Goal: Task Accomplishment & Management: Use online tool/utility

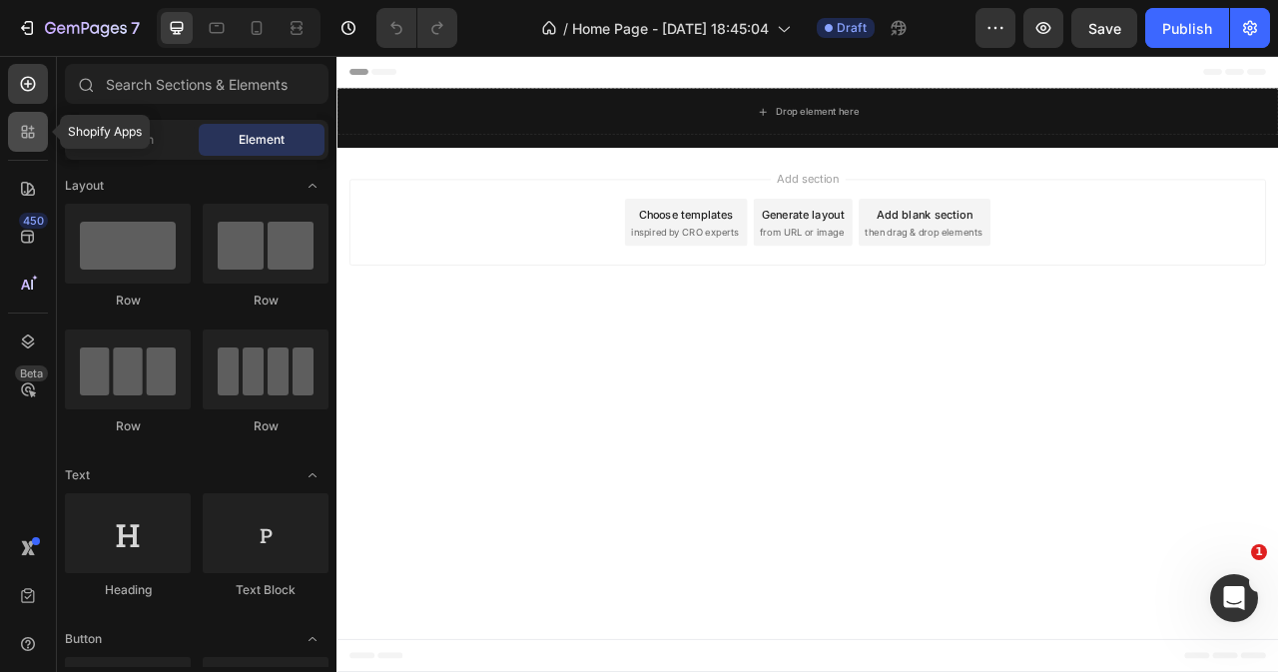
click at [40, 143] on div at bounding box center [28, 132] width 40 height 40
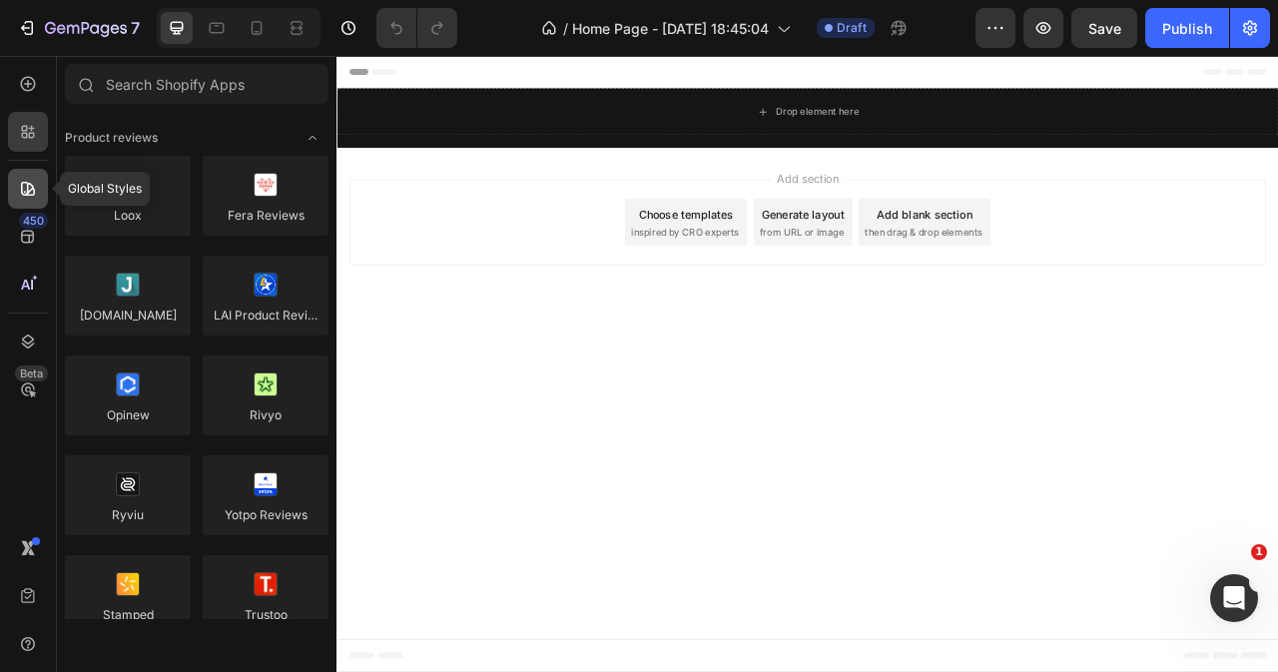
click at [45, 187] on div at bounding box center [28, 189] width 40 height 40
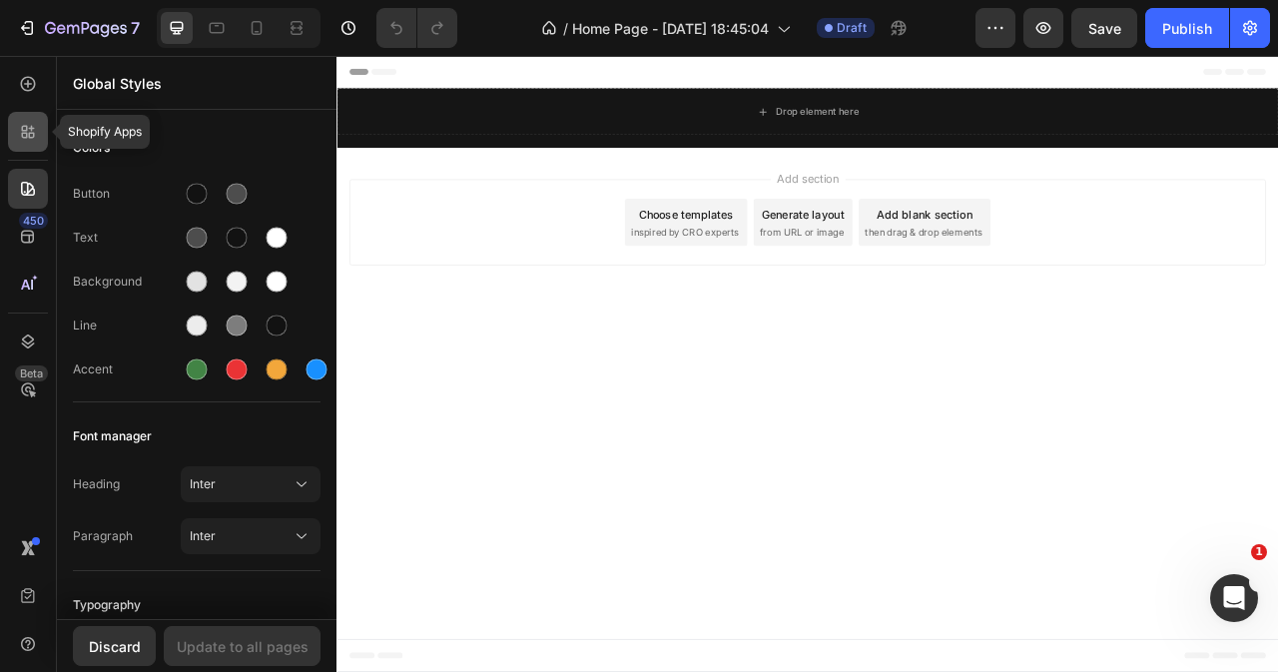
click at [18, 133] on icon at bounding box center [28, 132] width 20 height 20
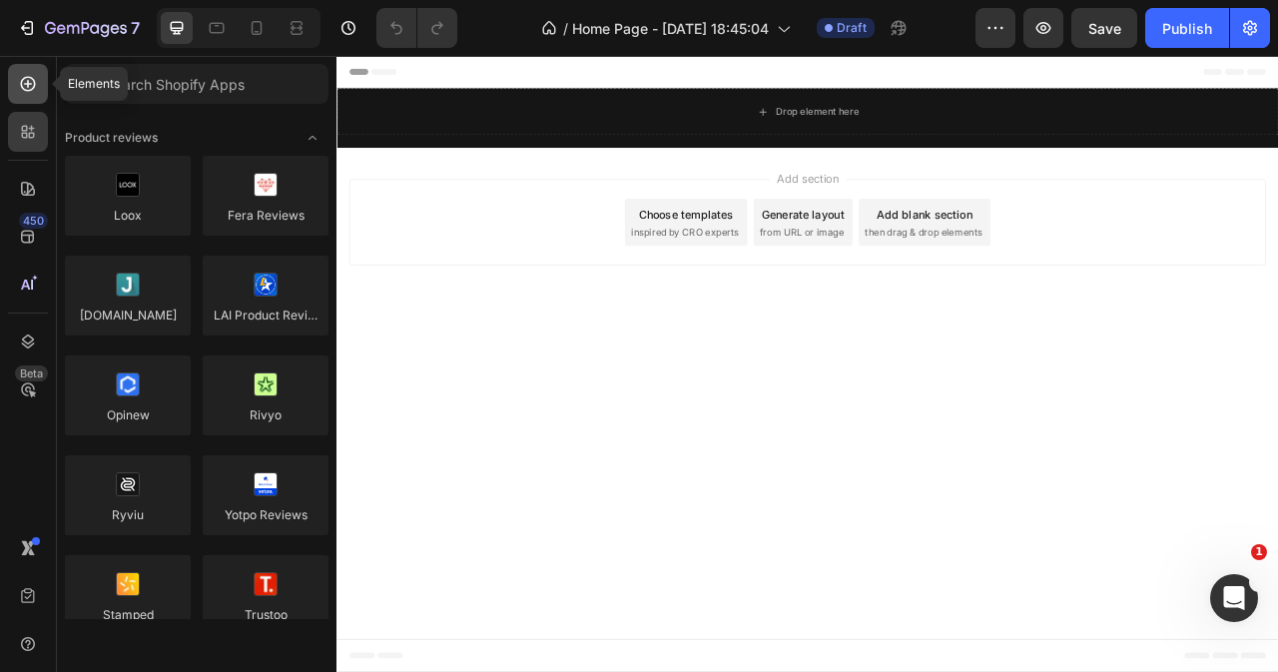
click at [27, 93] on icon at bounding box center [28, 84] width 20 height 20
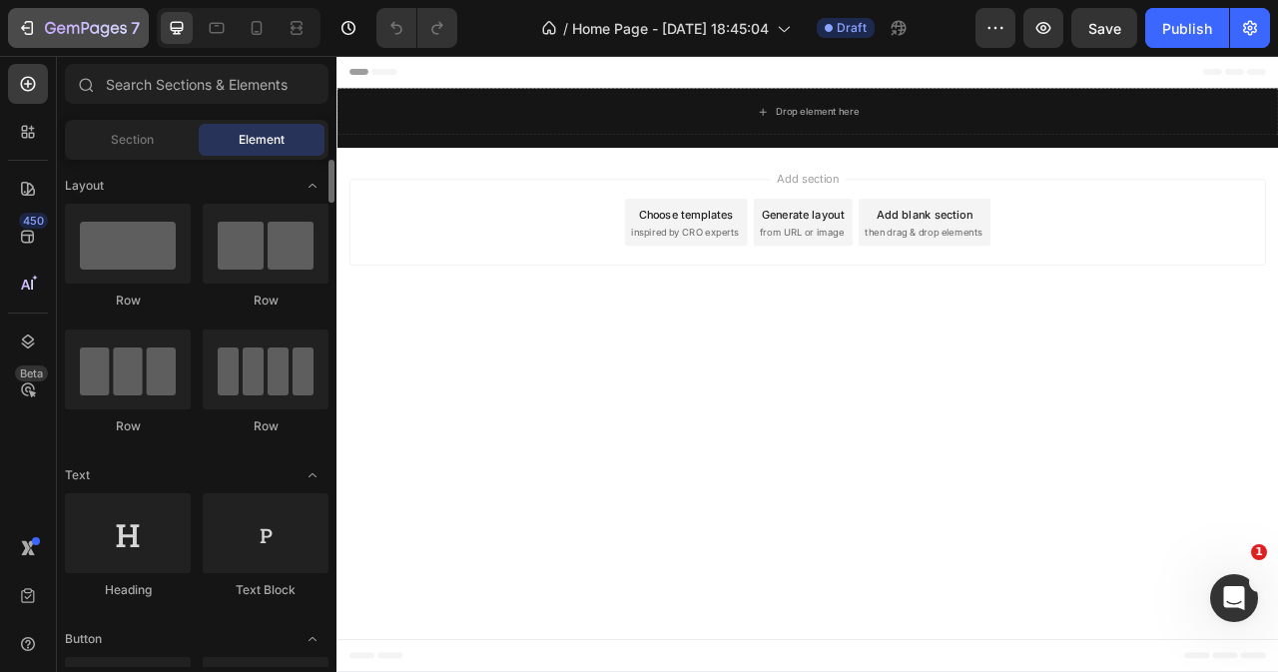
click at [16, 6] on div "7 Version history / Home Page - Aug 26, 18:45:04 Draft Preview Save Publish" at bounding box center [639, 28] width 1278 height 57
click at [28, 30] on icon "button" at bounding box center [27, 28] width 20 height 20
drag, startPoint x: 1342, startPoint y: 320, endPoint x: 1298, endPoint y: 296, distance: 50.5
click at [1277, 316] on div "Add section Choose templates inspired by CRO experts Generate layout from URL o…" at bounding box center [935, 268] width 1166 height 110
click at [1227, 304] on div "Add section Choose templates inspired by CRO experts Generate layout from URL o…" at bounding box center [935, 268] width 1166 height 110
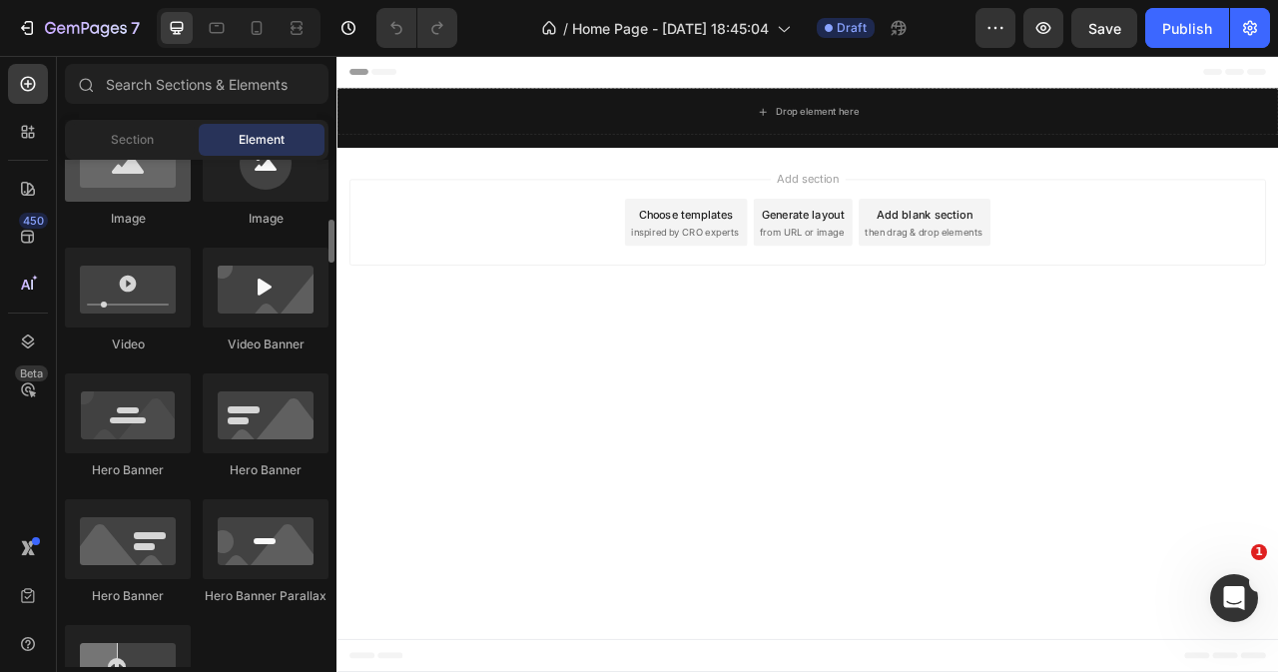
scroll to position [799, 0]
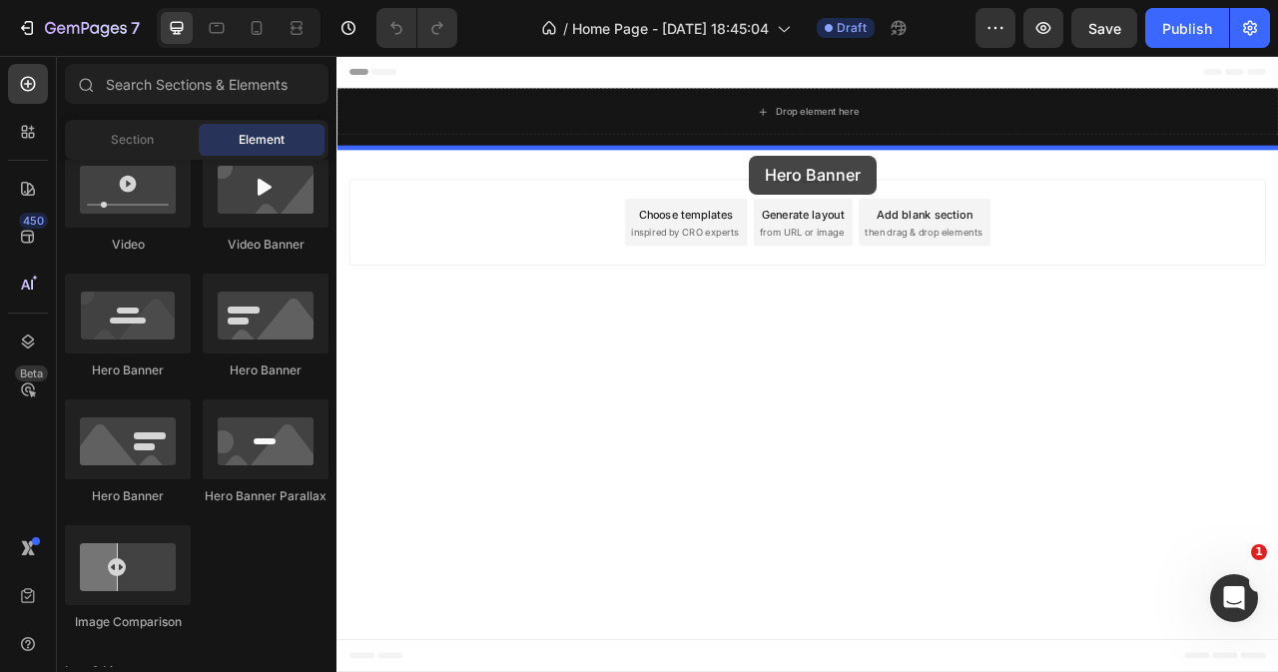
drag, startPoint x: 584, startPoint y: 382, endPoint x: 861, endPoint y: 183, distance: 341.1
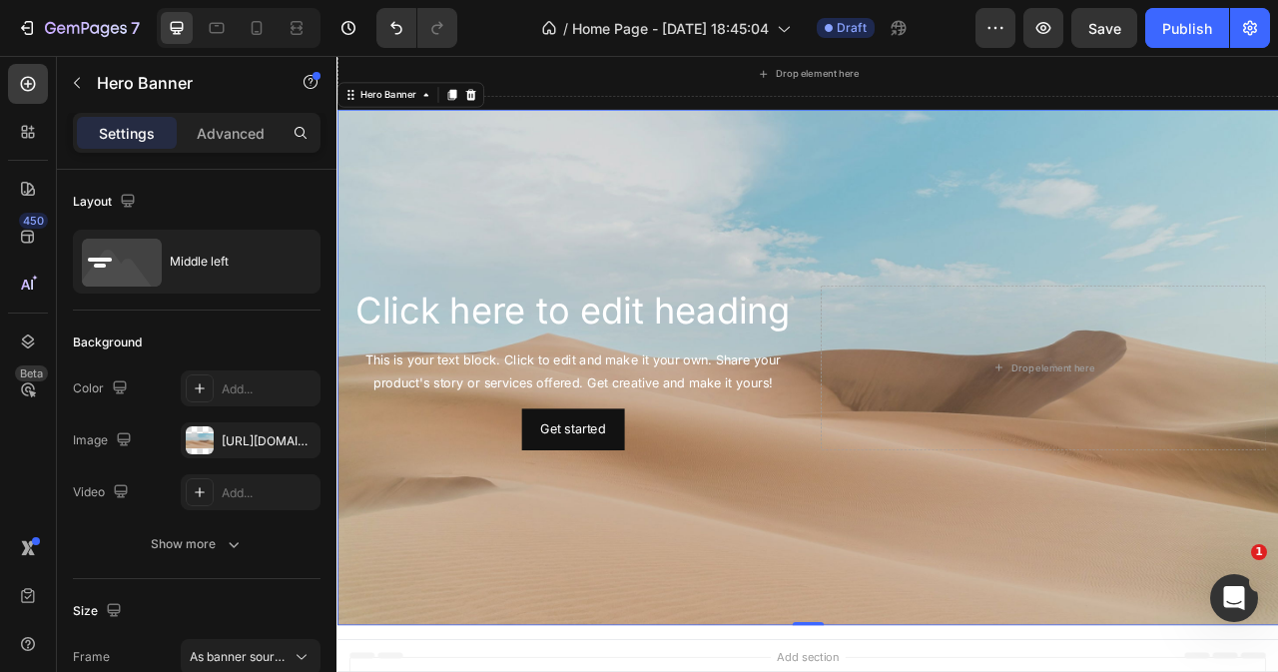
scroll to position [0, 0]
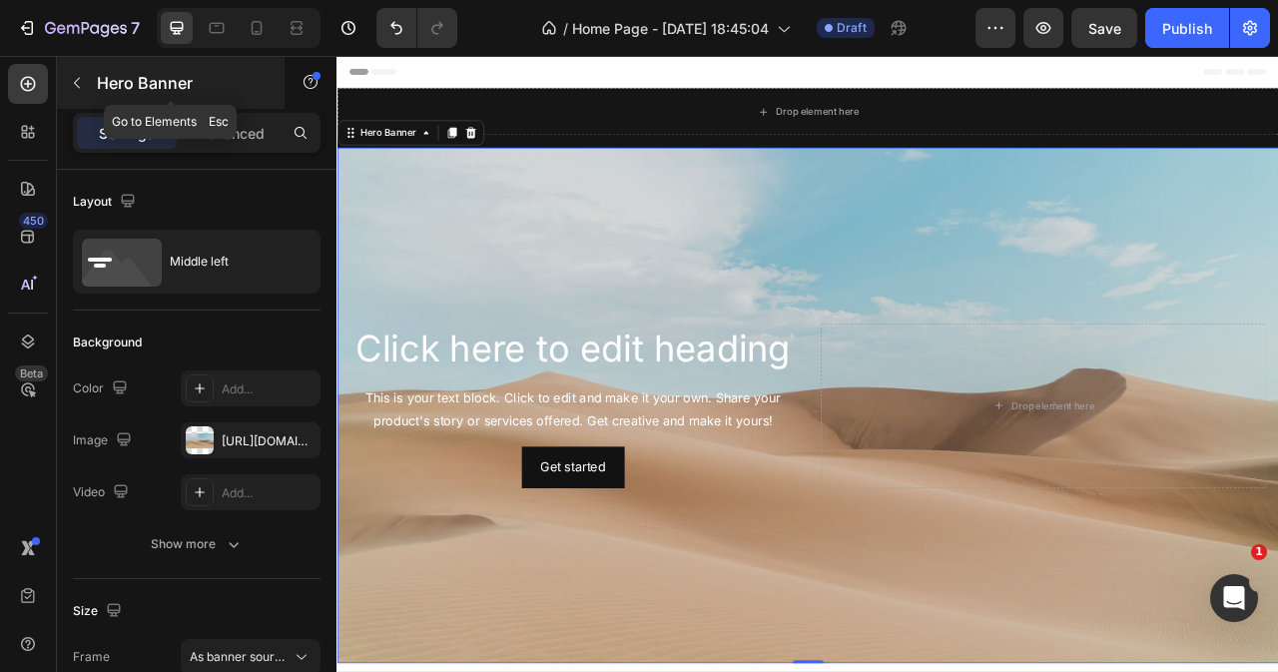
click at [87, 84] on button "button" at bounding box center [77, 83] width 32 height 32
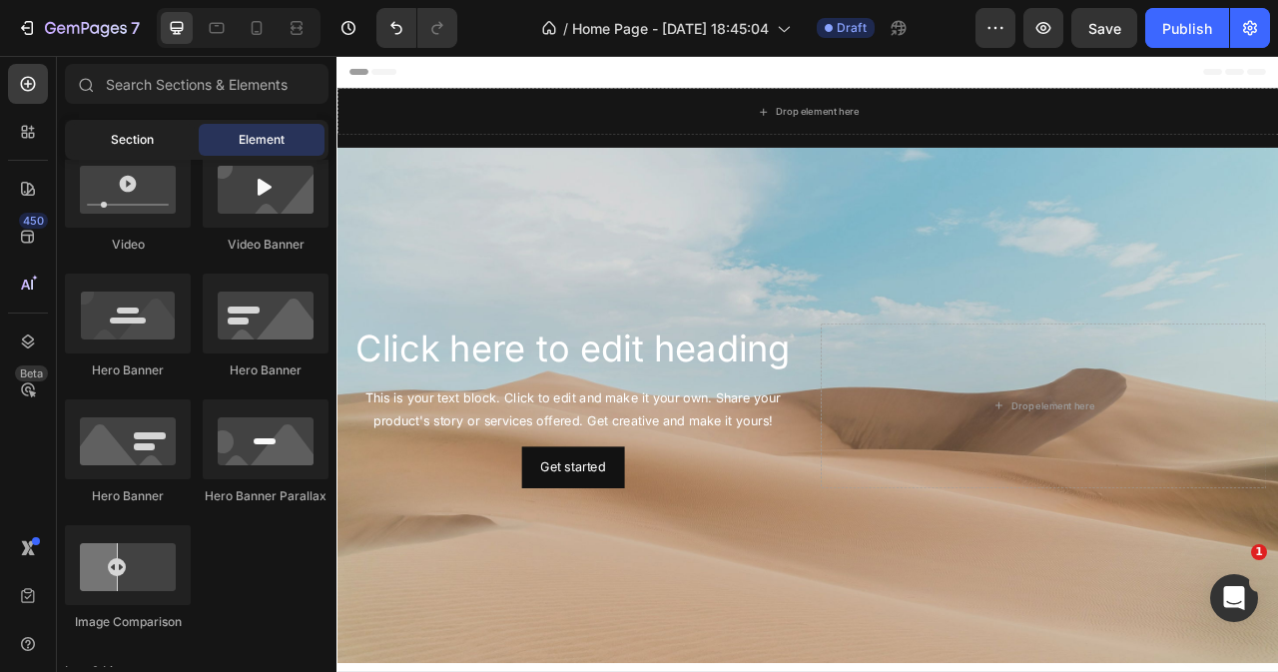
click at [106, 150] on div "Section" at bounding box center [132, 140] width 126 height 32
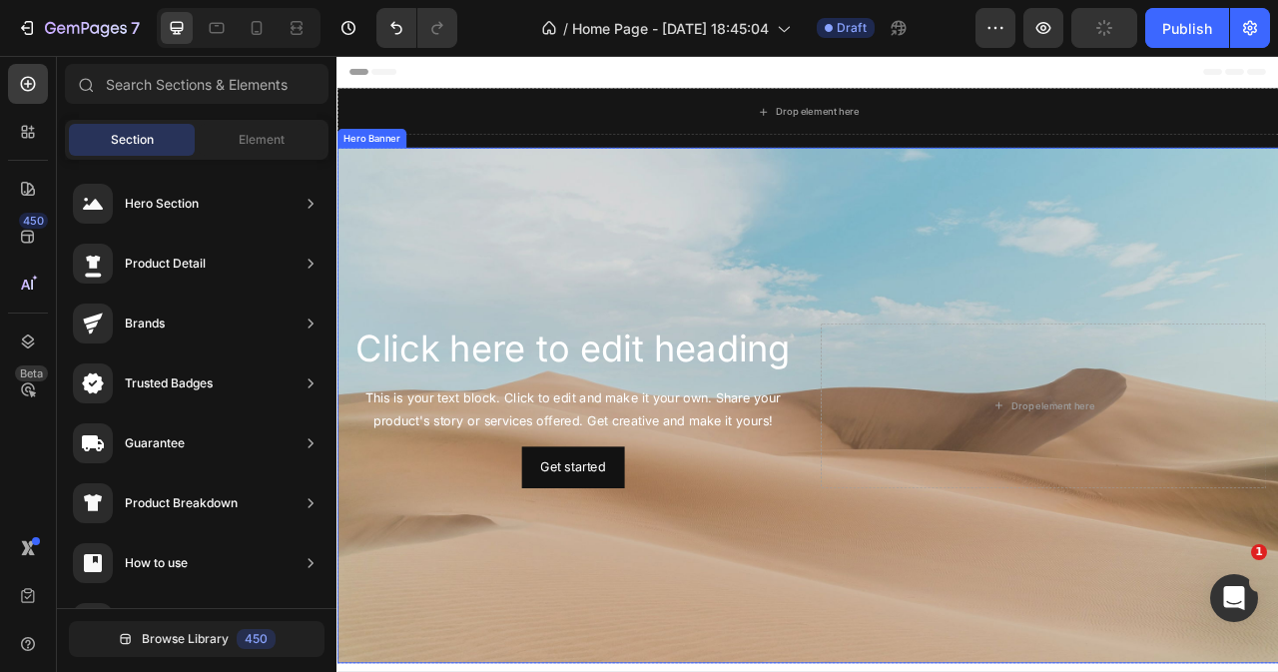
click at [591, 240] on div "Background Image" at bounding box center [935, 501] width 1198 height 656
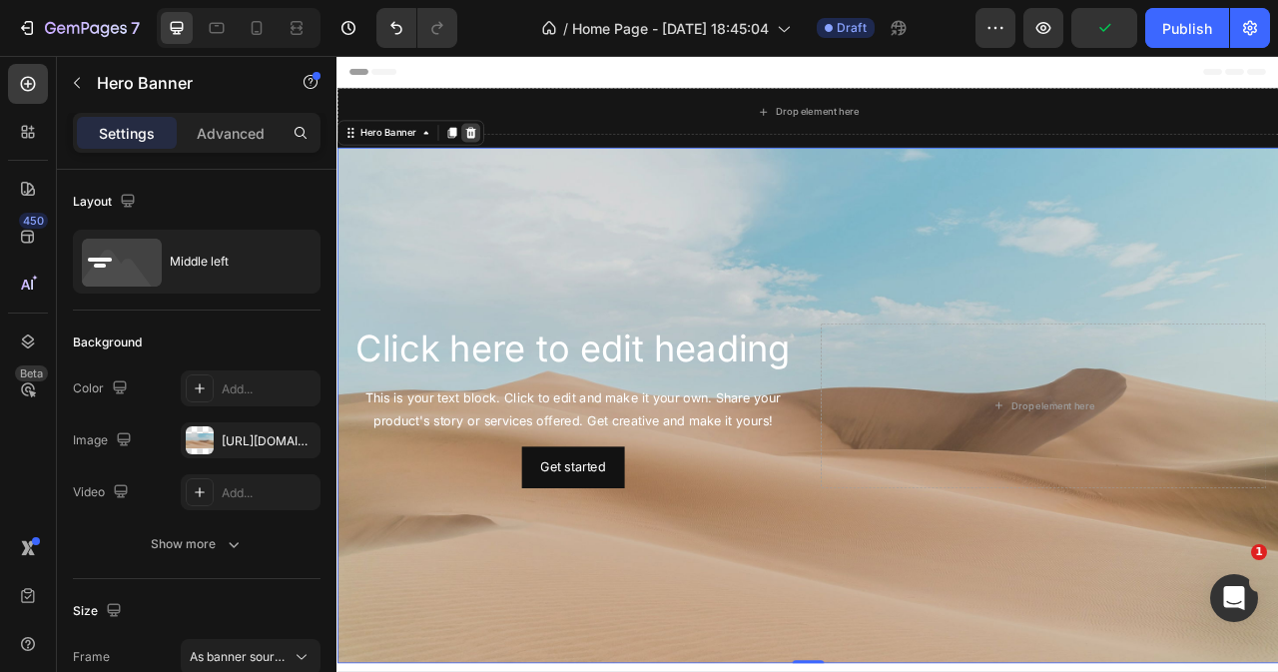
click at [510, 154] on icon at bounding box center [506, 154] width 13 height 14
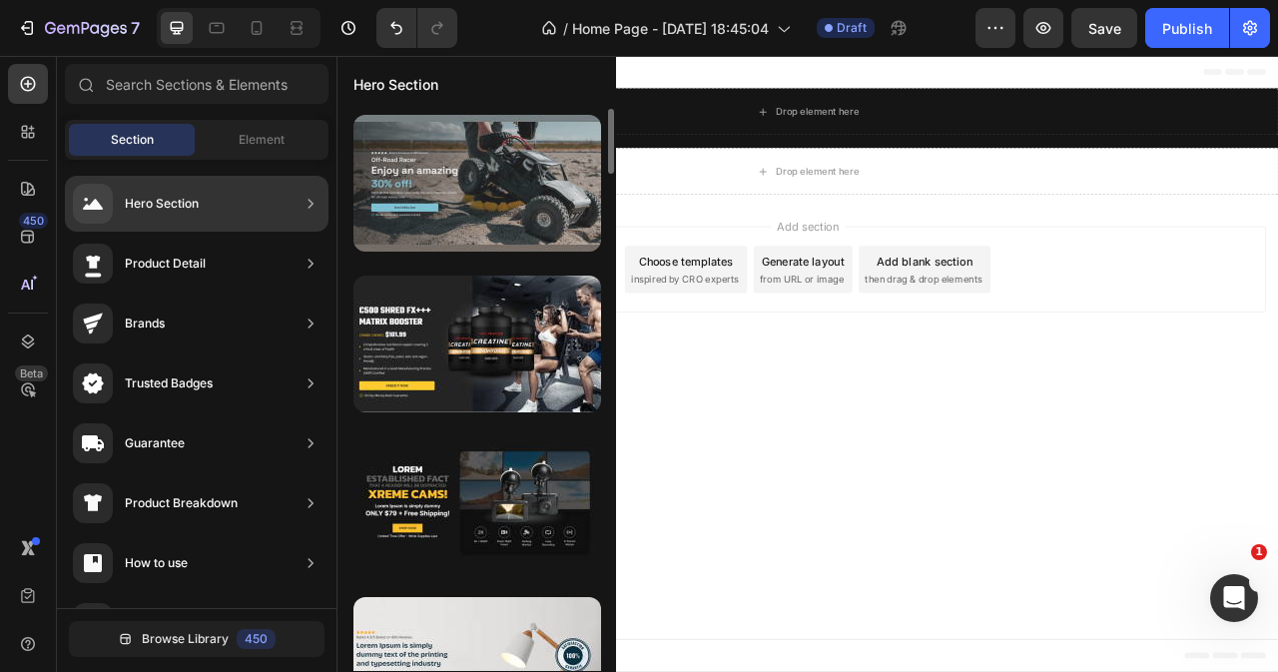
click at [501, 219] on div at bounding box center [477, 183] width 248 height 137
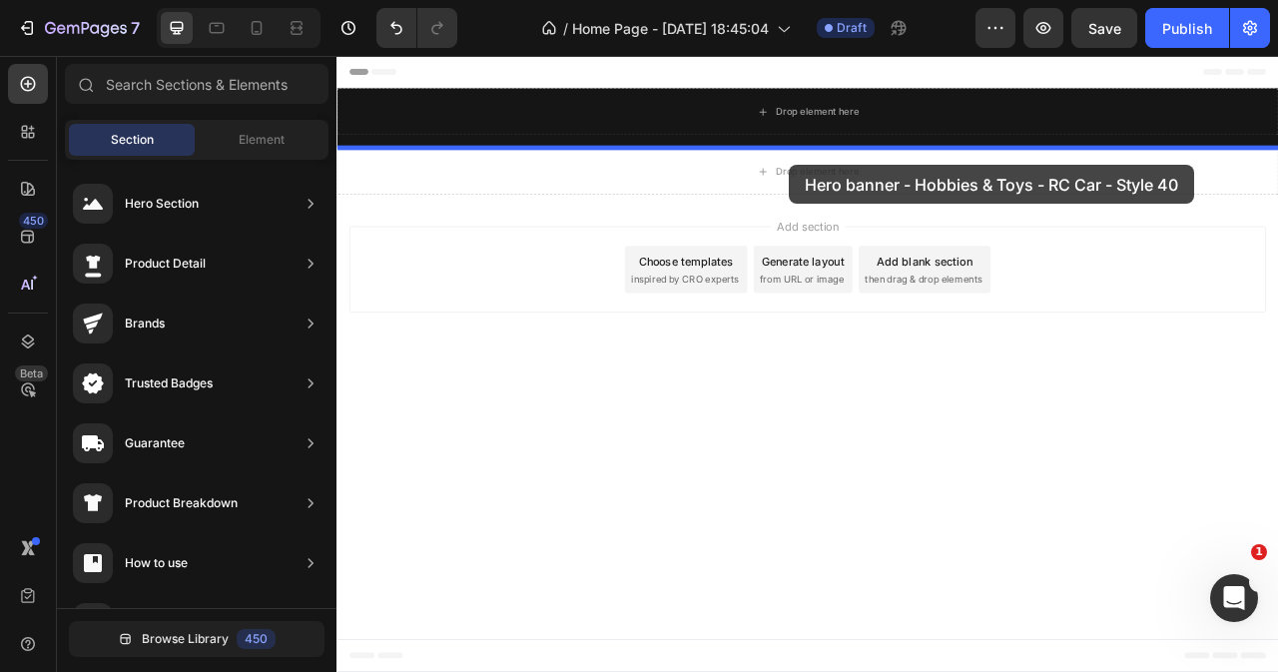
drag, startPoint x: 836, startPoint y: 271, endPoint x: 912, endPoint y: 195, distance: 107.3
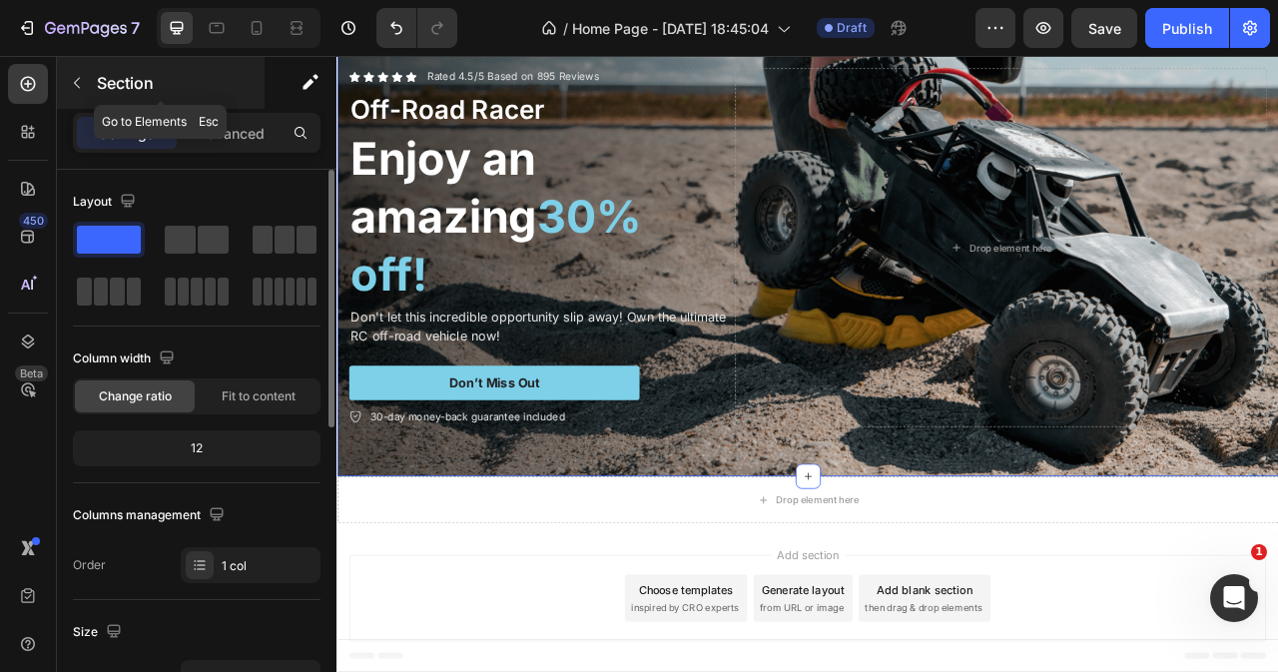
click at [80, 90] on icon "button" at bounding box center [77, 83] width 16 height 16
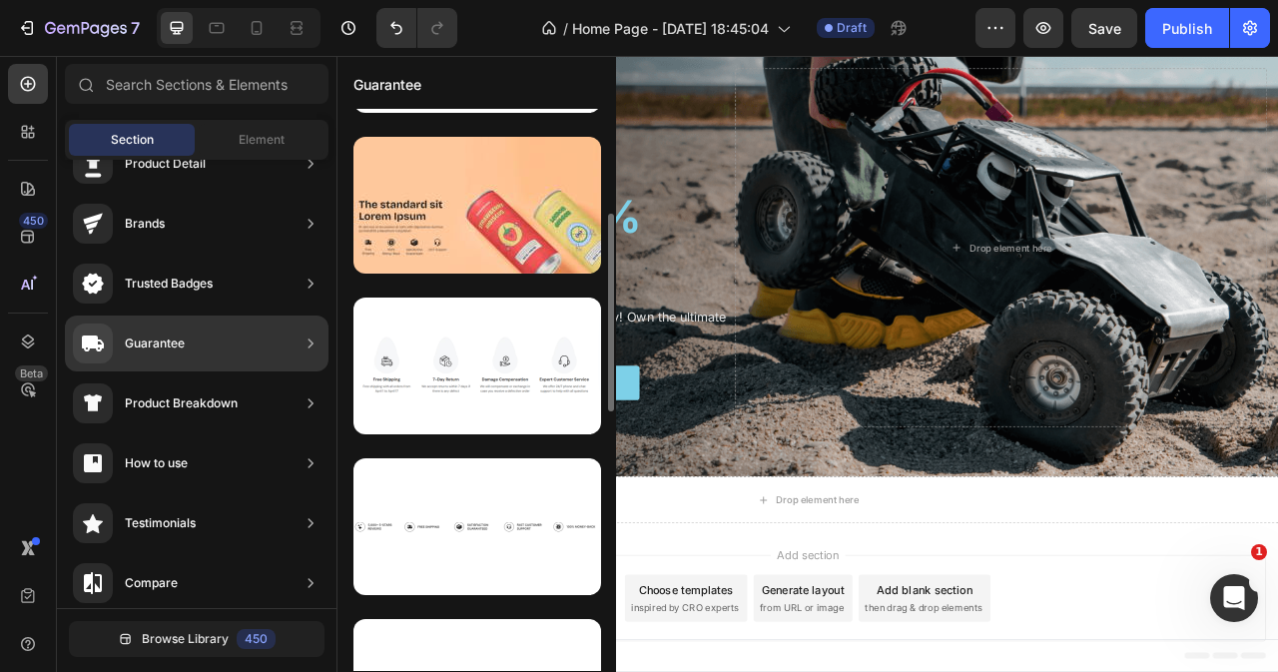
scroll to position [399, 0]
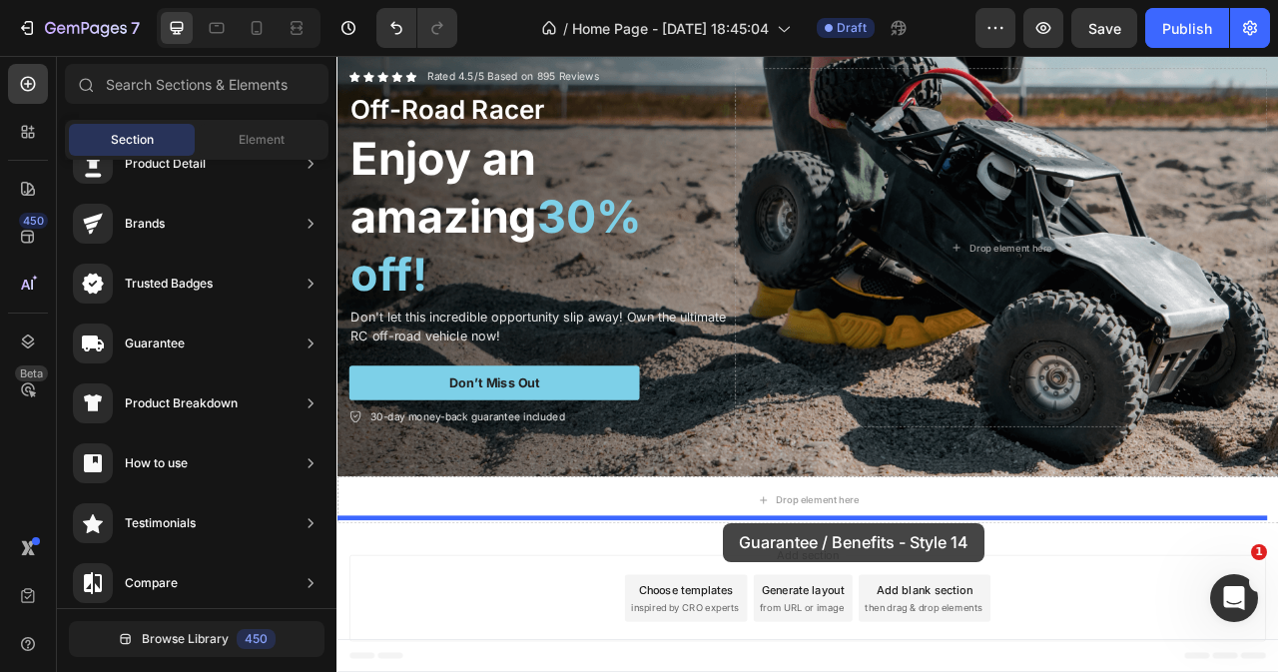
drag, startPoint x: 806, startPoint y: 334, endPoint x: 829, endPoint y: 649, distance: 315.3
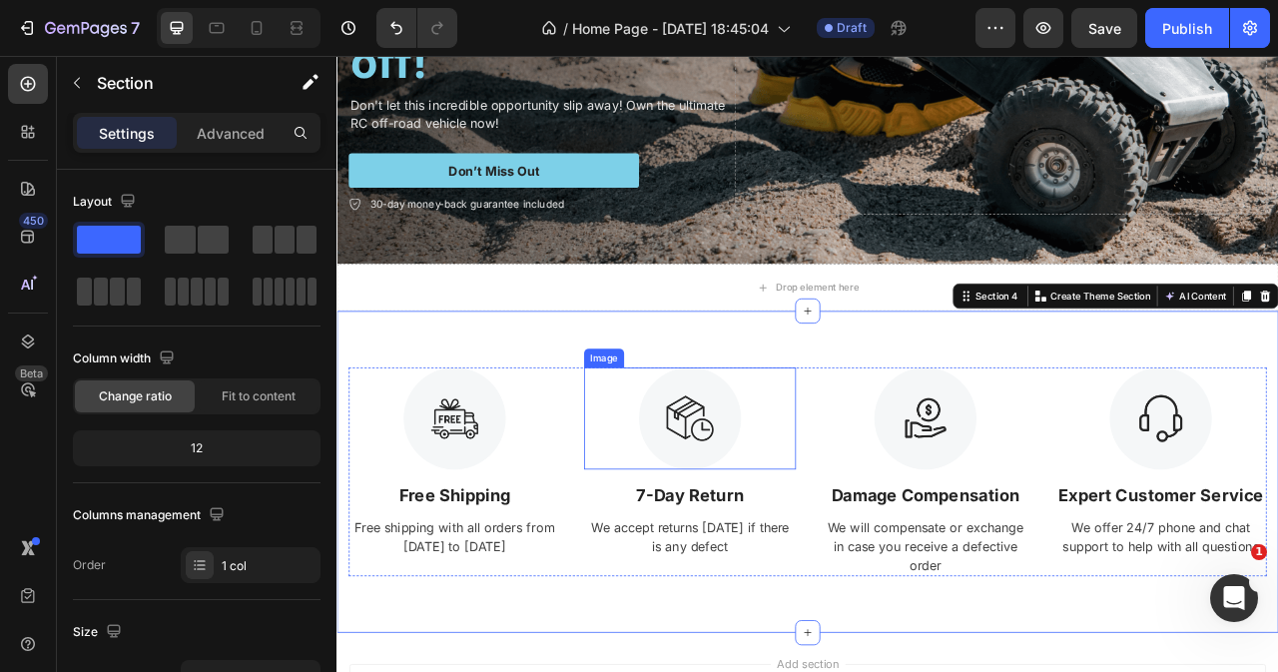
scroll to position [463, 0]
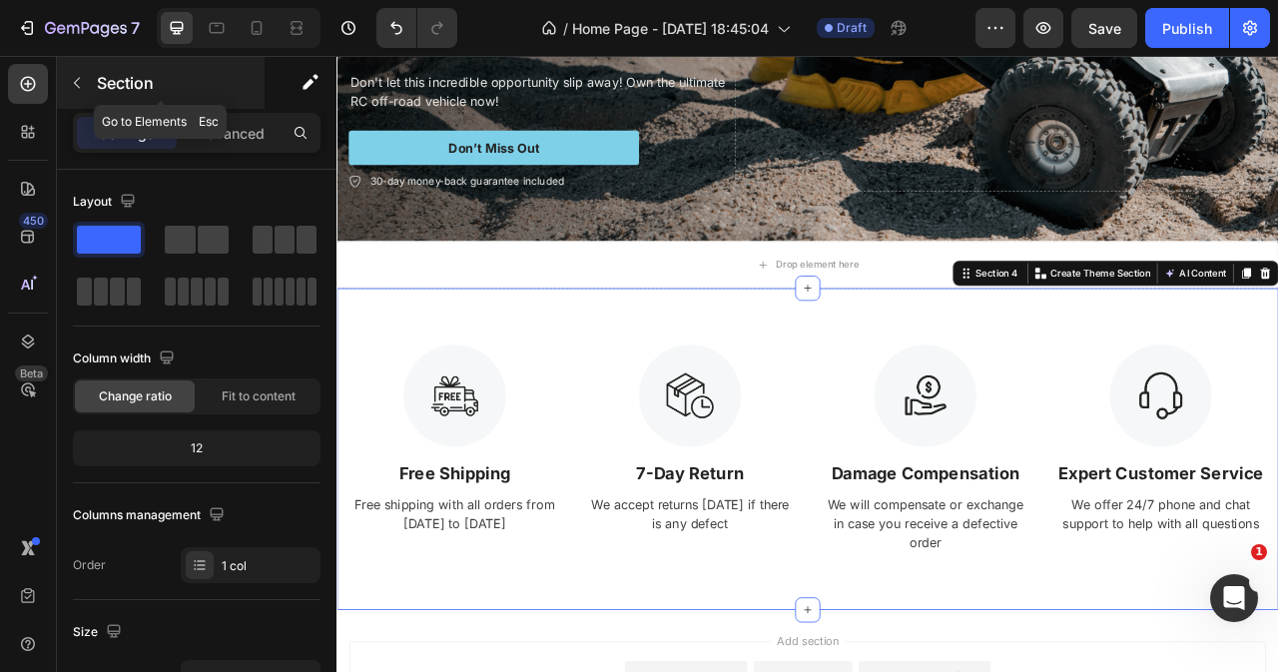
click at [85, 79] on button "button" at bounding box center [77, 83] width 32 height 32
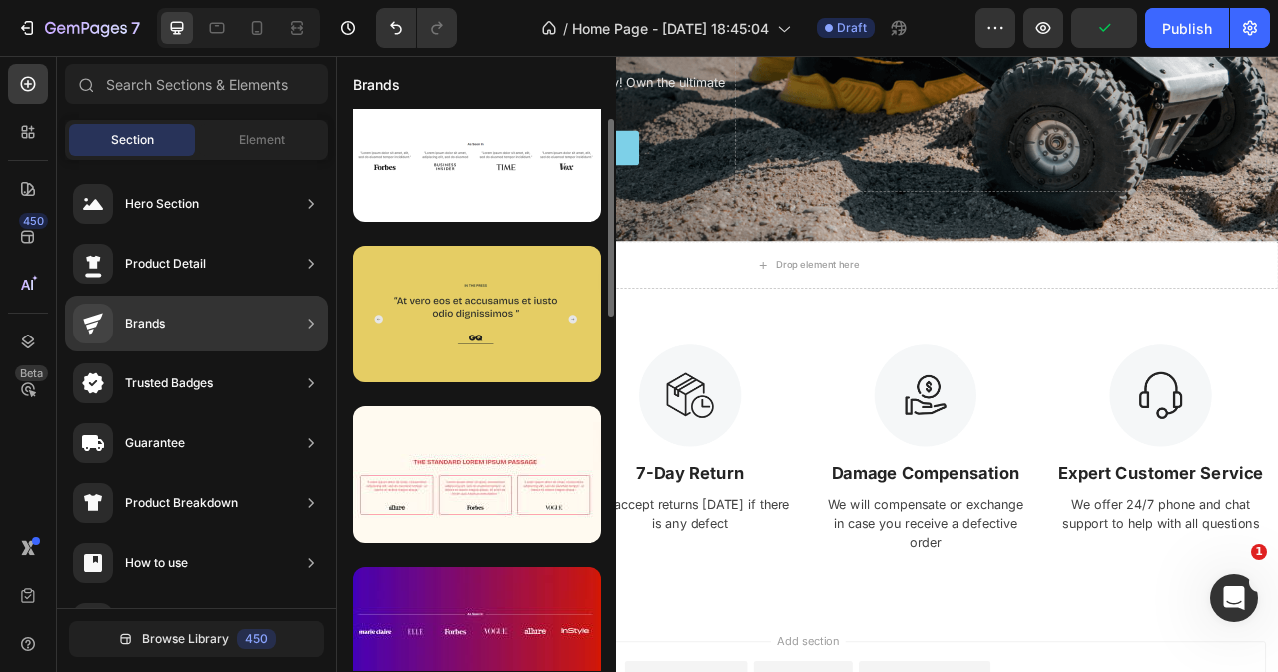
scroll to position [0, 0]
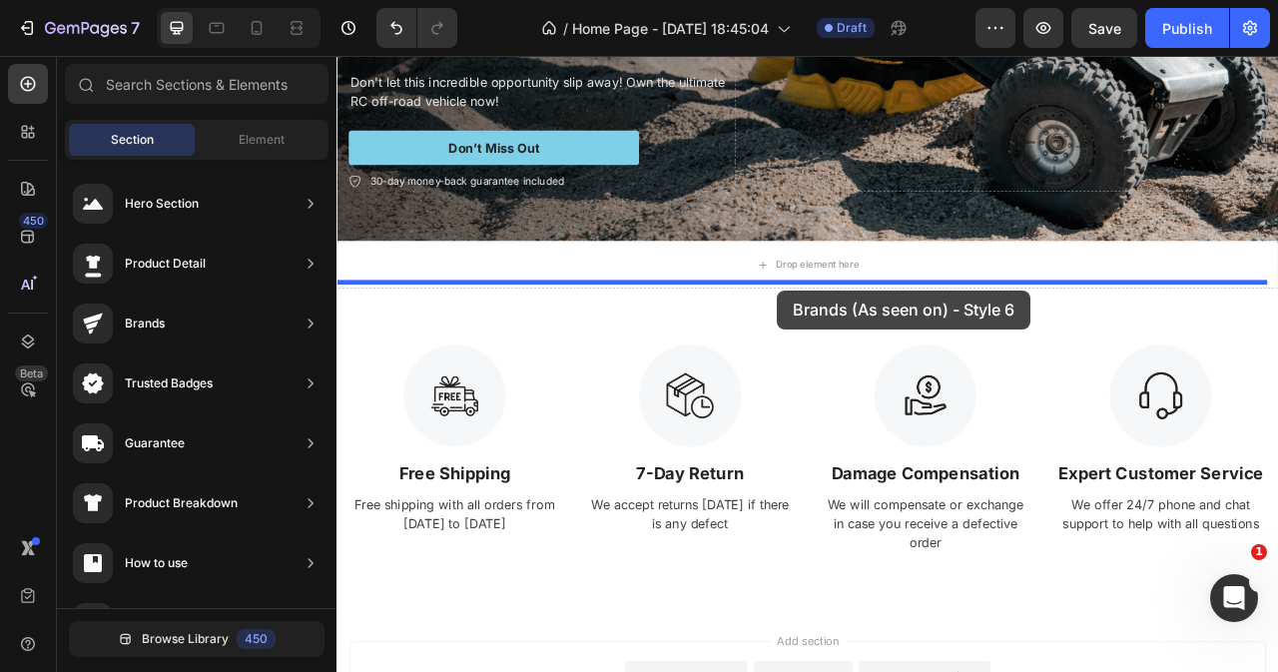
drag, startPoint x: 848, startPoint y: 426, endPoint x: 897, endPoint y: 352, distance: 88.6
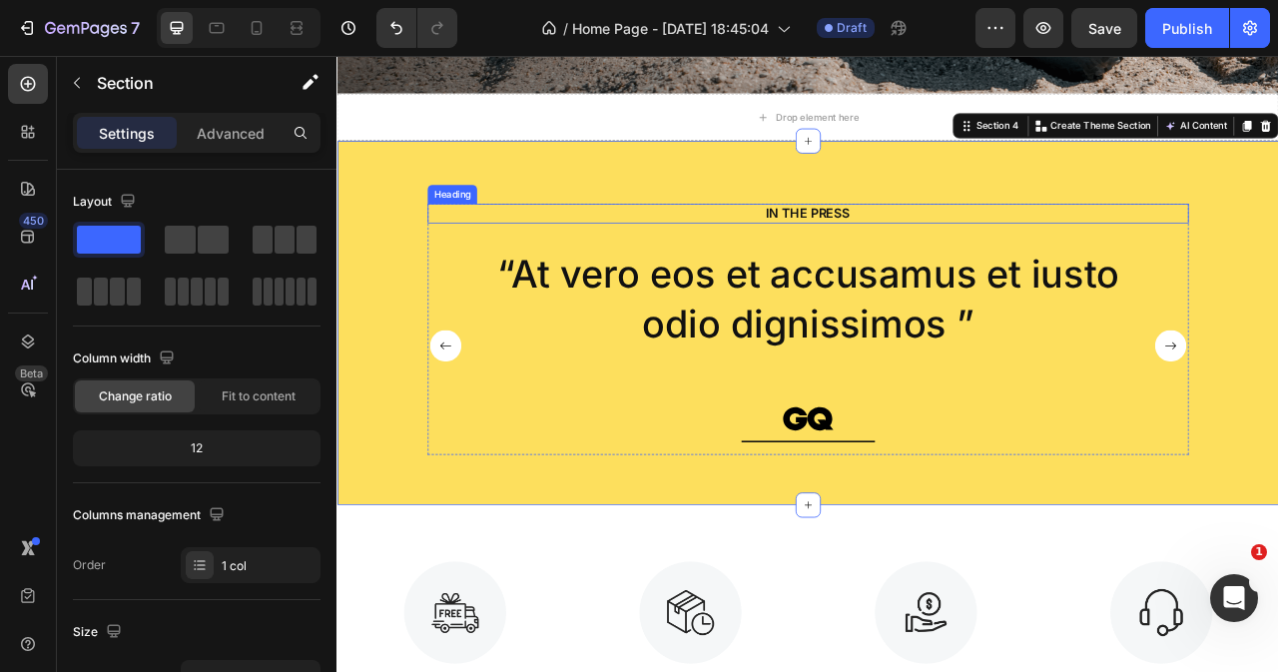
scroll to position [663, 0]
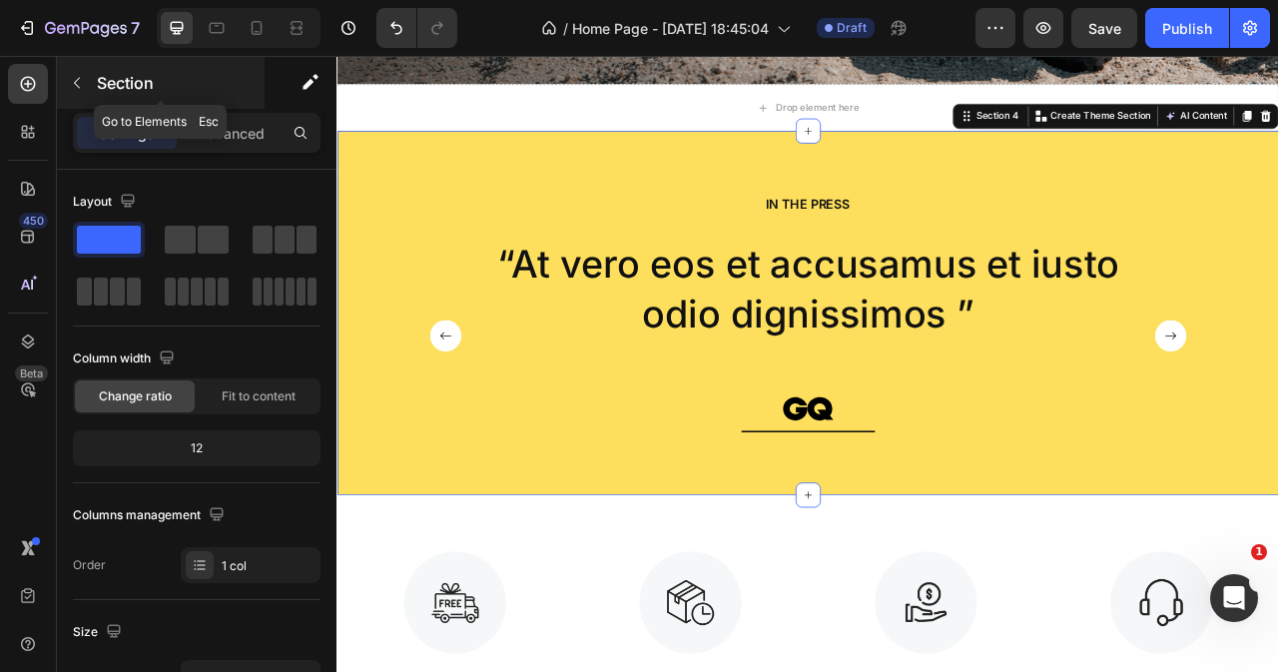
click at [84, 77] on icon "button" at bounding box center [77, 83] width 16 height 16
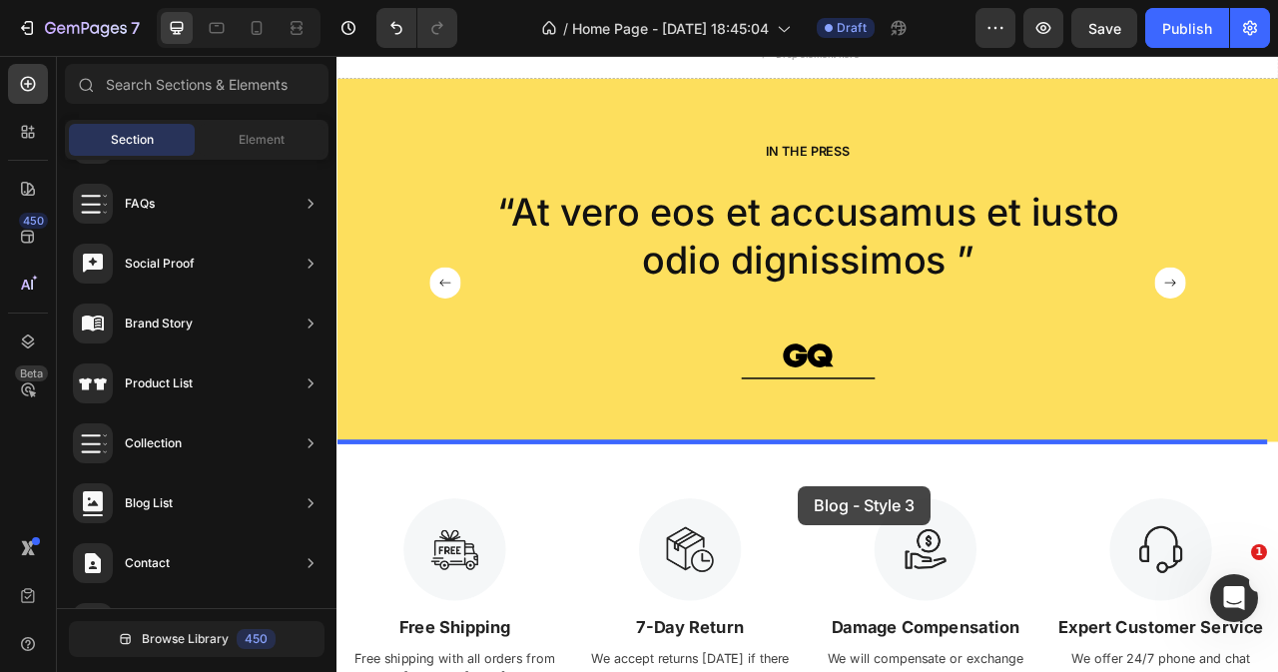
scroll to position [751, 0]
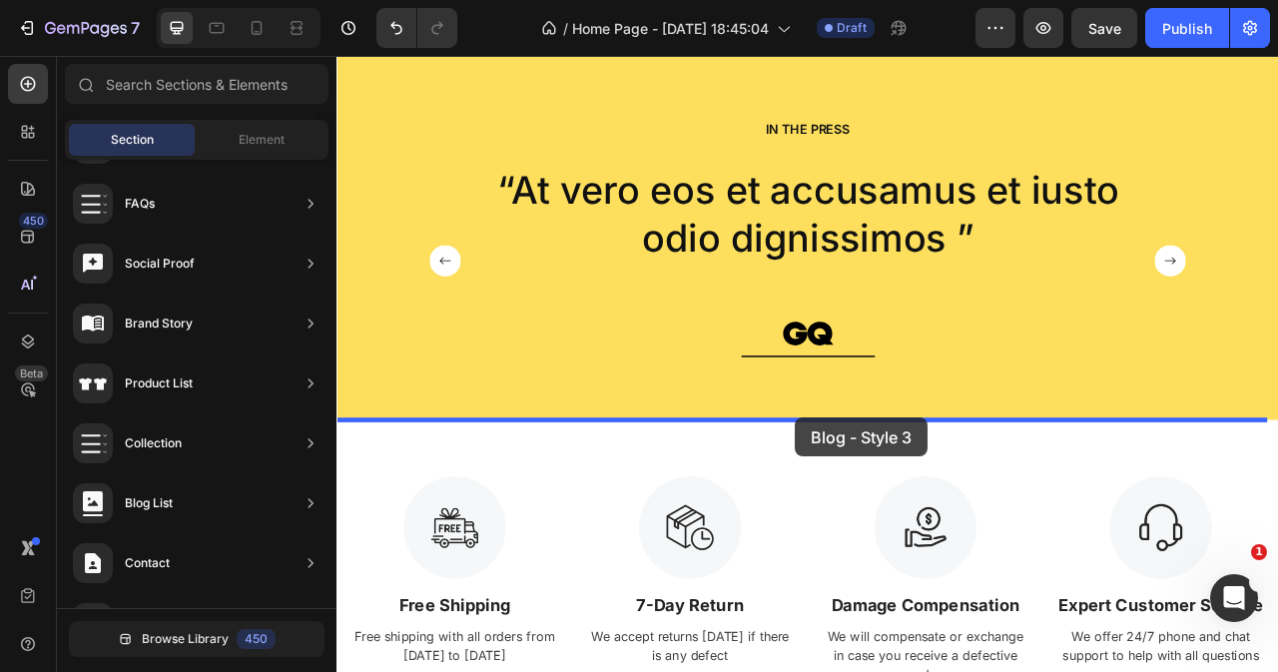
drag, startPoint x: 838, startPoint y: 396, endPoint x: 919, endPoint y: 516, distance: 145.1
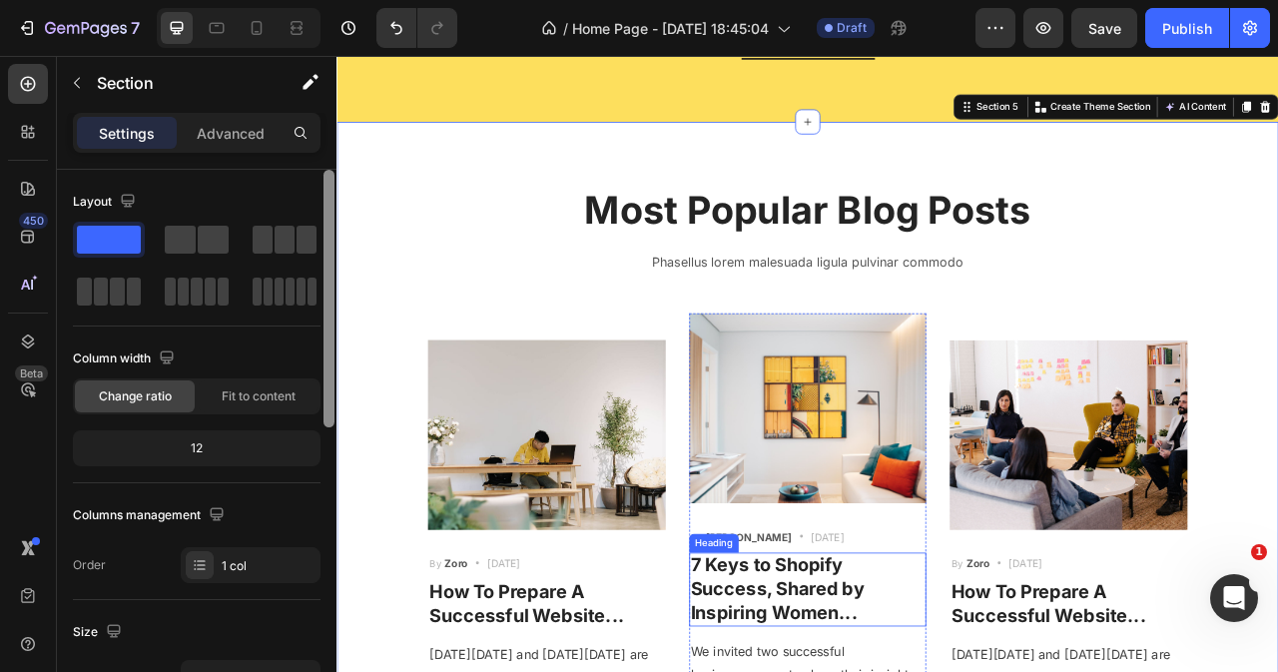
scroll to position [1144, 0]
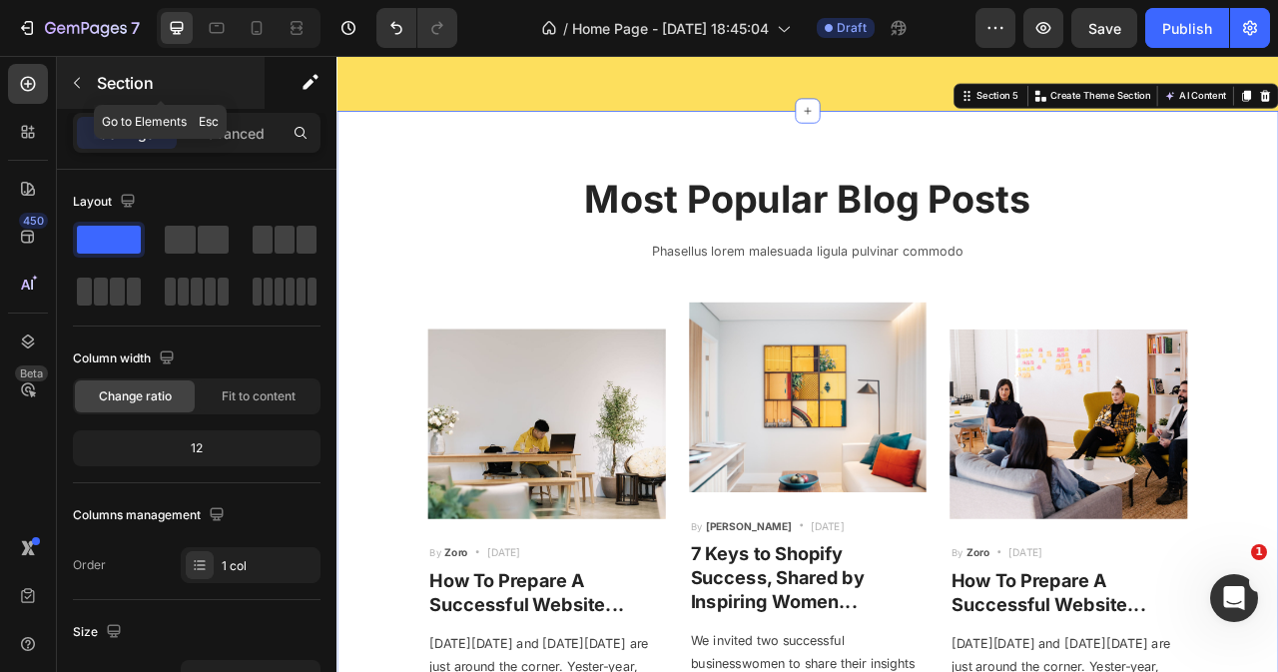
click at [85, 85] on button "button" at bounding box center [77, 83] width 32 height 32
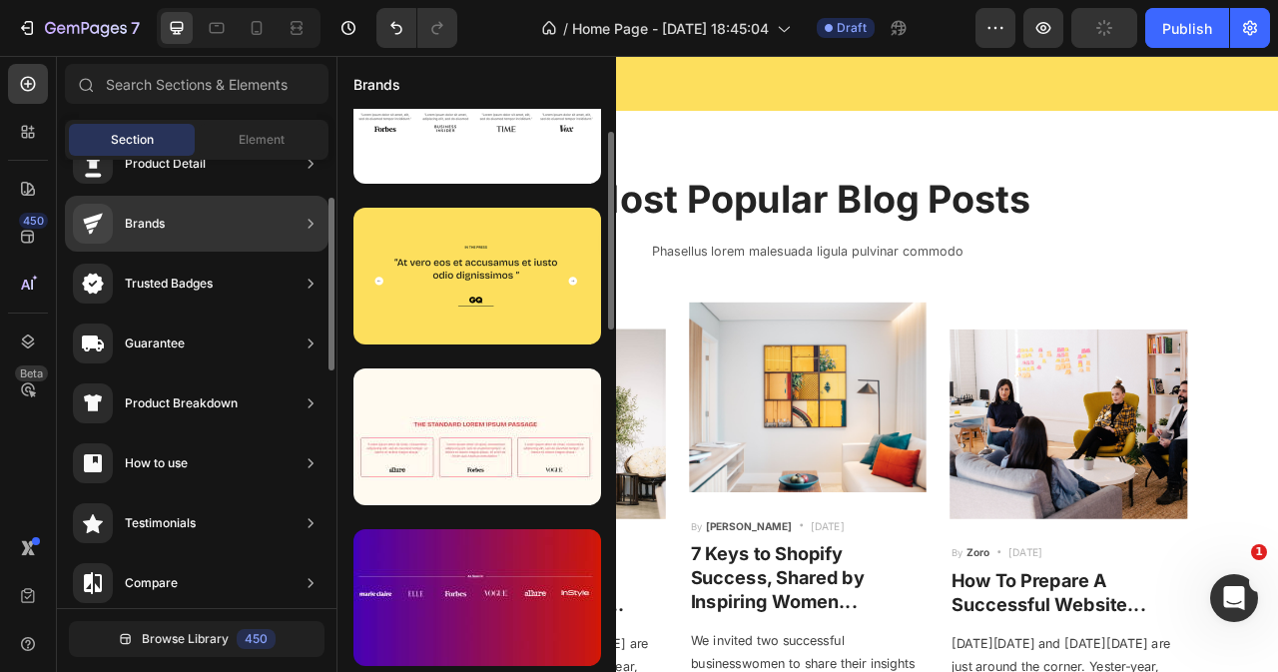
scroll to position [0, 0]
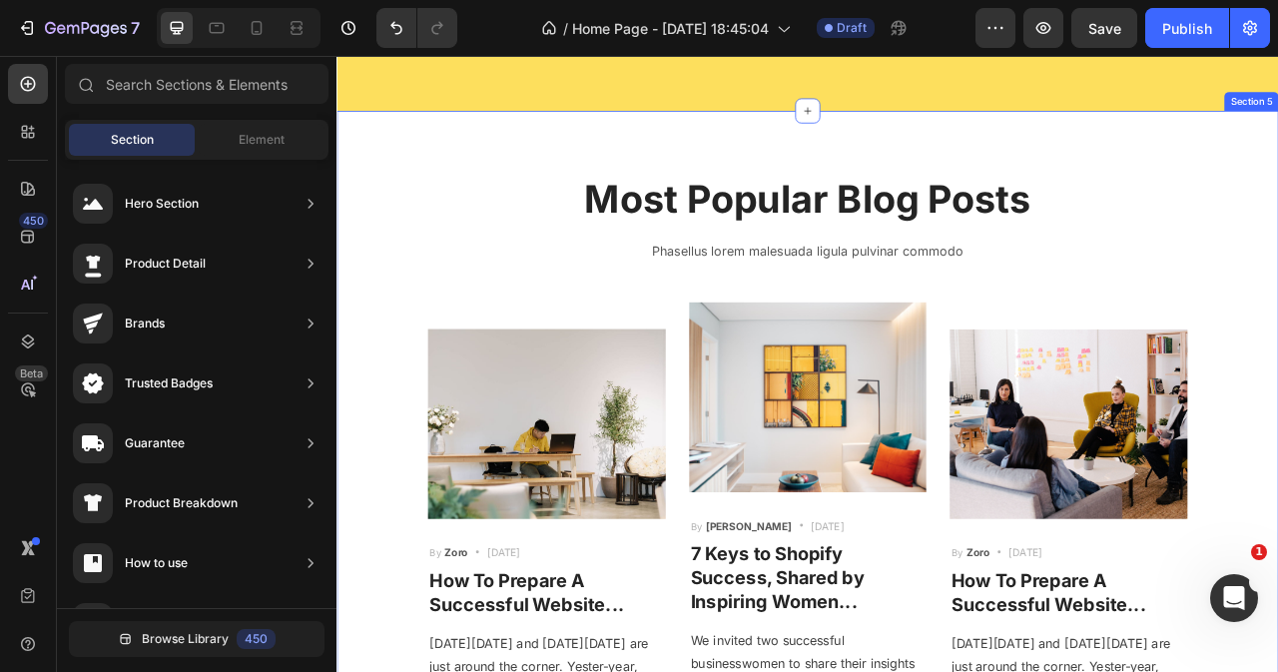
drag, startPoint x: 1426, startPoint y: 137, endPoint x: 1329, endPoint y: 272, distance: 166.0
click at [1277, 137] on div "Most Popular Blog Posts Heading Phasellus lorem malesuada ligula pulvinar commo…" at bounding box center [935, 554] width 1198 height 857
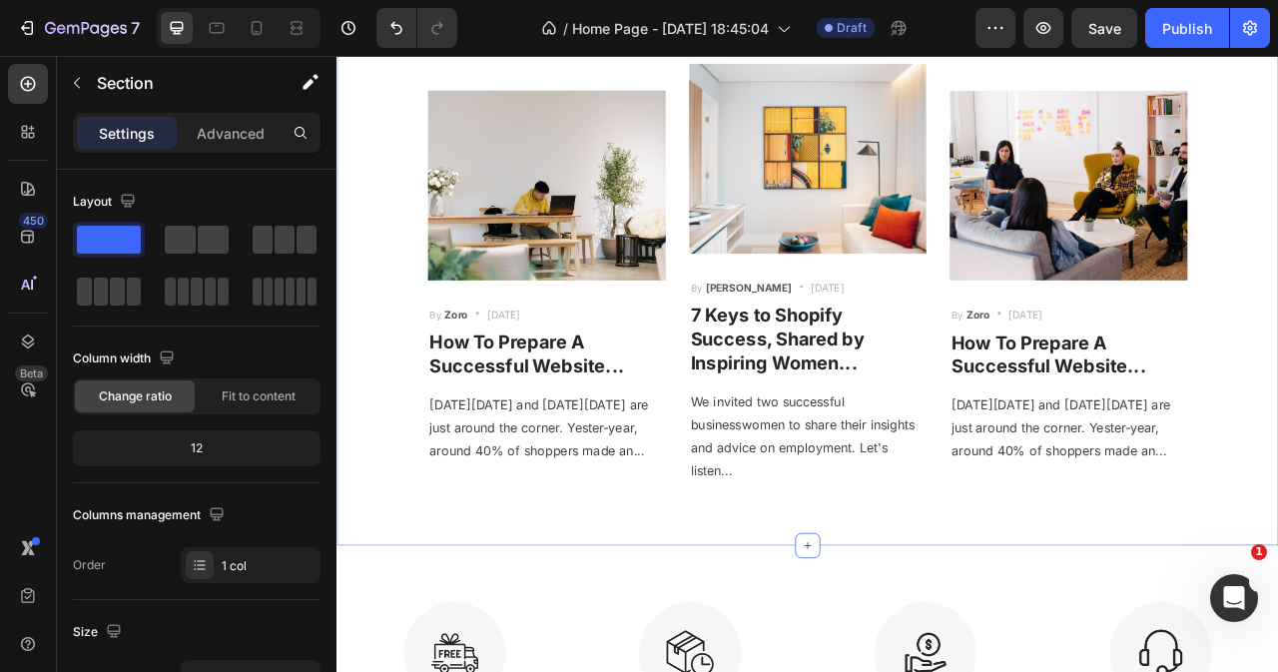
scroll to position [445, 0]
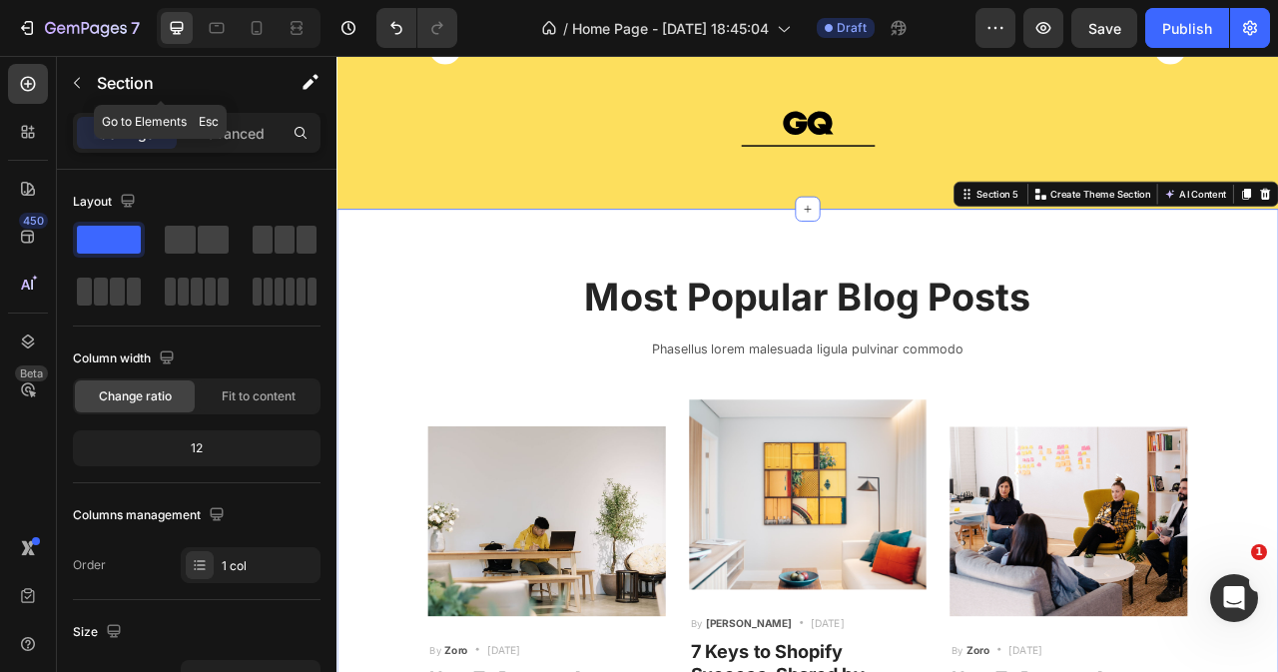
click at [84, 89] on icon "button" at bounding box center [77, 83] width 16 height 16
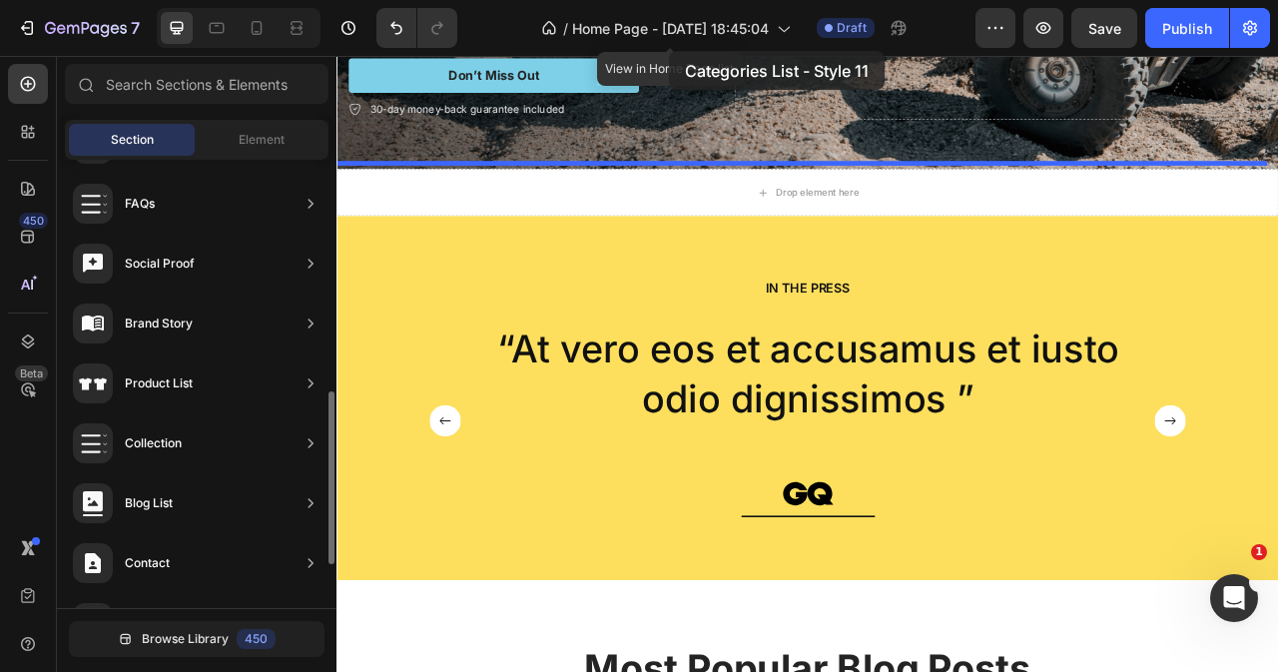
scroll to position [507, 0]
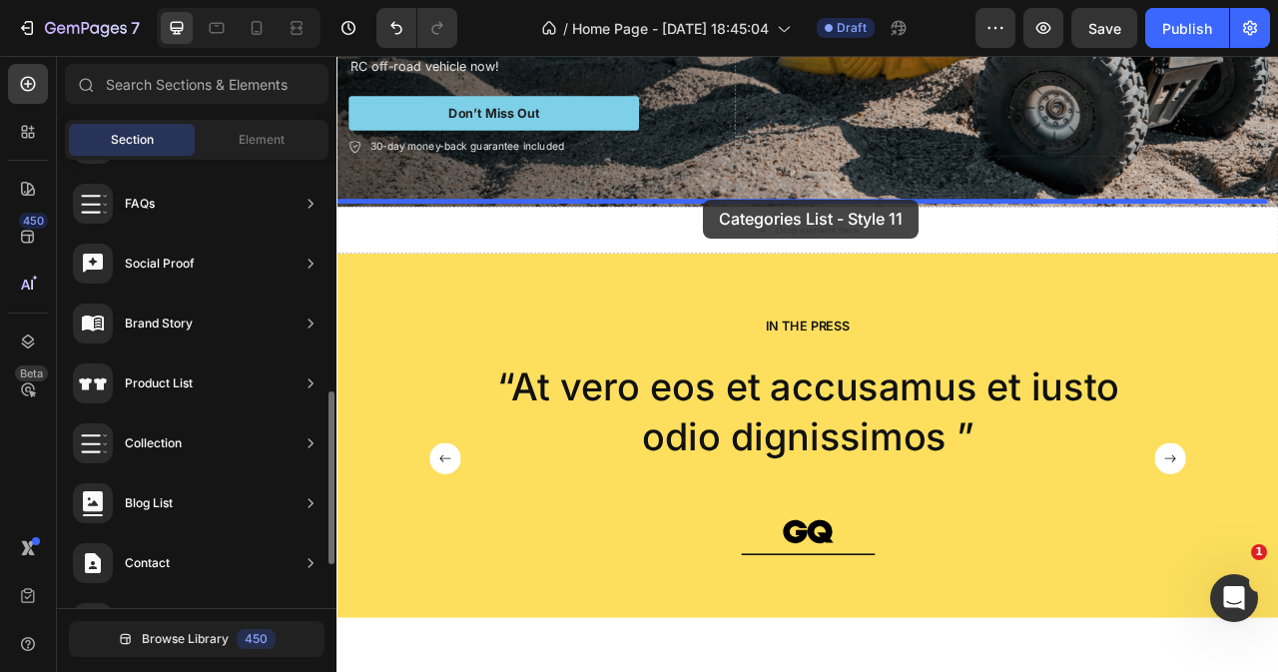
drag, startPoint x: 838, startPoint y: 475, endPoint x: 803, endPoint y: 239, distance: 239.2
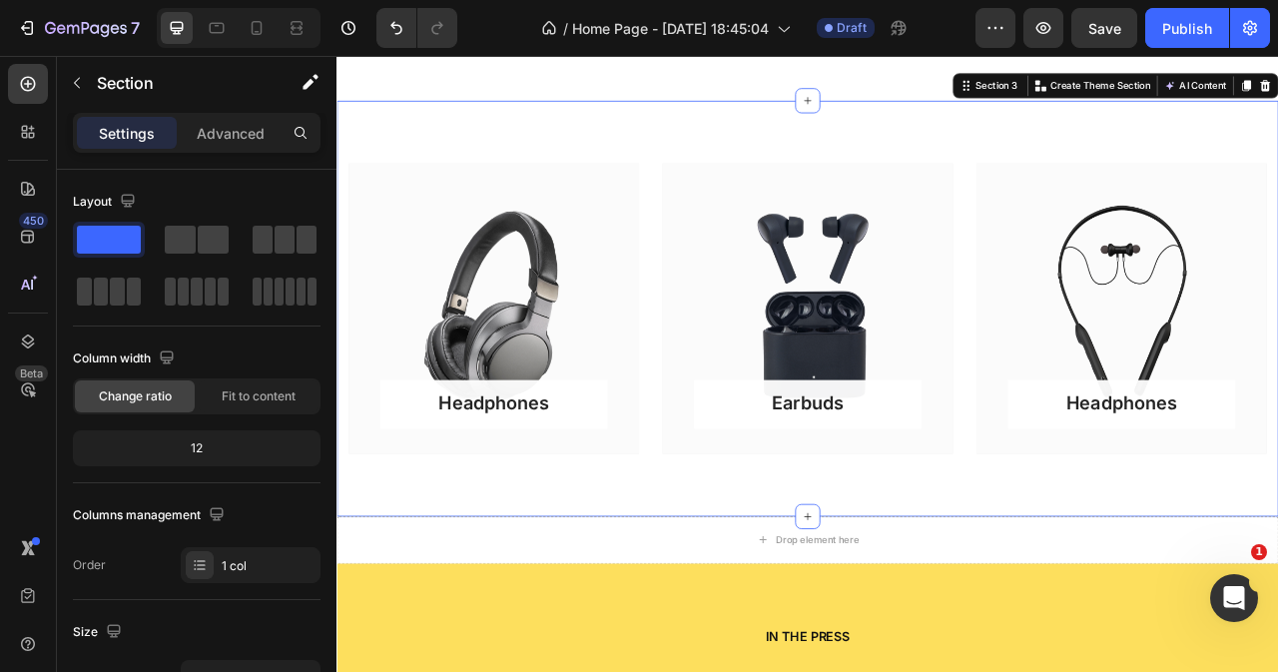
scroll to position [707, 0]
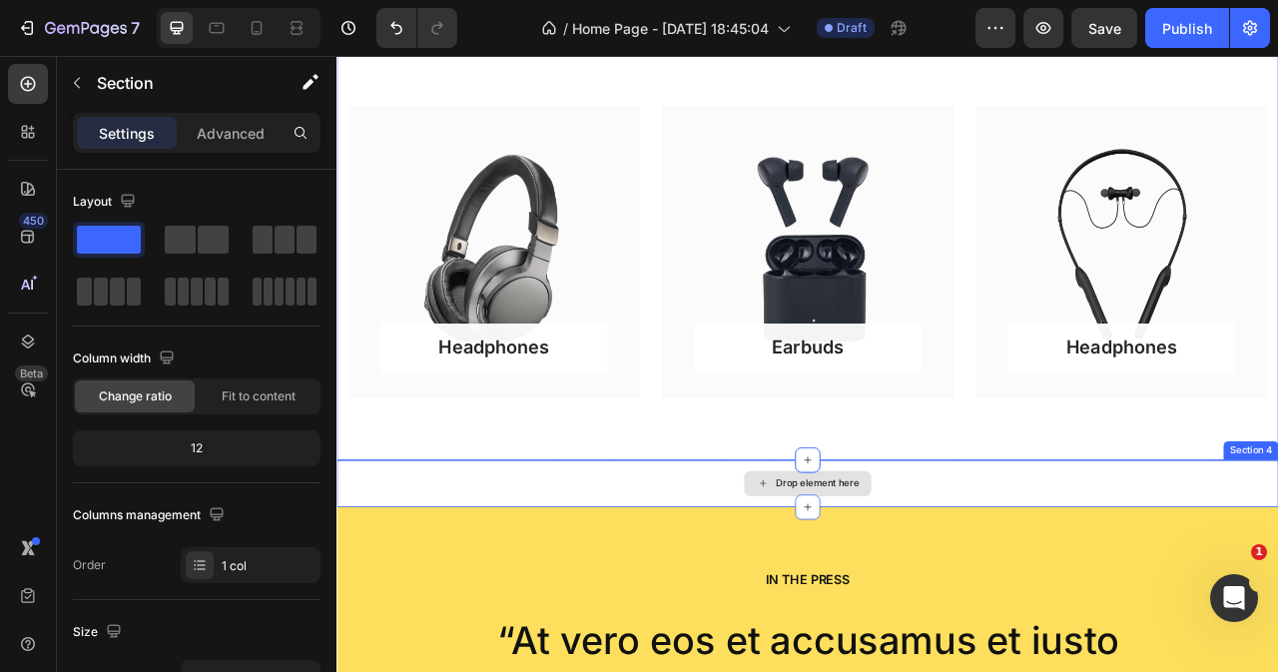
click at [798, 594] on div "Drop element here" at bounding box center [935, 600] width 1198 height 60
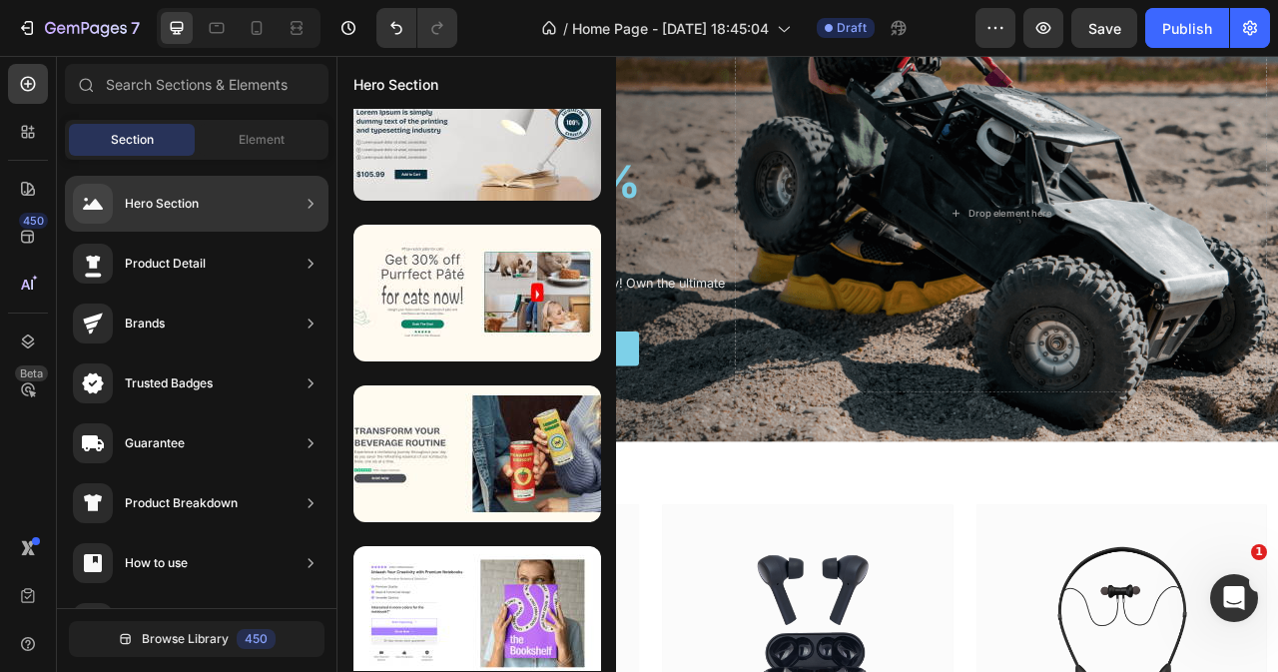
scroll to position [0, 0]
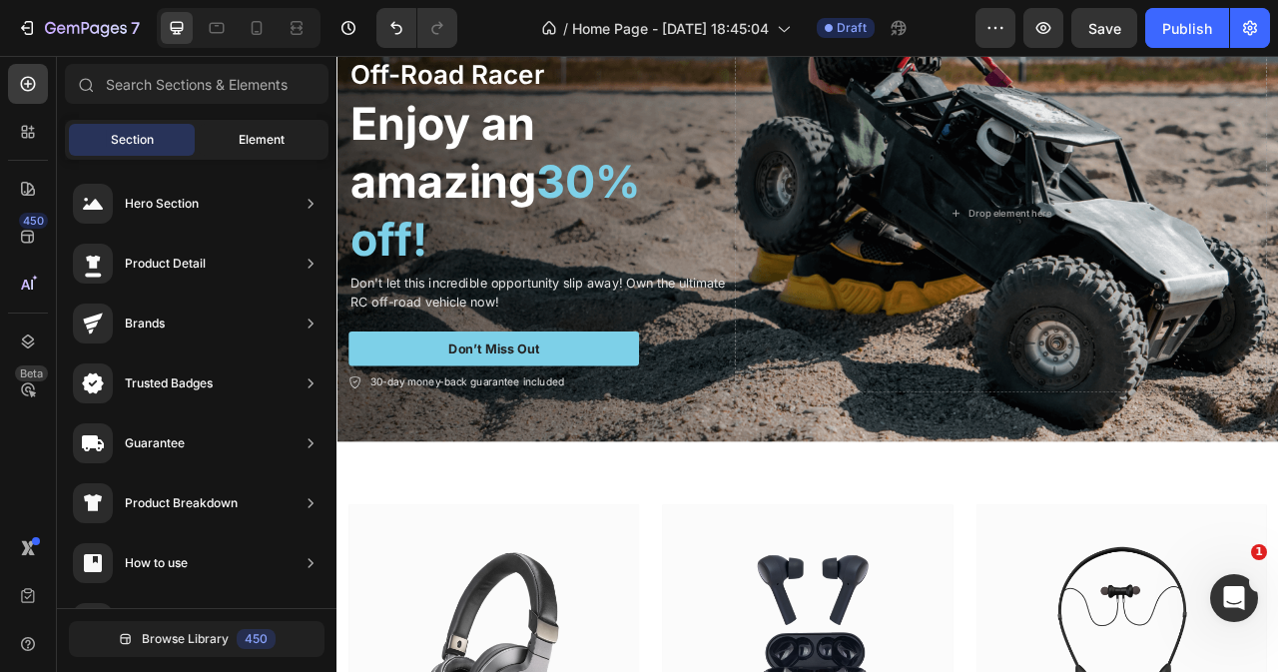
click at [267, 146] on span "Element" at bounding box center [262, 140] width 46 height 18
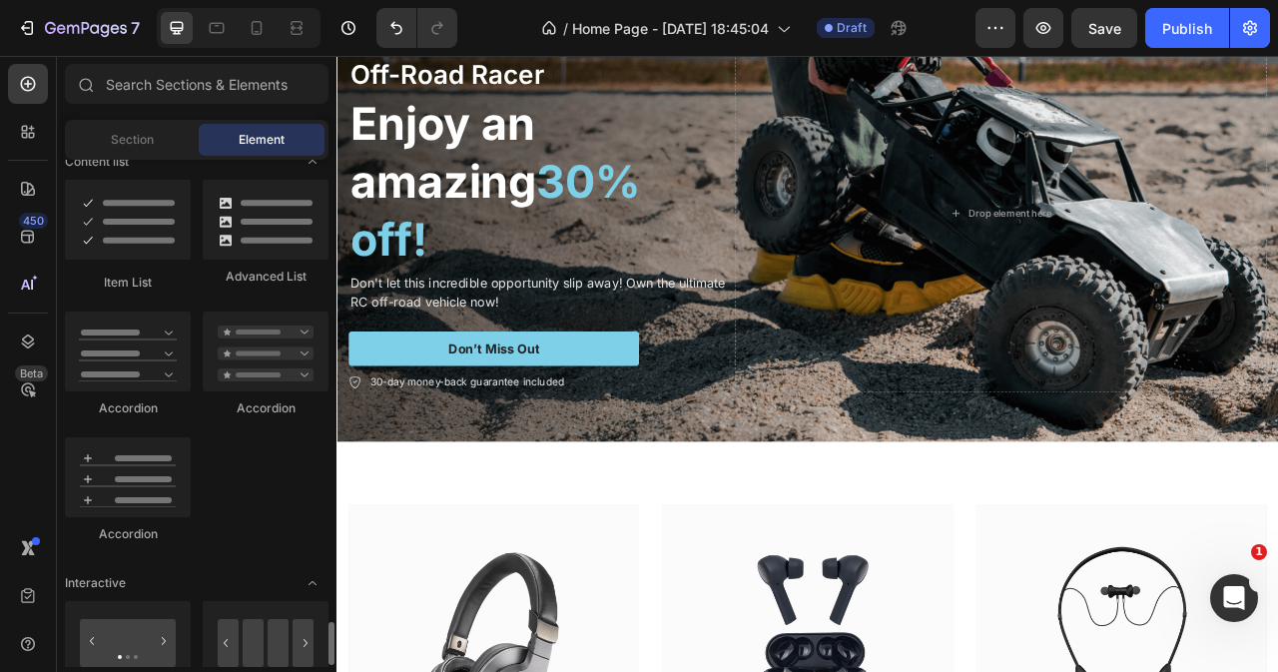
scroll to position [1897, 0]
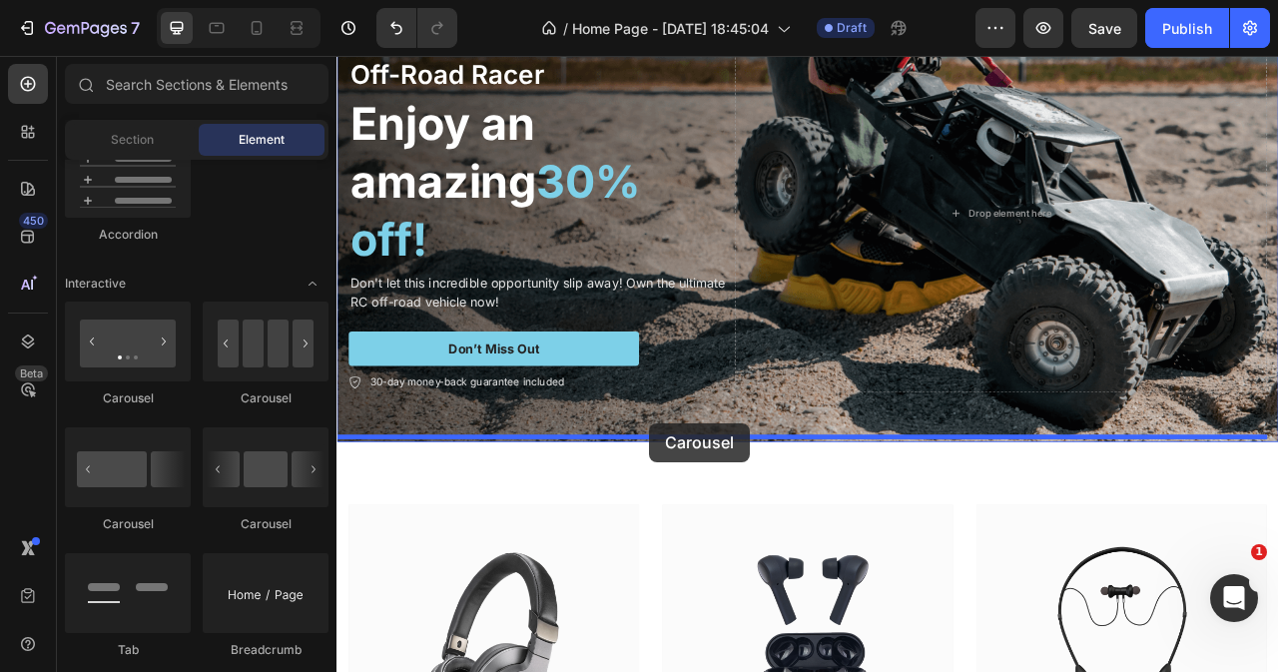
drag, startPoint x: 459, startPoint y: 411, endPoint x: 734, endPoint y: 523, distance: 296.4
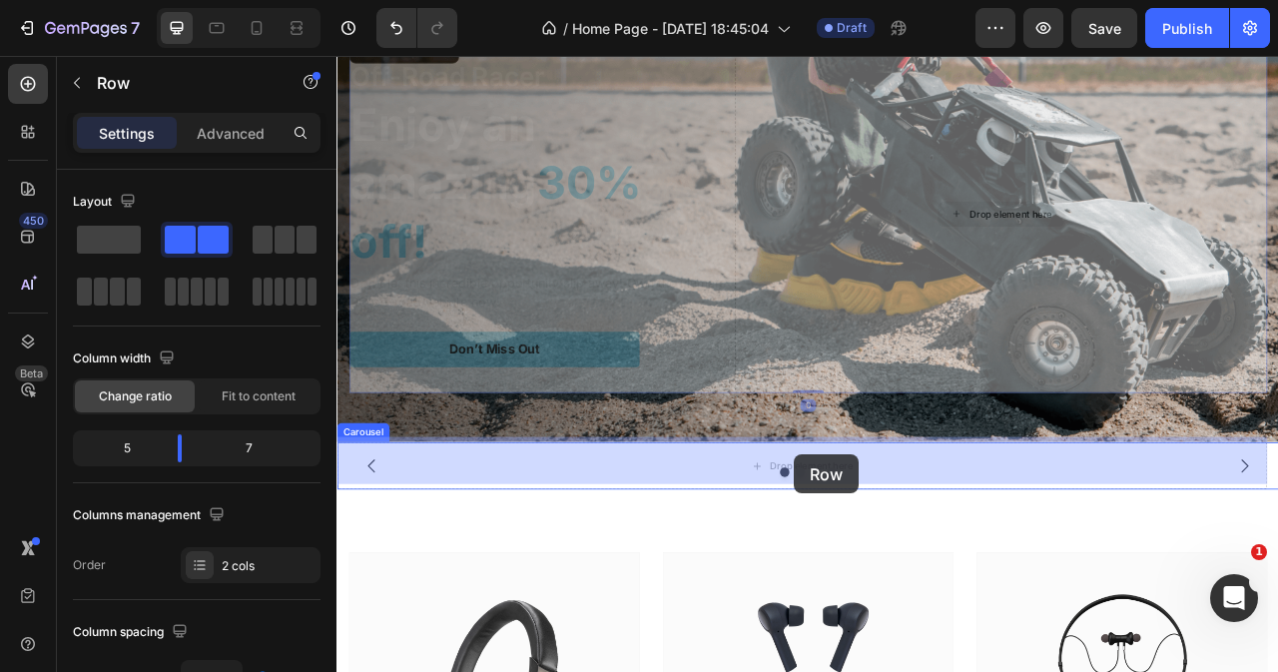
drag, startPoint x: 892, startPoint y: 271, endPoint x: 918, endPoint y: 563, distance: 293.8
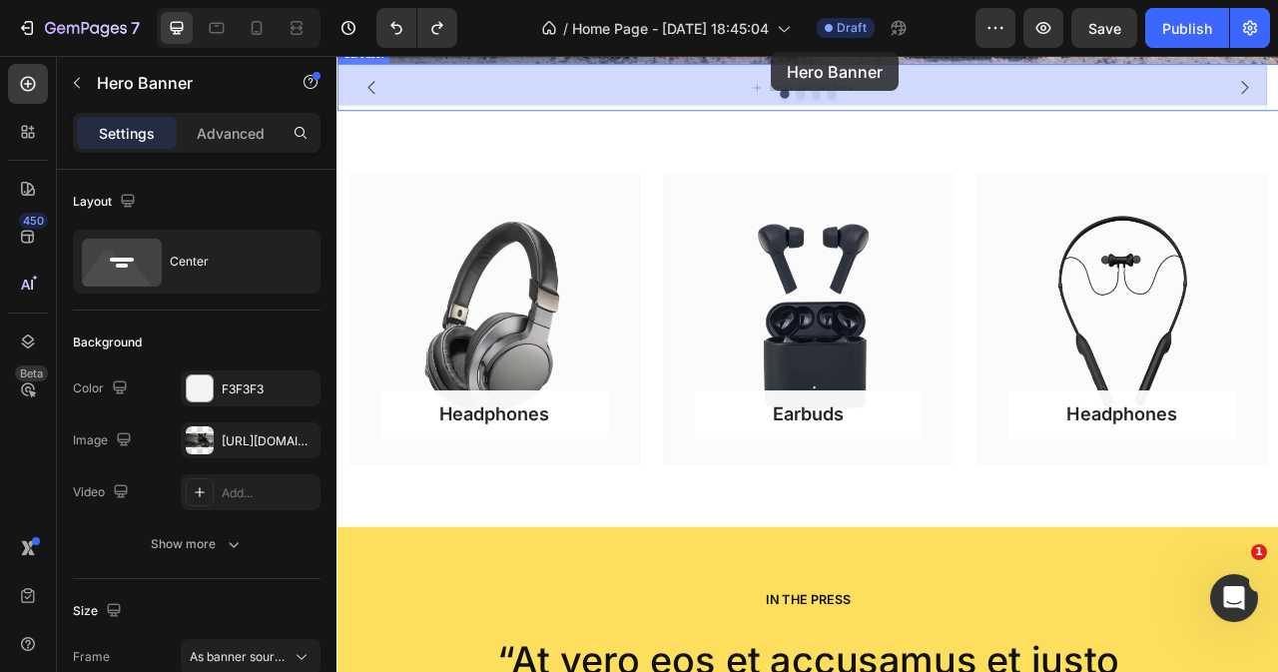
scroll to position [455, 0]
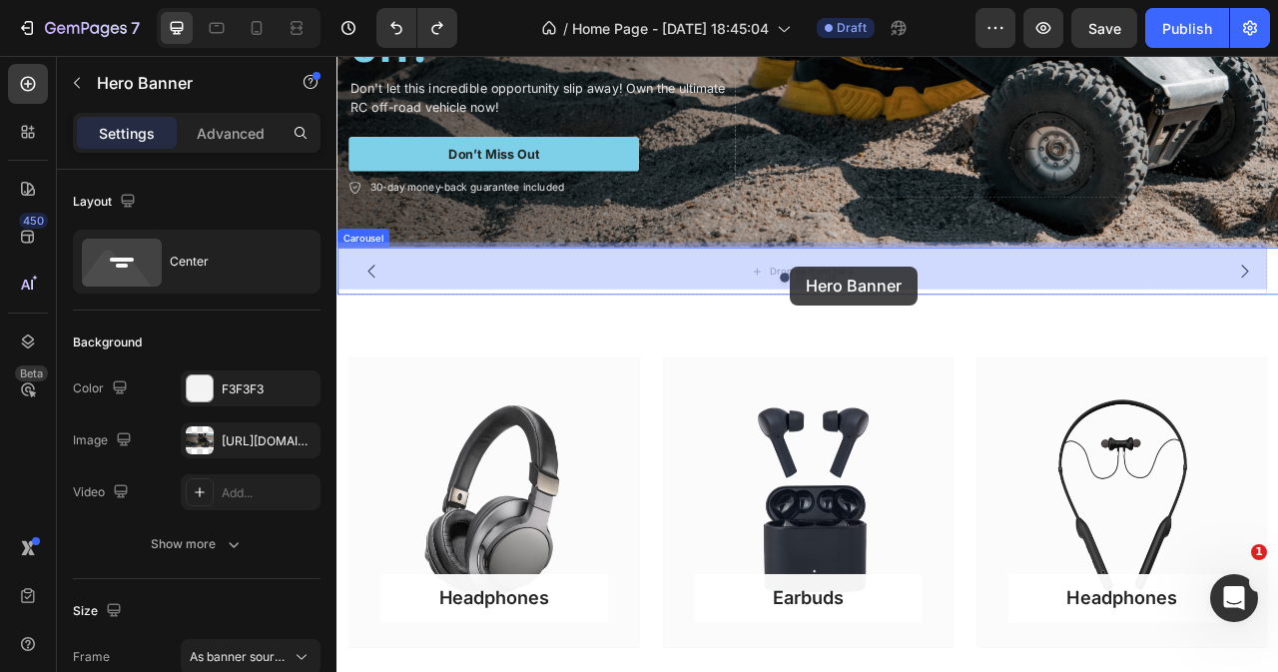
drag, startPoint x: 386, startPoint y: 162, endPoint x: 913, endPoint y: 323, distance: 551.4
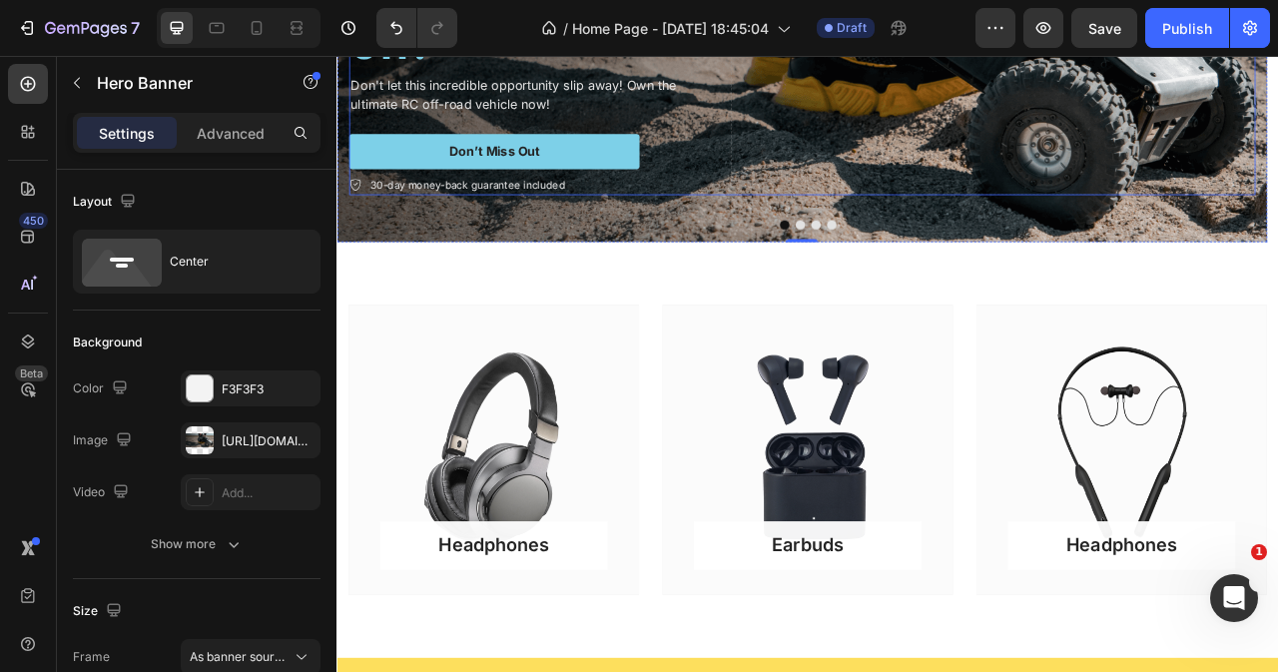
scroll to position [0, 0]
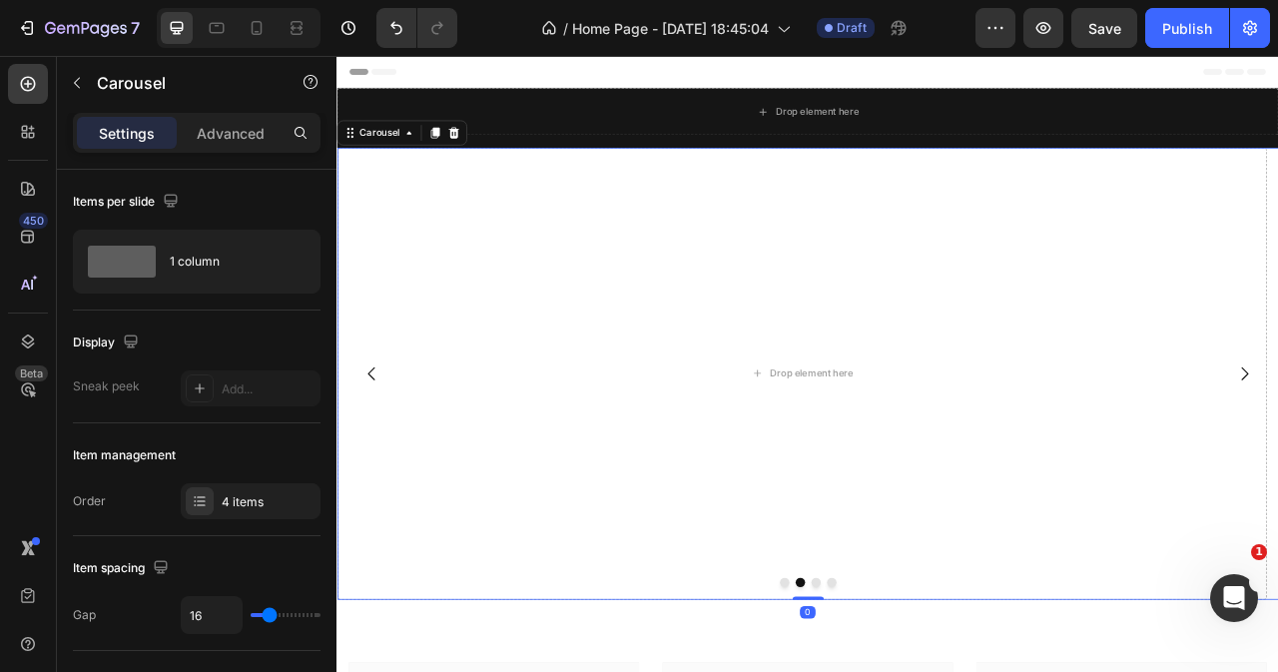
click at [381, 456] on icon "Carousel Back Arrow" at bounding box center [380, 460] width 24 height 24
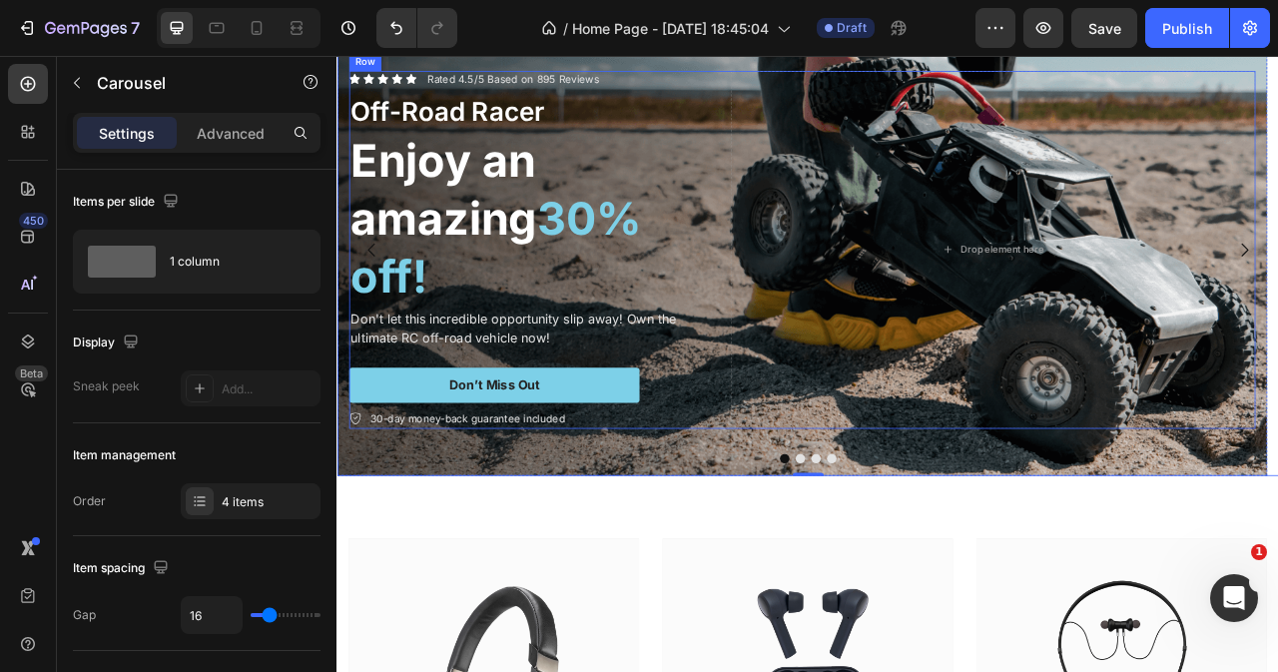
scroll to position [300, 0]
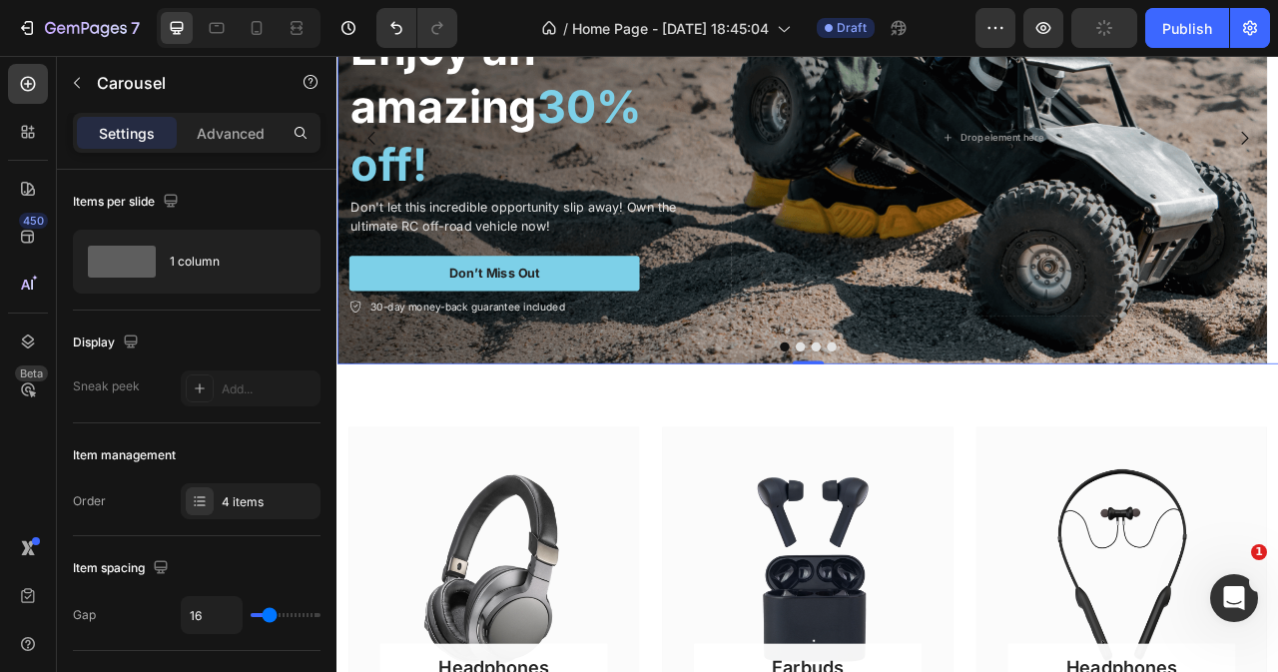
click at [919, 424] on button "Dot" at bounding box center [925, 426] width 12 height 12
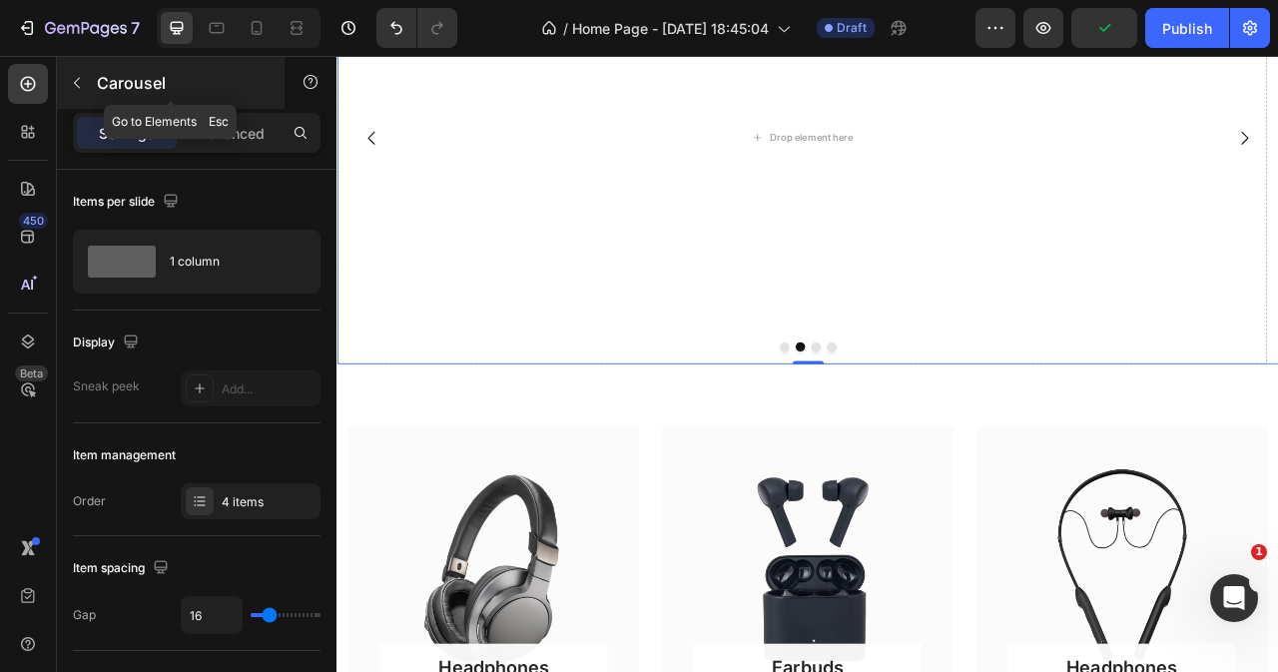
click at [84, 75] on icon "button" at bounding box center [77, 83] width 16 height 16
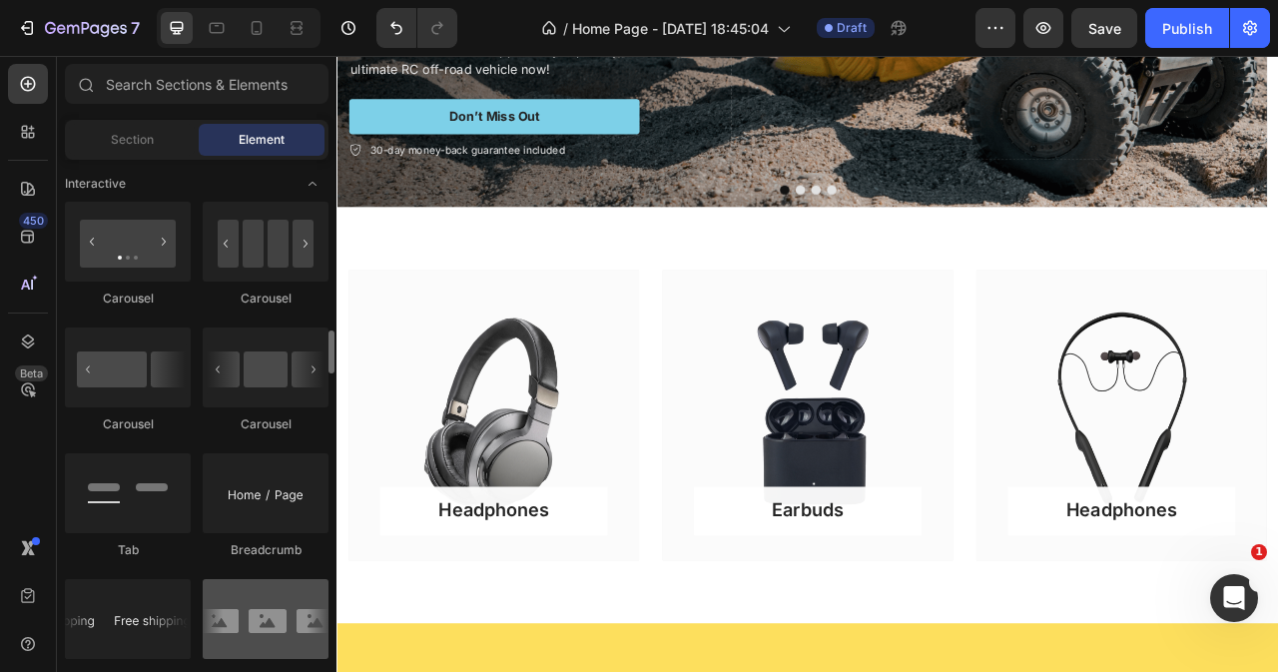
scroll to position [2196, 0]
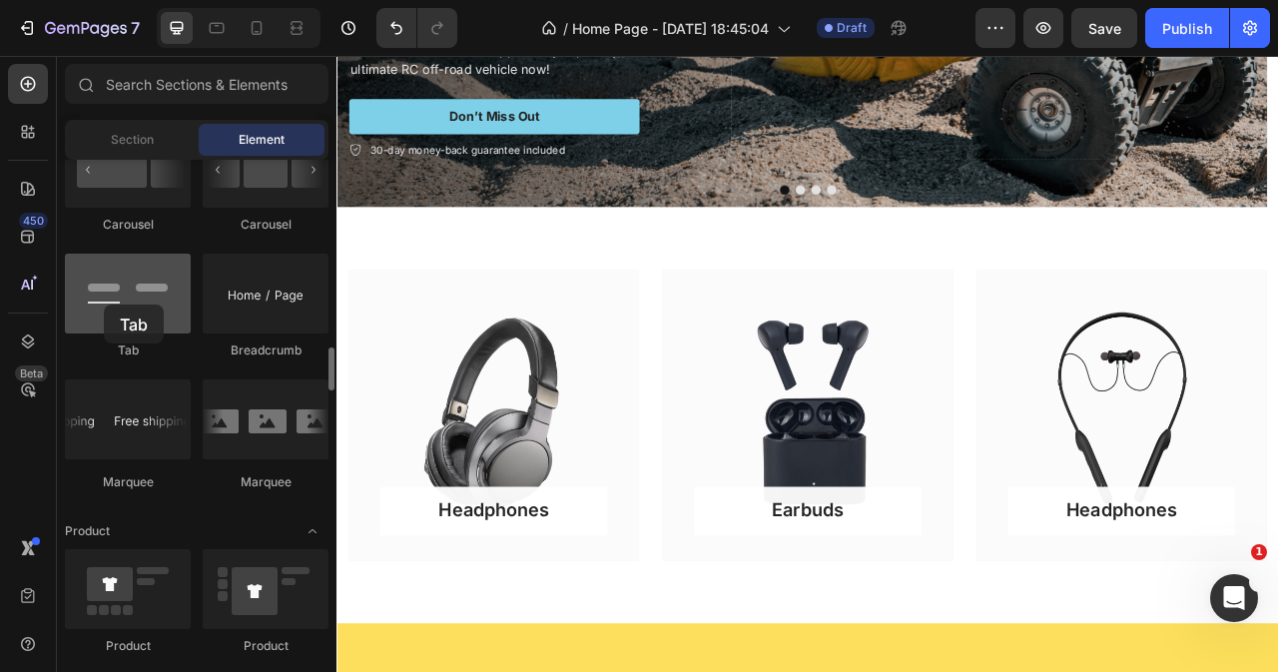
drag, startPoint x: 160, startPoint y: 320, endPoint x: 104, endPoint y: 304, distance: 58.1
click at [104, 304] on div at bounding box center [128, 294] width 126 height 80
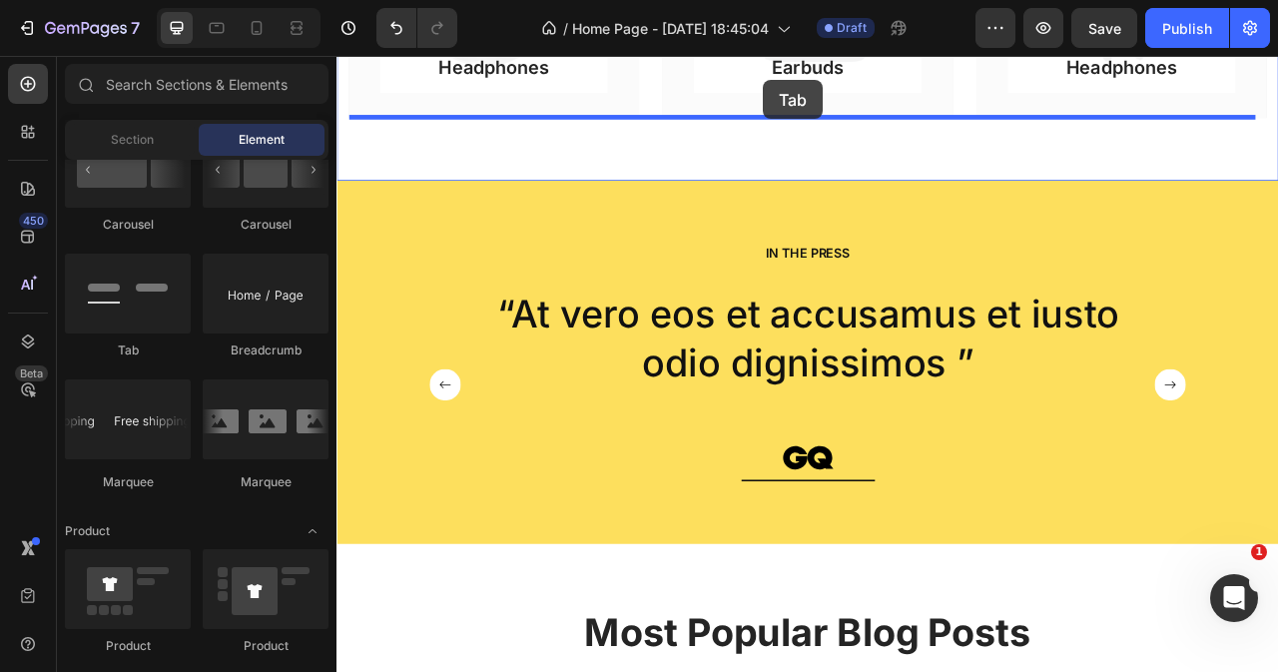
scroll to position [987, 0]
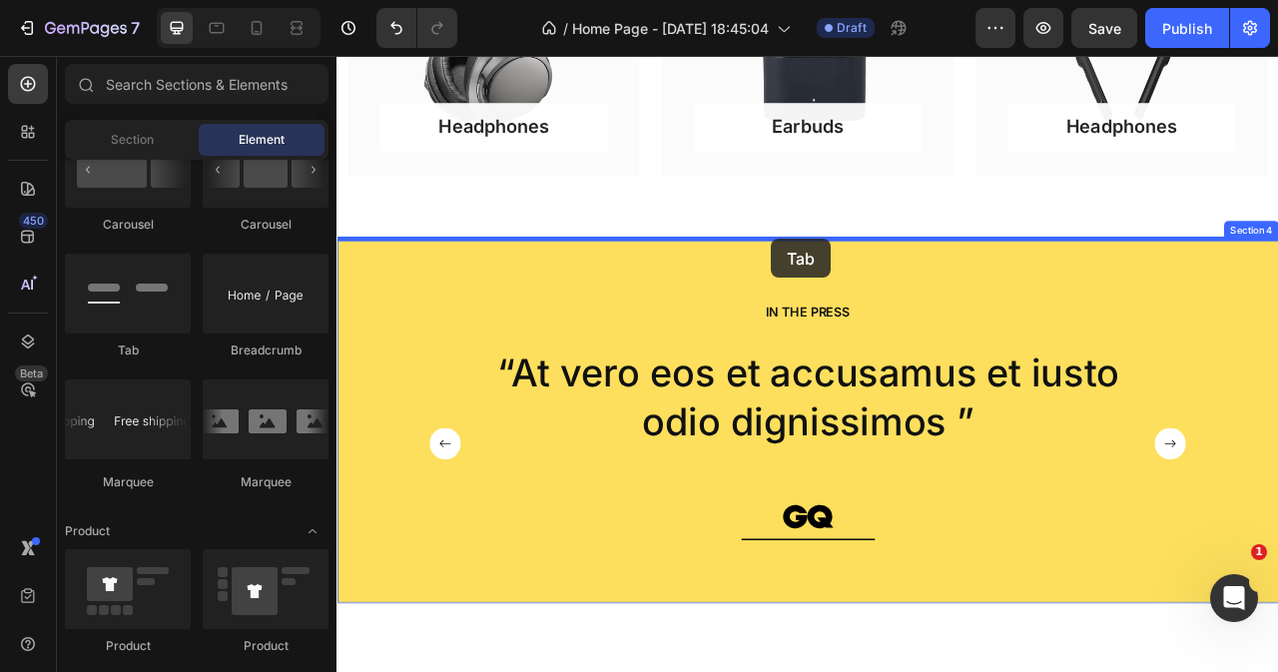
drag, startPoint x: 504, startPoint y: 366, endPoint x: 888, endPoint y: 293, distance: 390.4
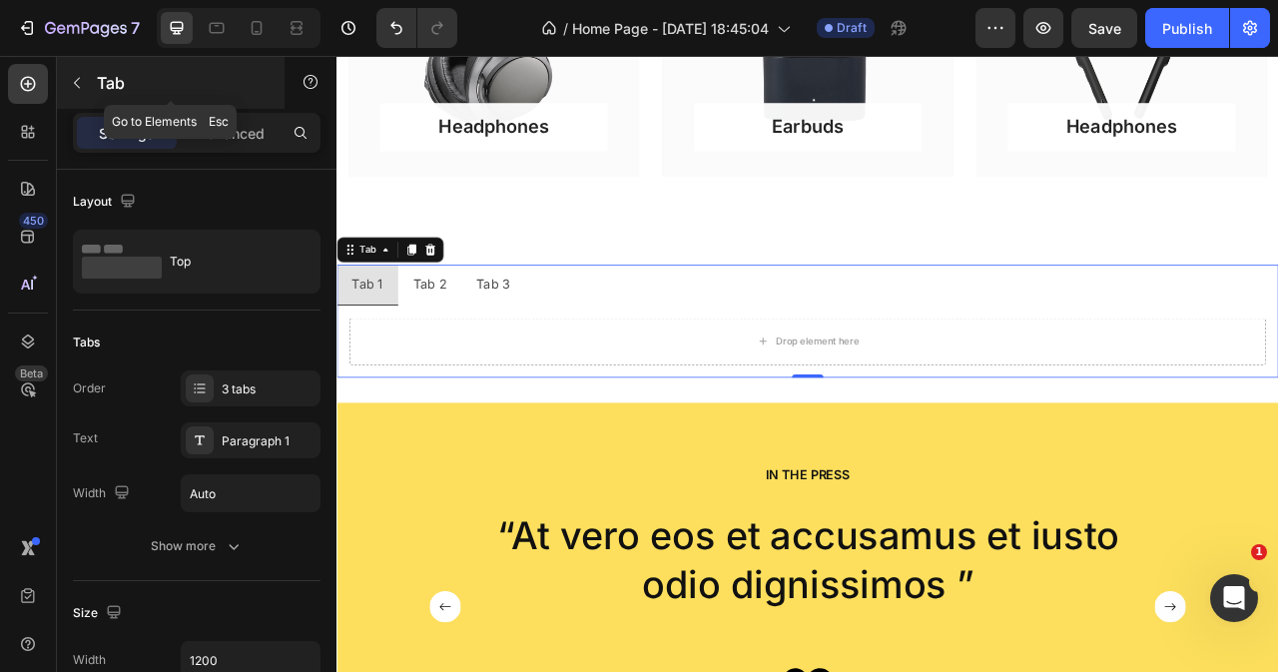
click at [79, 97] on button "button" at bounding box center [77, 83] width 32 height 32
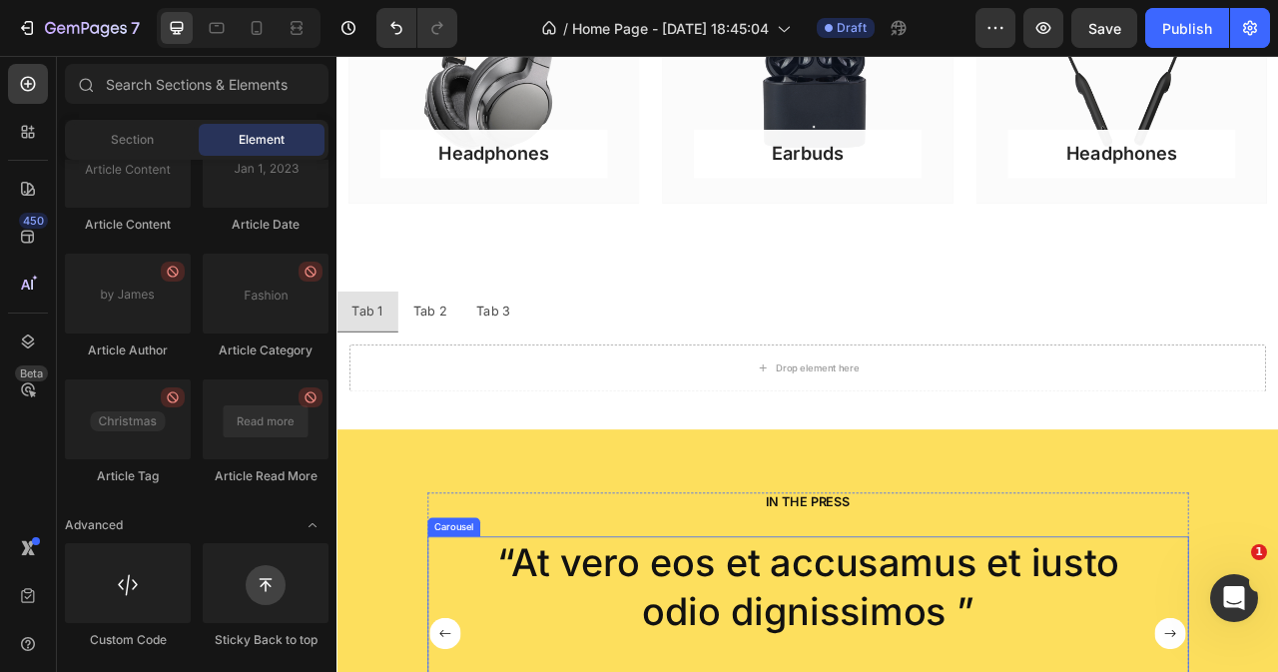
scroll to position [904, 0]
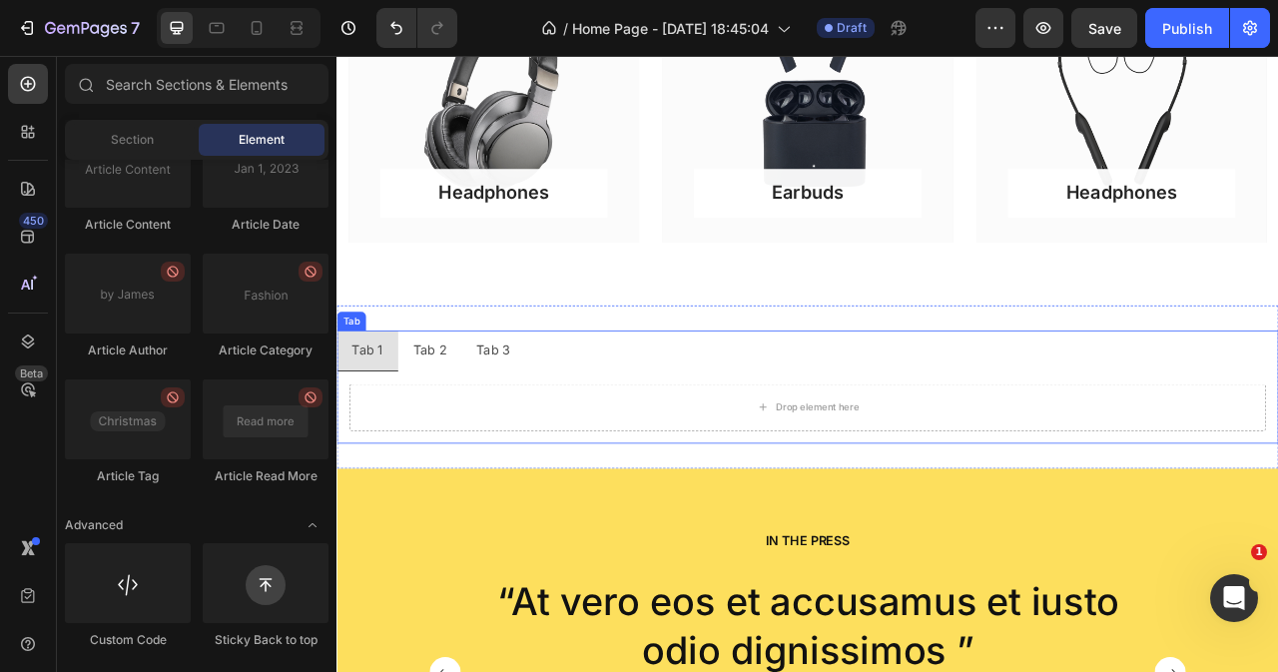
click at [642, 443] on ul "Tab 1 Tab 2 Tab 3" at bounding box center [935, 431] width 1198 height 52
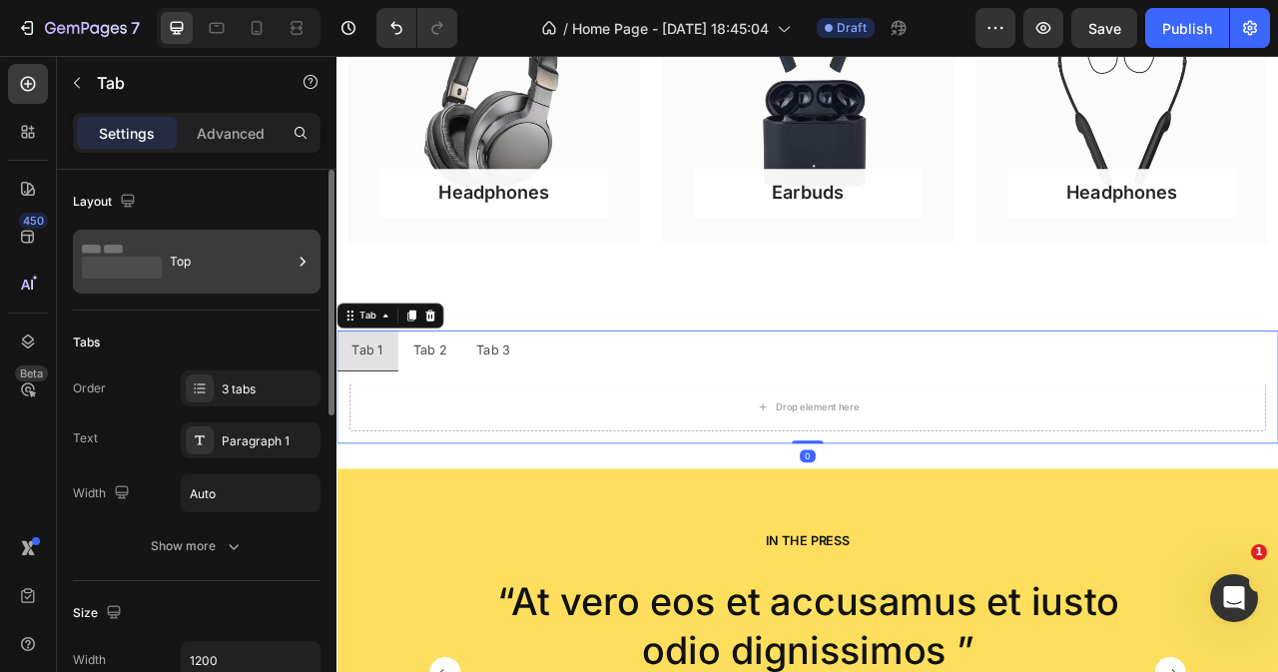
click at [193, 274] on div "Top" at bounding box center [231, 262] width 122 height 46
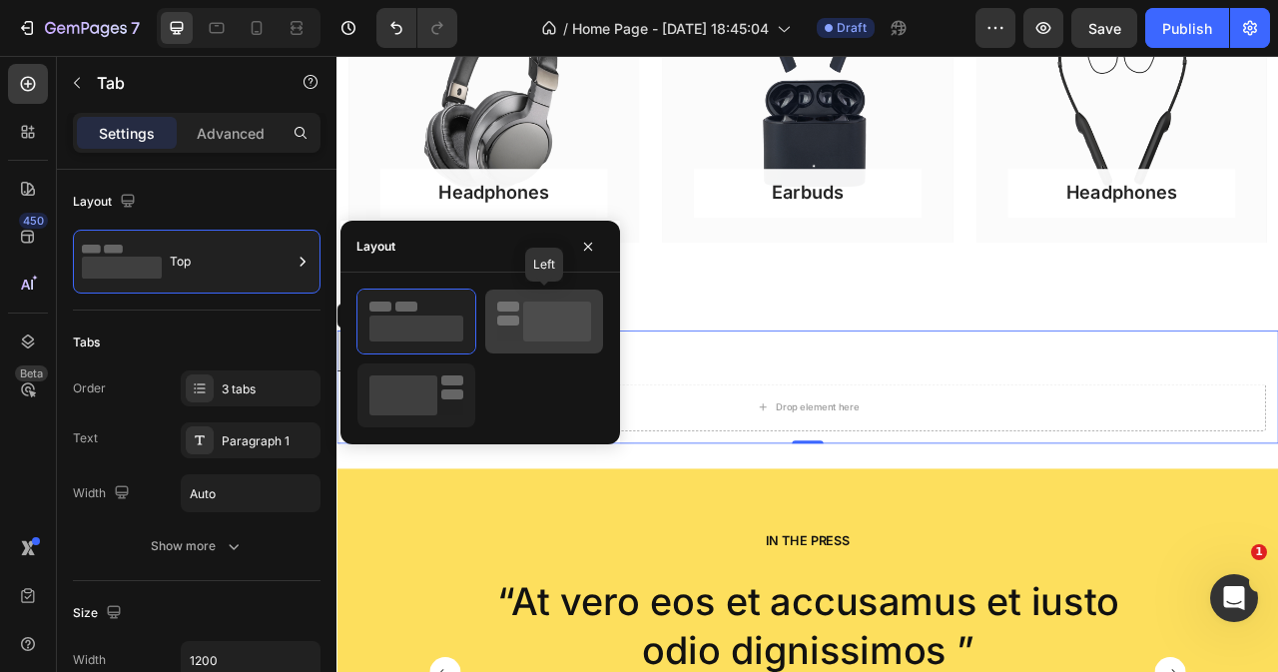
click at [559, 322] on rect at bounding box center [557, 322] width 68 height 40
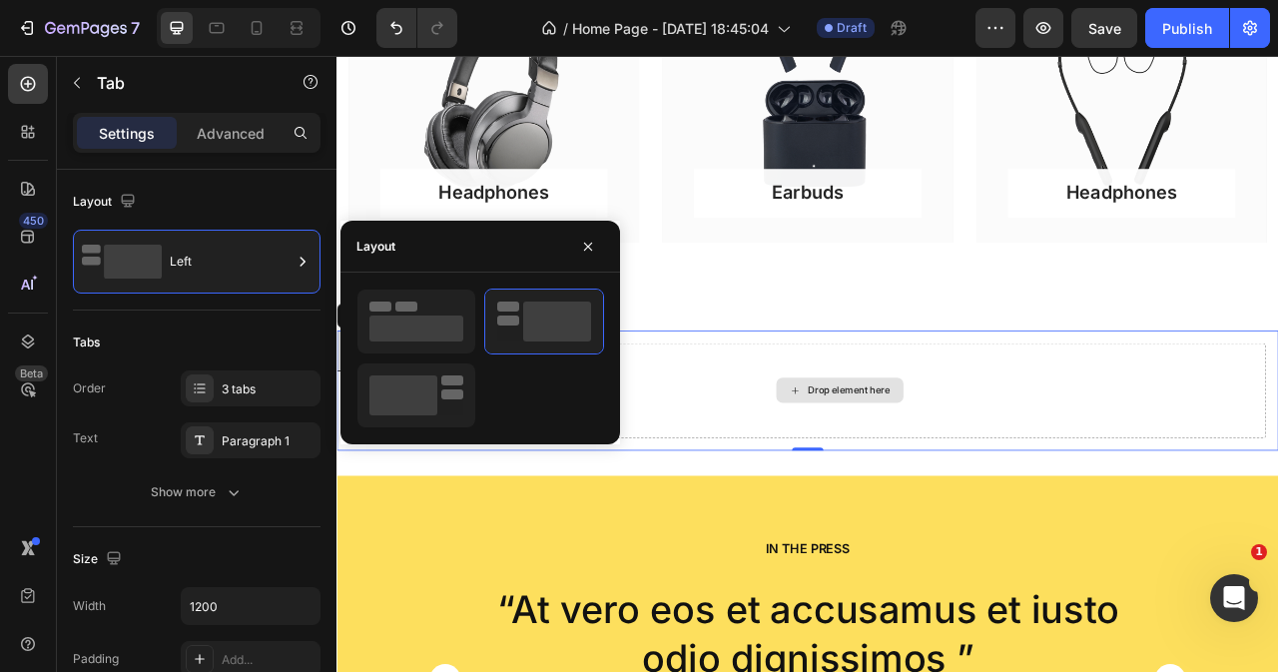
click at [789, 468] on div "Drop element here" at bounding box center [975, 481] width 1085 height 121
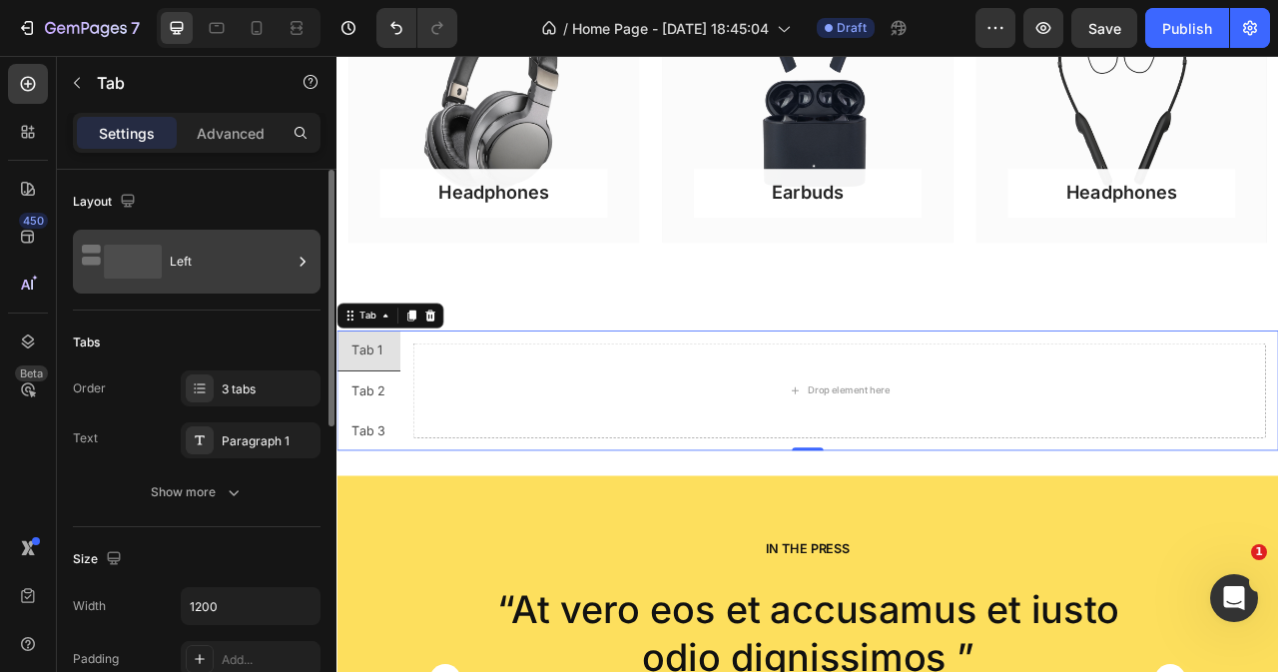
click at [228, 283] on div "Left" at bounding box center [231, 262] width 122 height 46
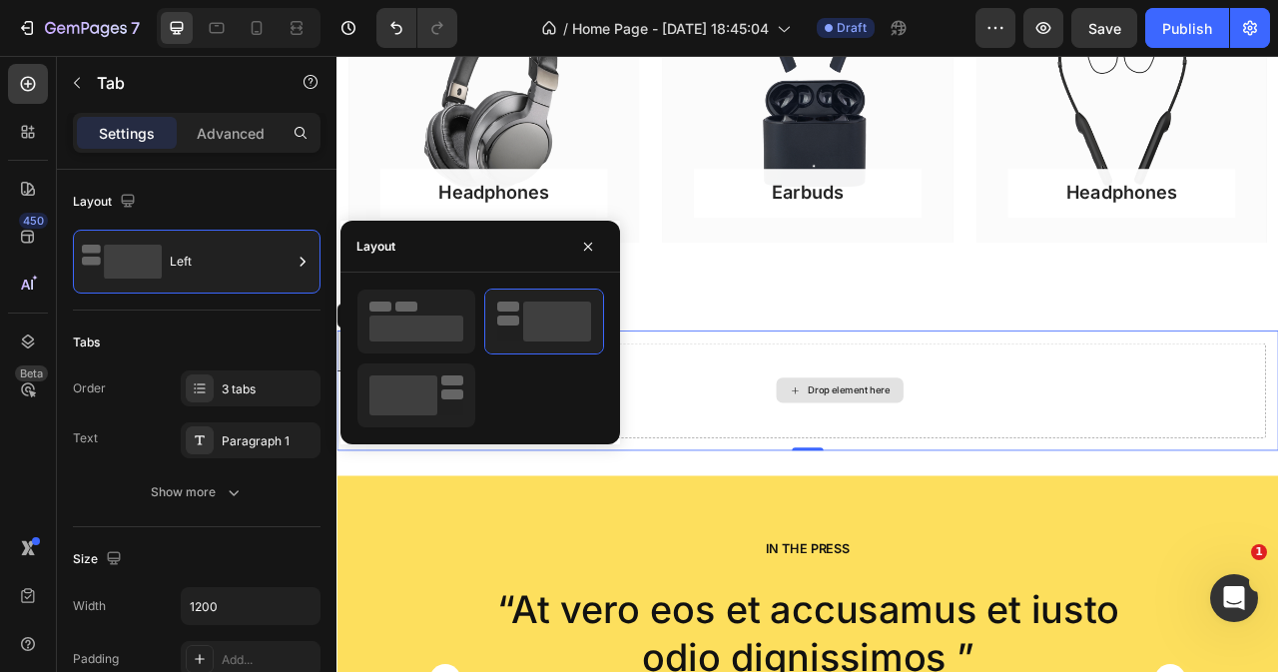
click at [822, 456] on div "Drop element here" at bounding box center [975, 481] width 1085 height 121
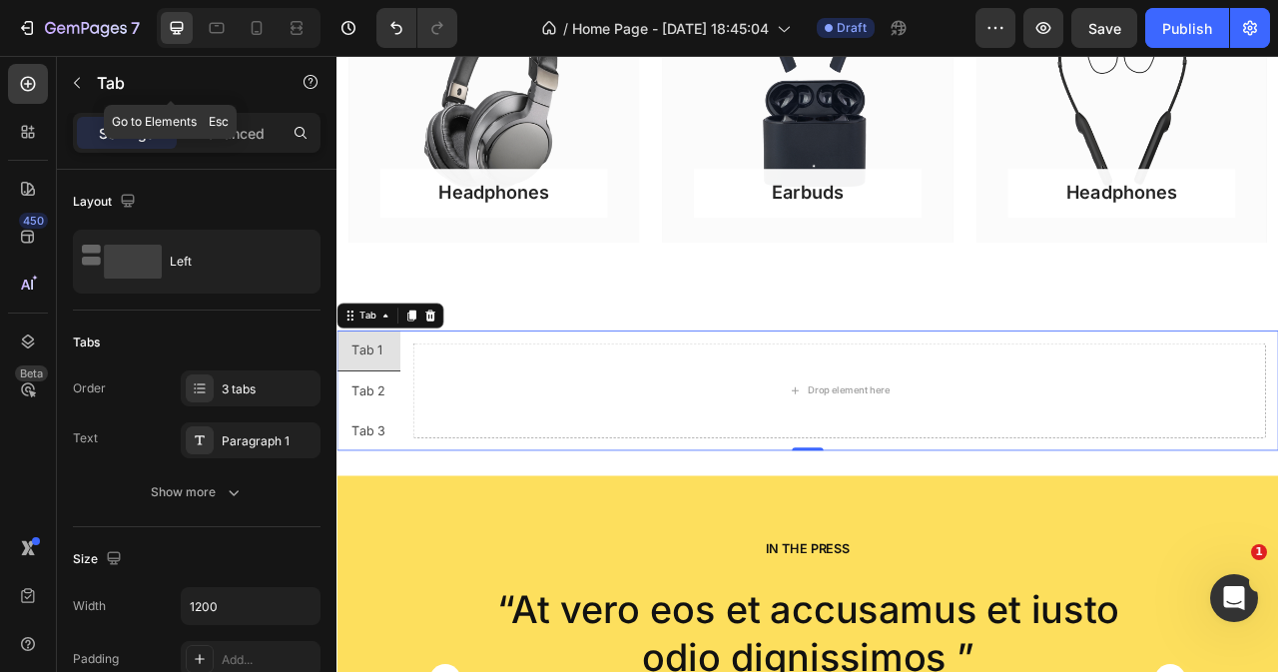
click at [83, 68] on div "Tab" at bounding box center [171, 83] width 228 height 52
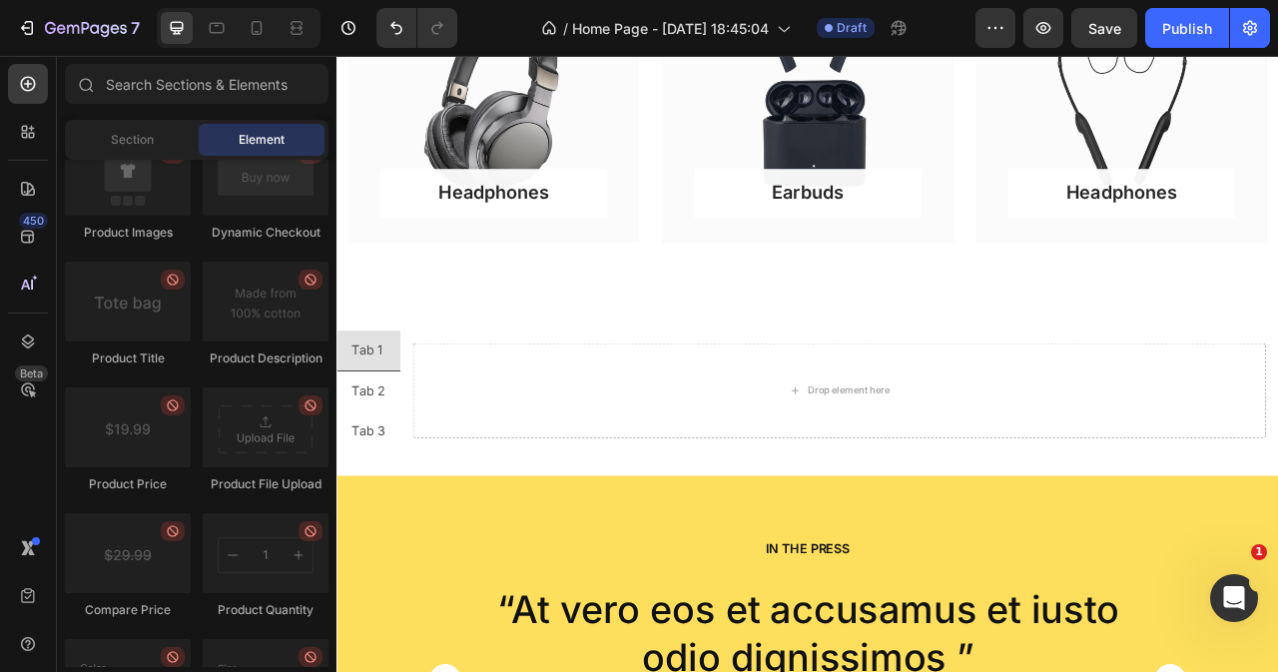
scroll to position [2714, 0]
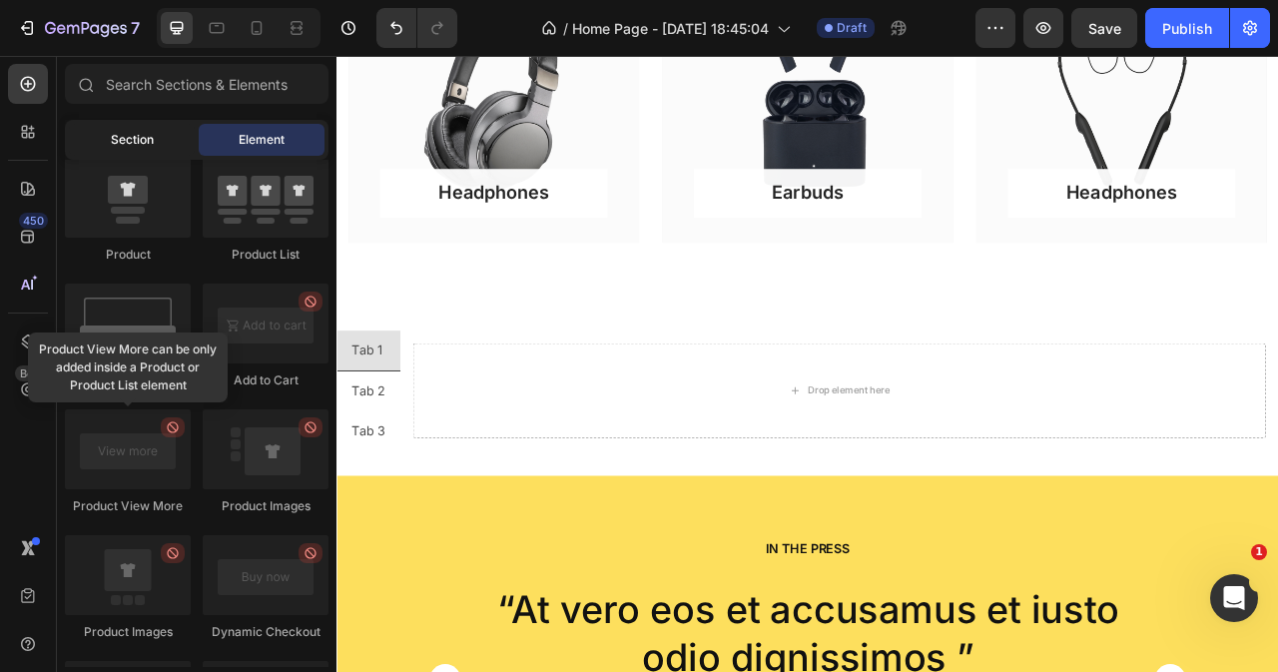
click at [150, 143] on span "Section" at bounding box center [132, 140] width 43 height 18
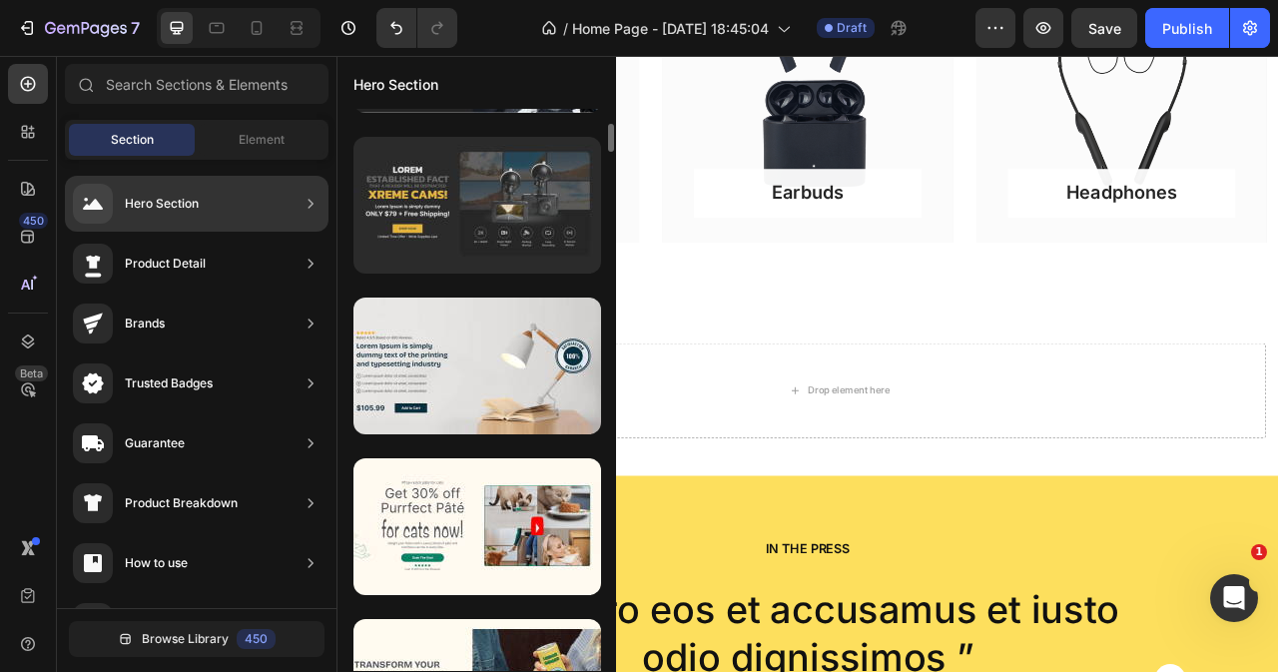
scroll to position [100, 0]
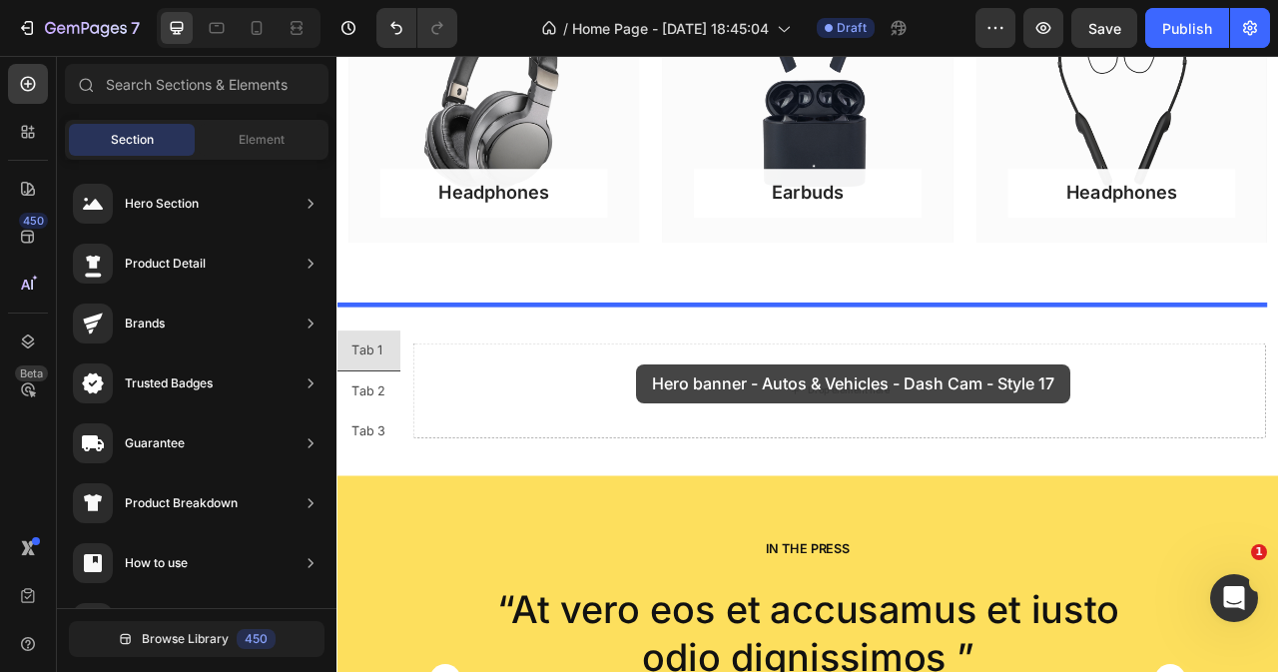
drag, startPoint x: 827, startPoint y: 457, endPoint x: 718, endPoint y: 448, distance: 109.2
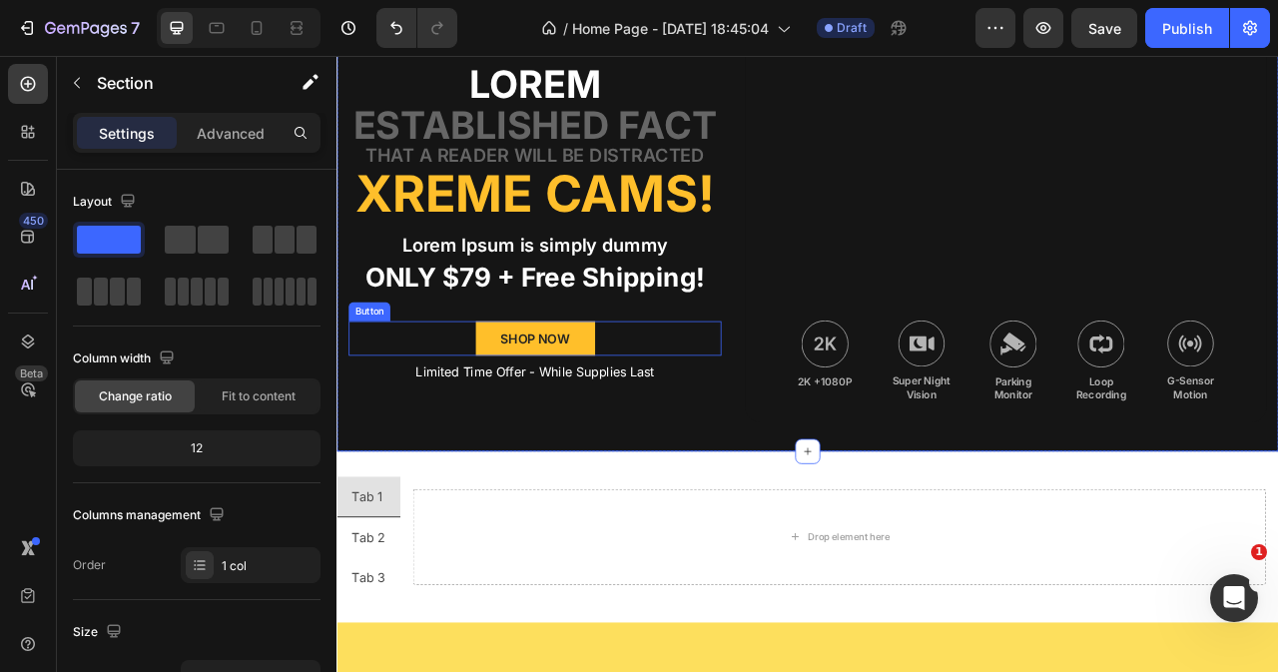
scroll to position [1403, 0]
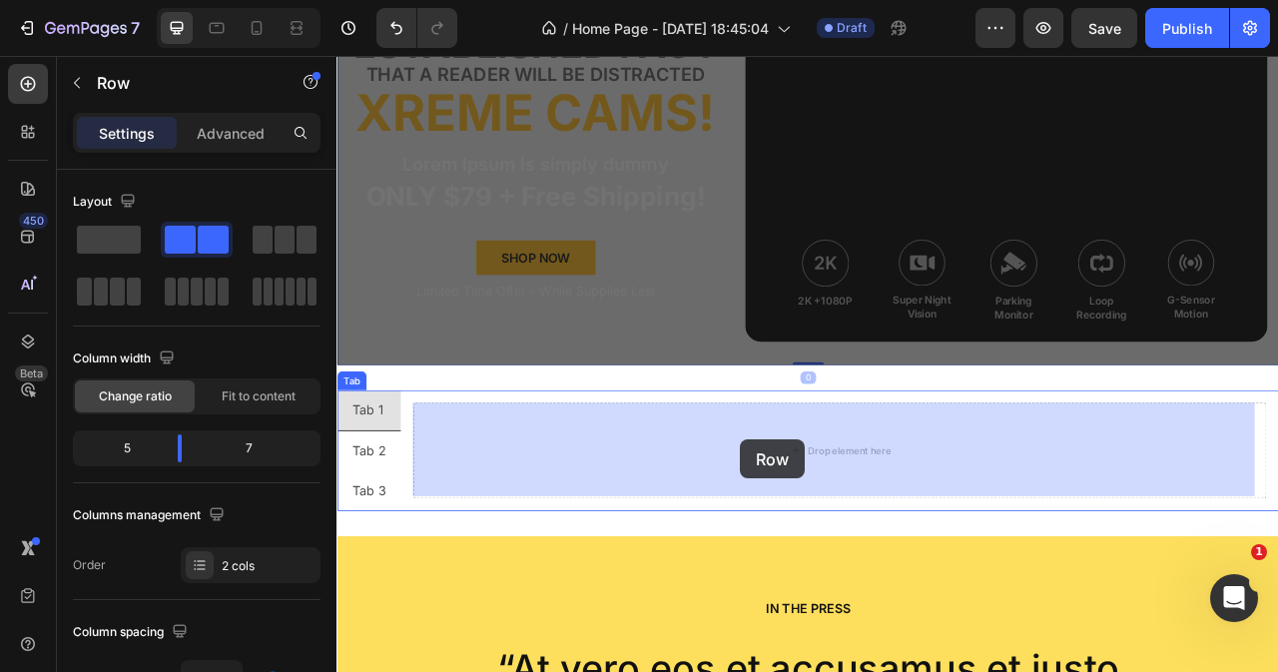
drag, startPoint x: 819, startPoint y: 345, endPoint x: 850, endPoint y: 544, distance: 201.1
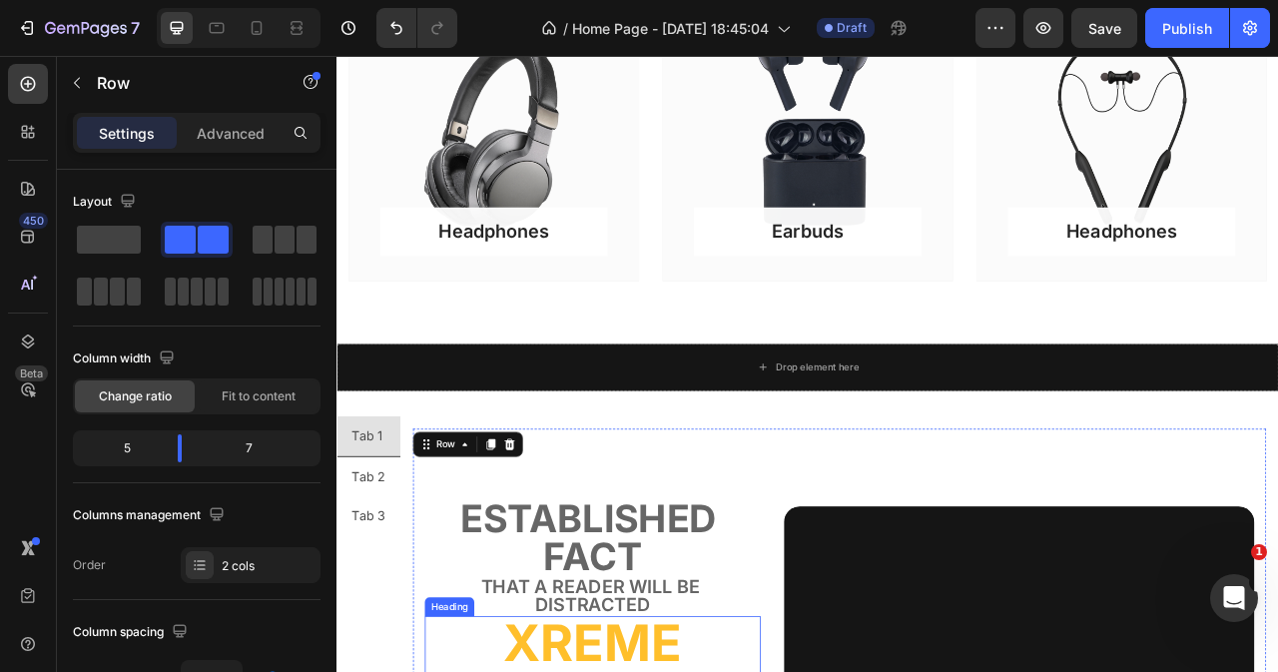
scroll to position [804, 0]
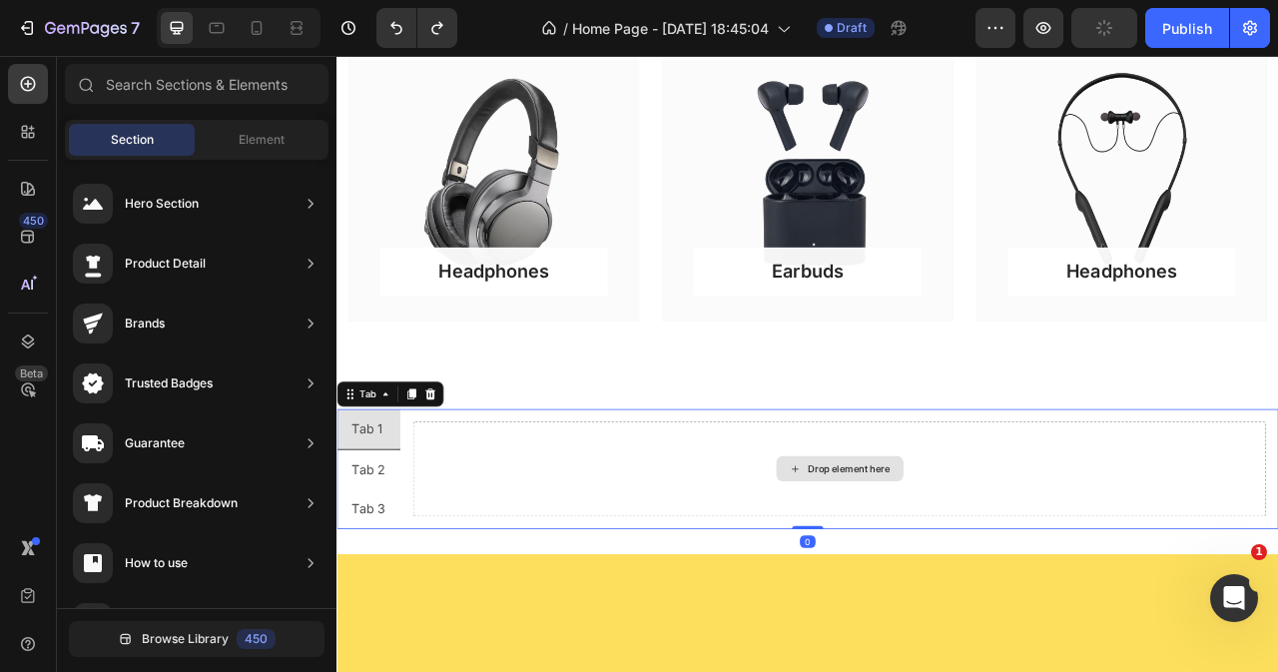
click at [689, 547] on div "Drop element here" at bounding box center [975, 581] width 1085 height 121
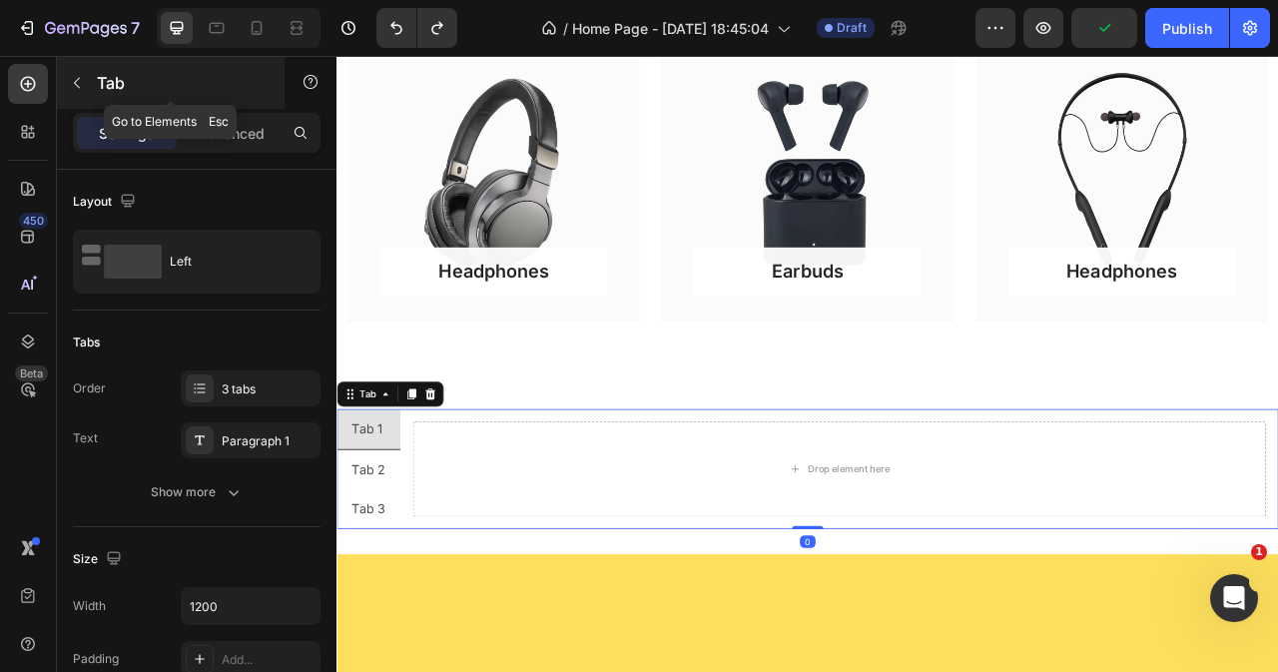
click at [80, 85] on icon "button" at bounding box center [77, 83] width 16 height 16
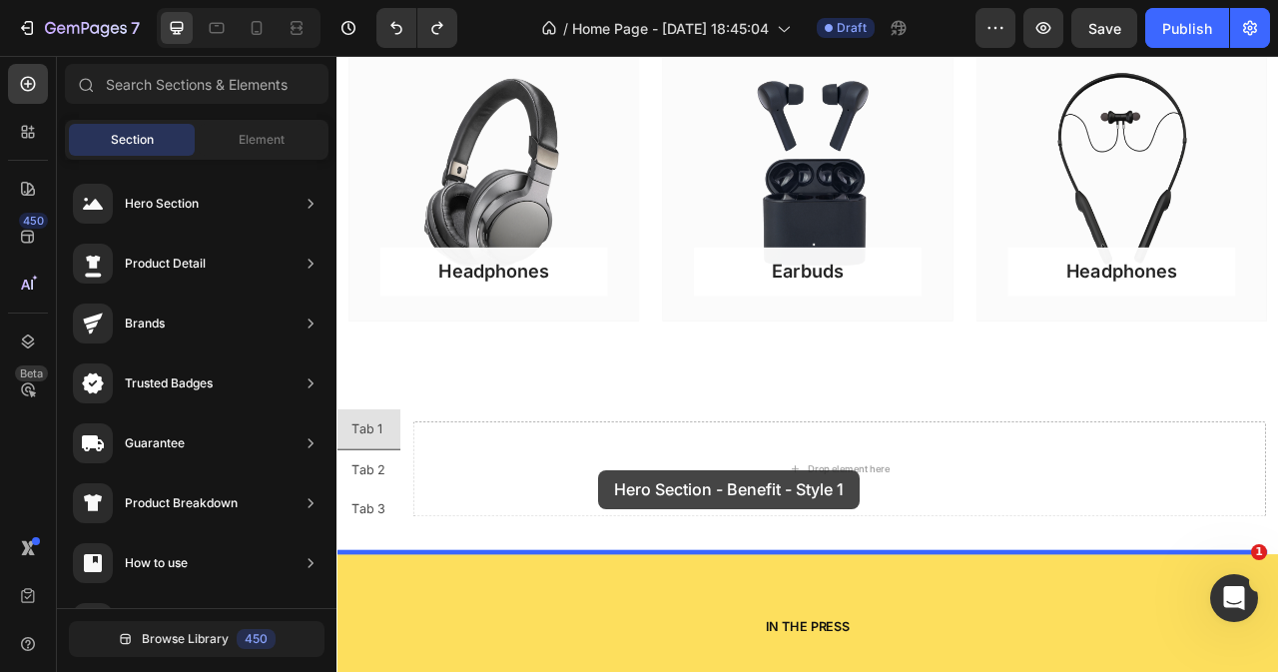
scroll to position [821, 0]
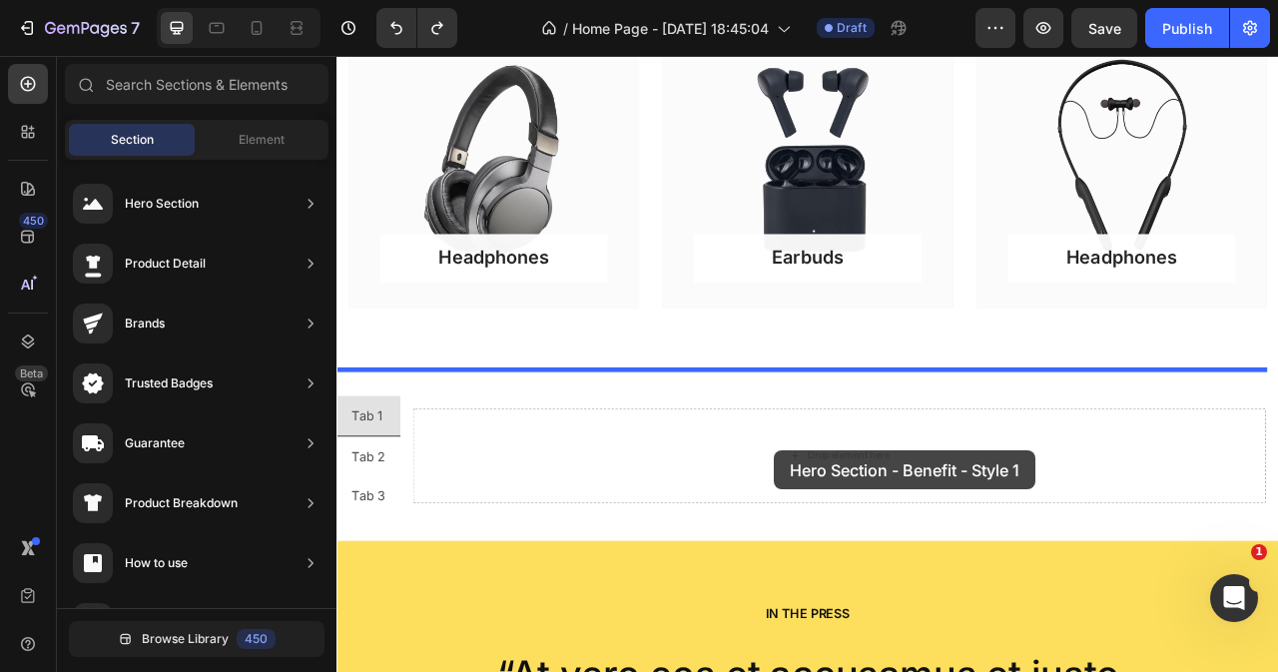
drag, startPoint x: 821, startPoint y: 436, endPoint x: 894, endPoint y: 560, distance: 143.7
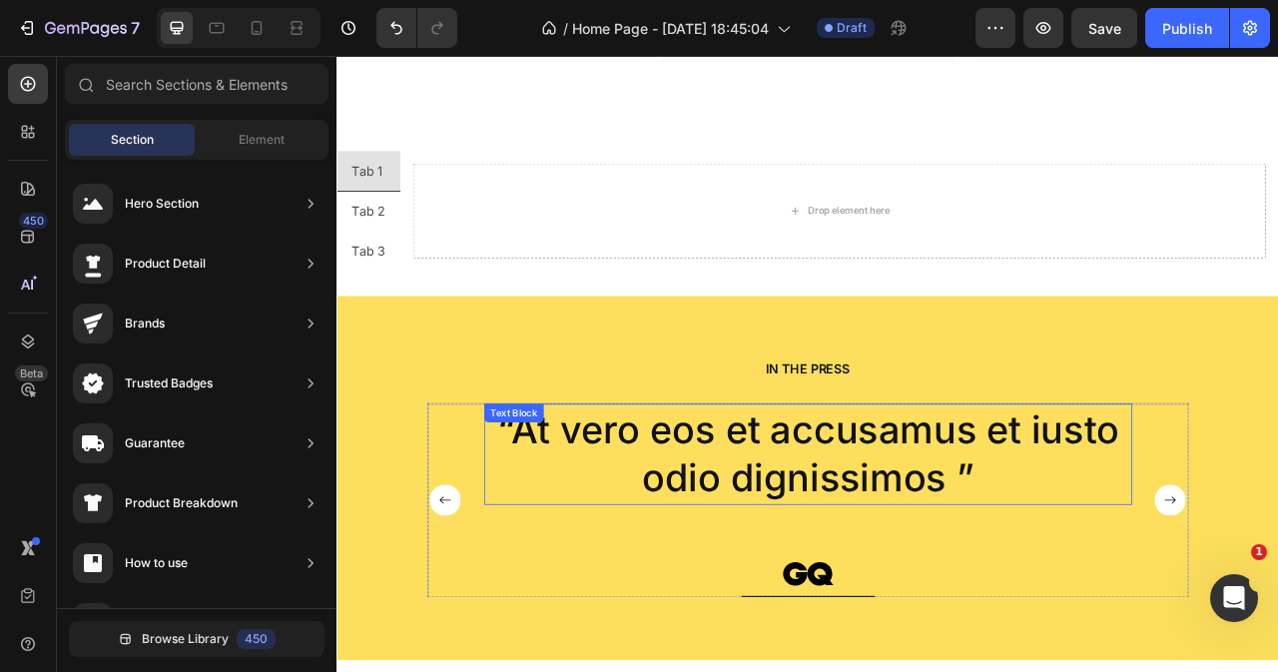
scroll to position [920, 0]
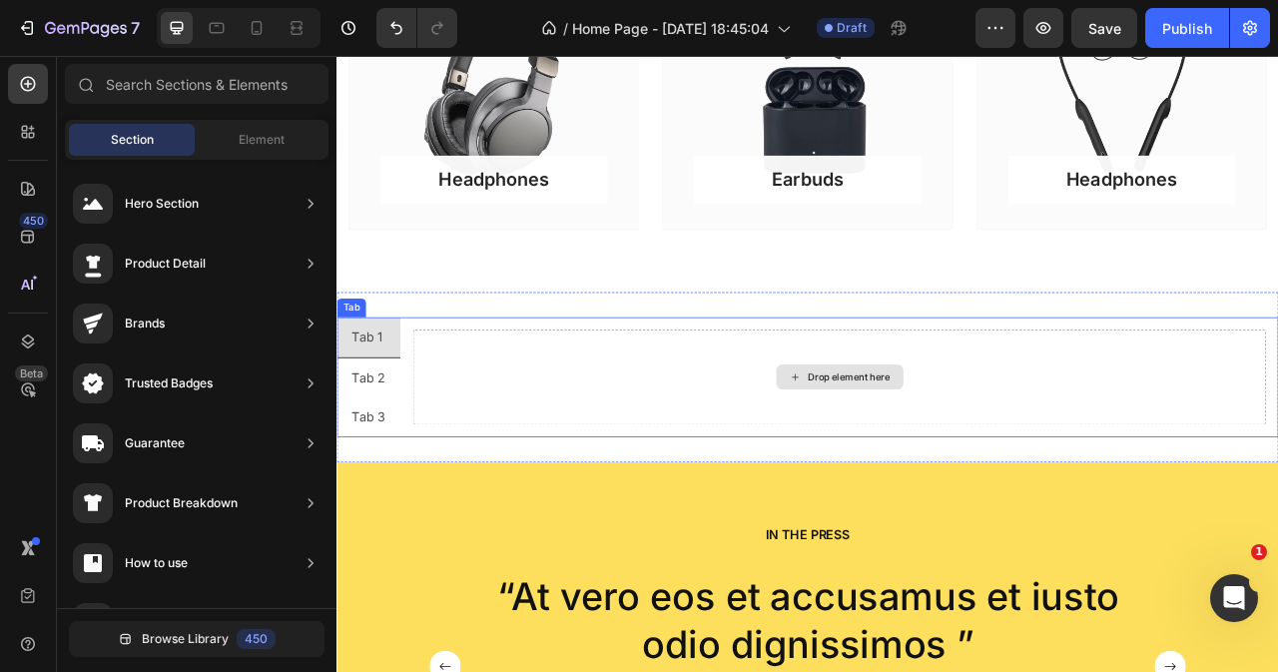
click at [763, 430] on div "Drop element here" at bounding box center [975, 464] width 1085 height 121
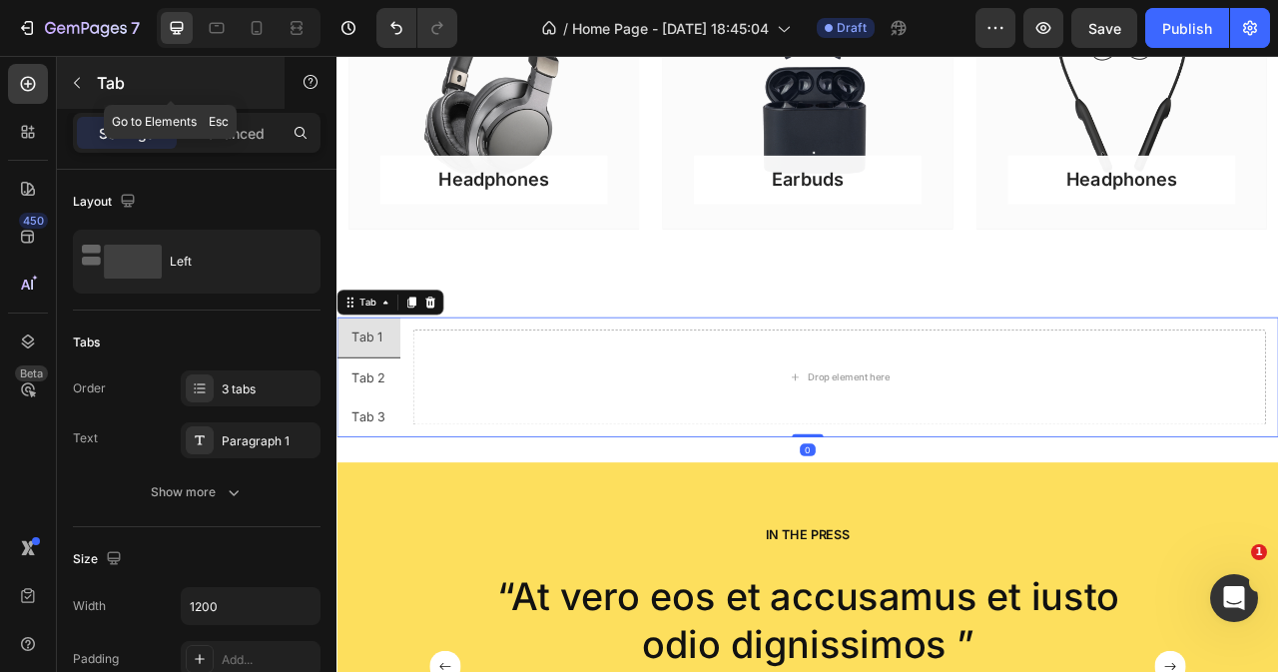
click at [74, 85] on icon "button" at bounding box center [77, 83] width 16 height 16
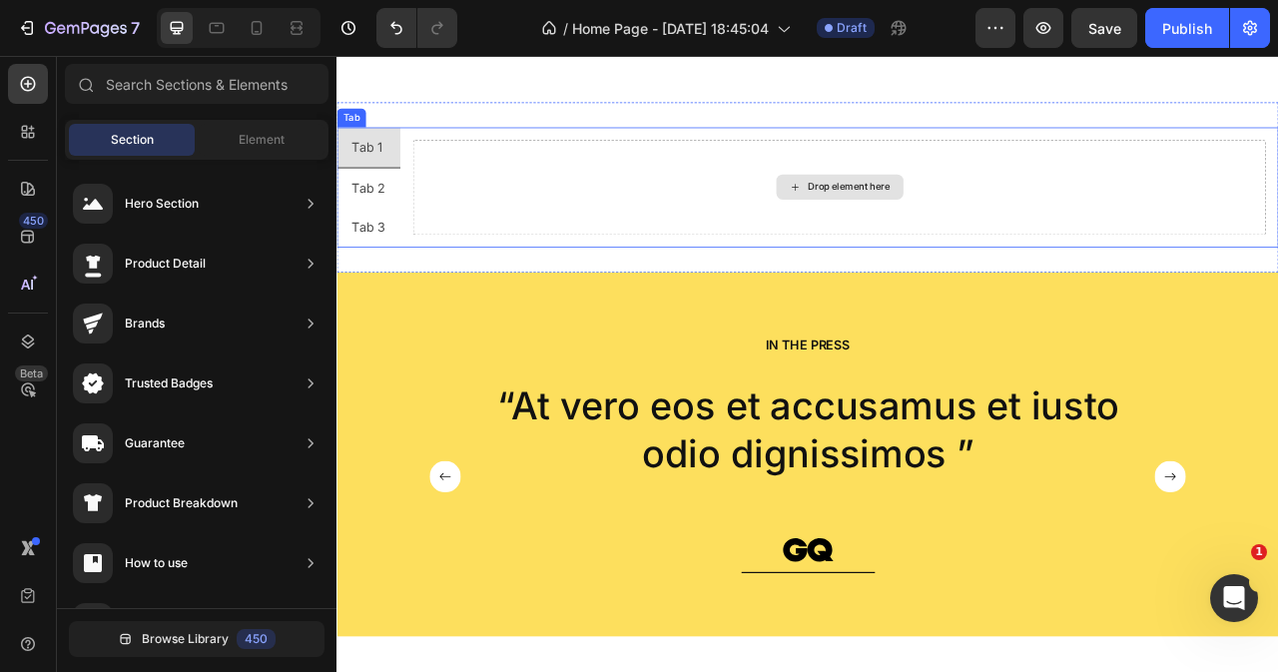
scroll to position [1320, 0]
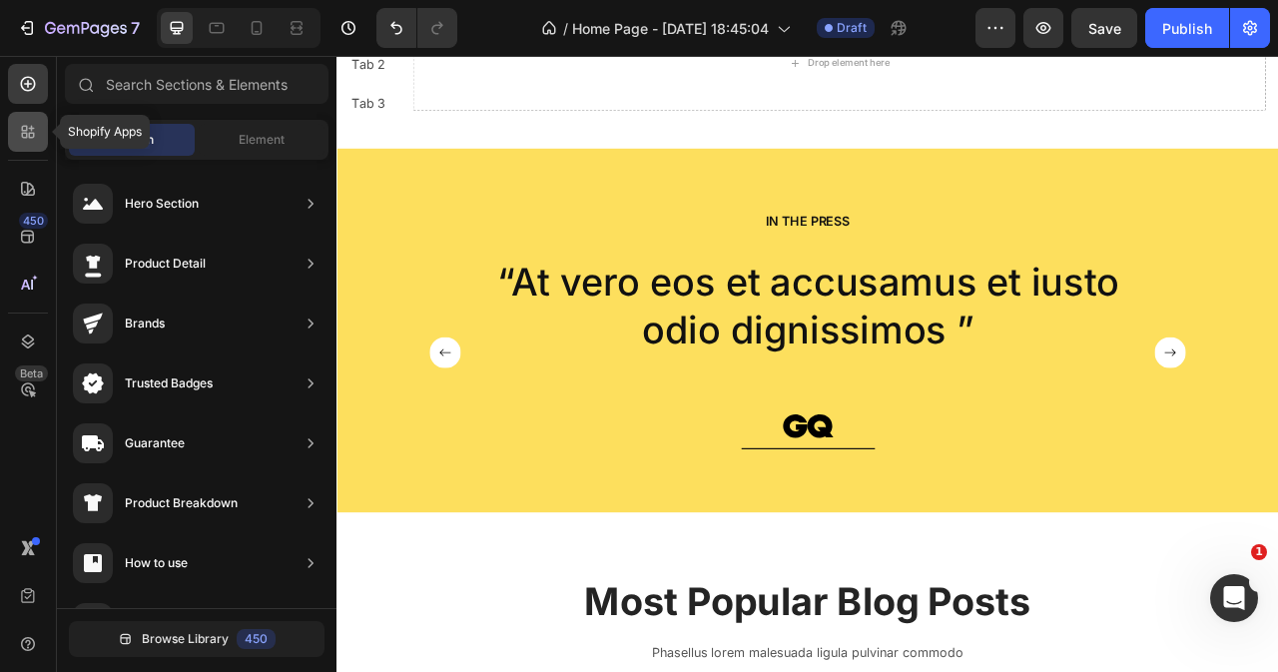
click at [31, 141] on icon at bounding box center [28, 132] width 20 height 20
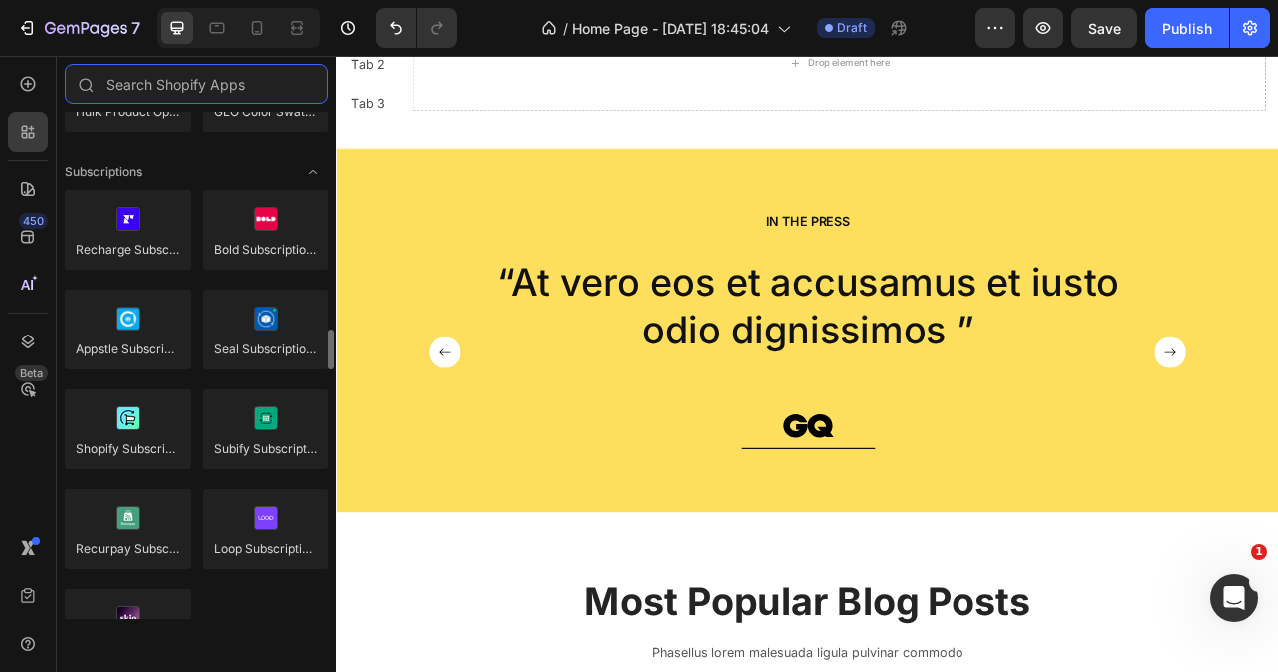
scroll to position [2214, 0]
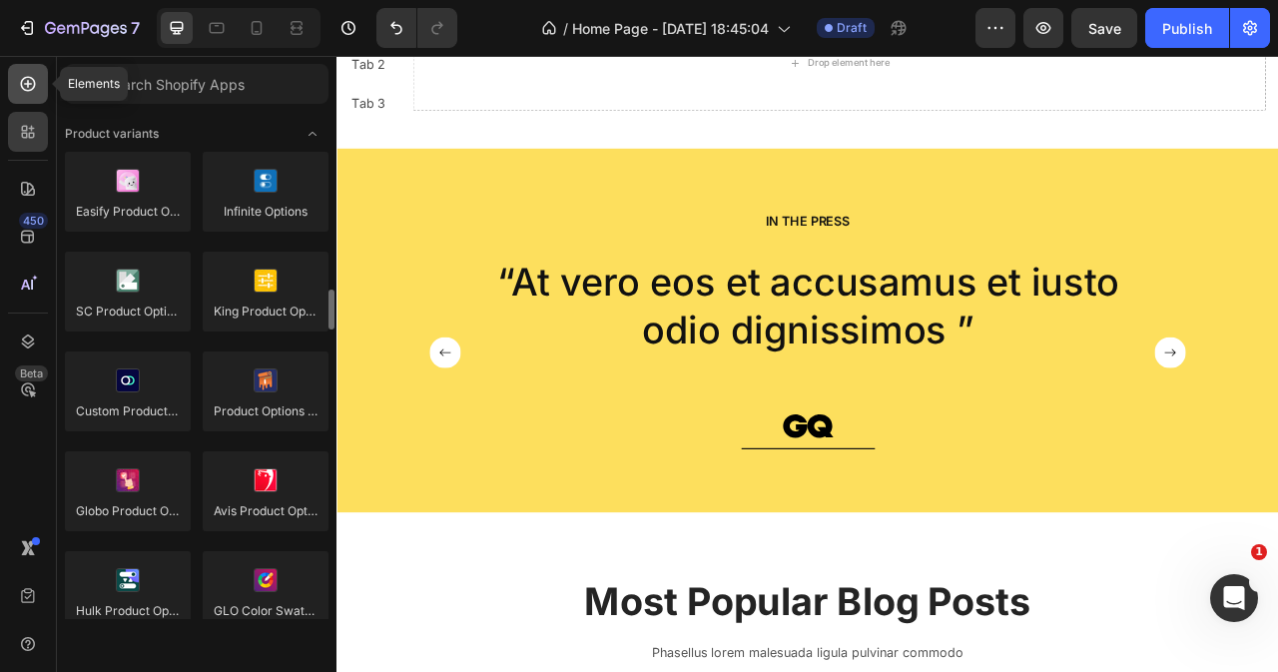
click at [35, 88] on icon at bounding box center [28, 84] width 20 height 20
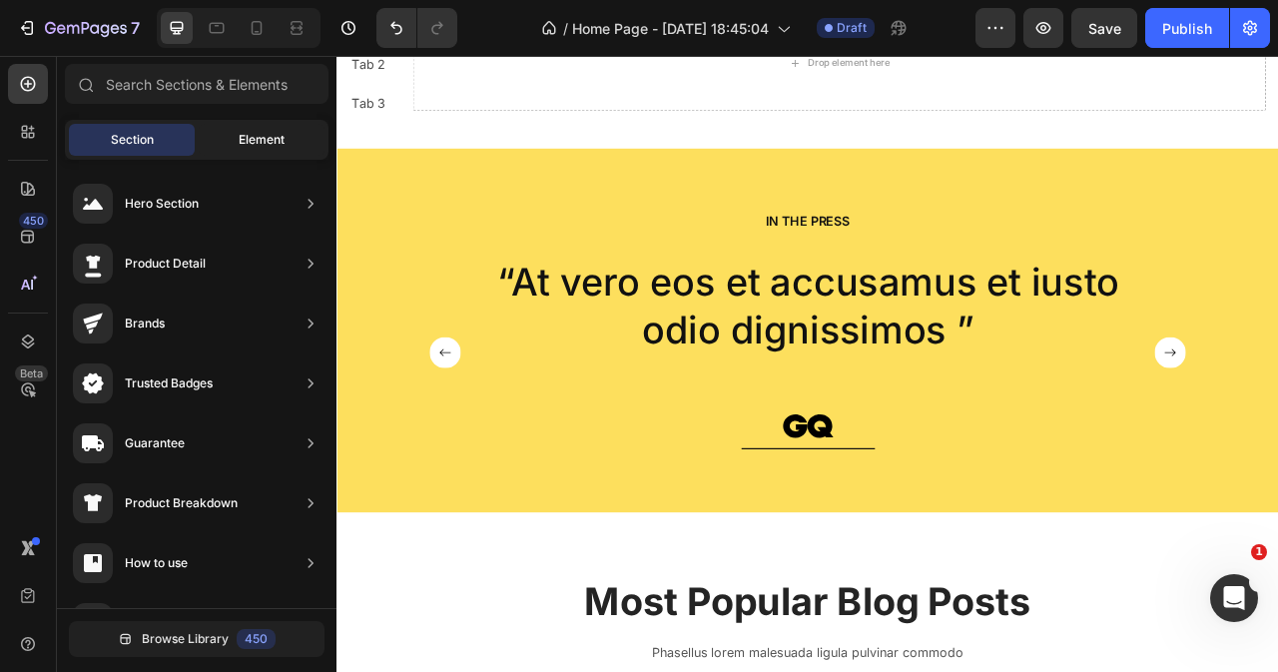
click at [254, 149] on div "Element" at bounding box center [262, 140] width 126 height 32
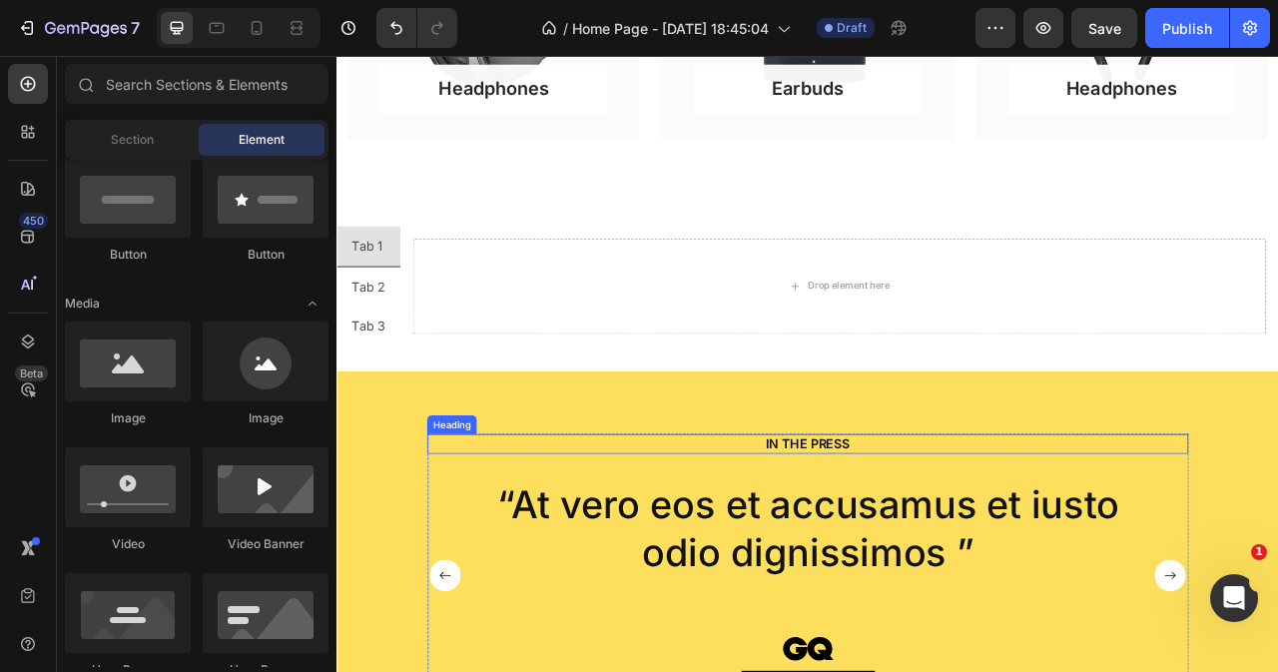
scroll to position [920, 0]
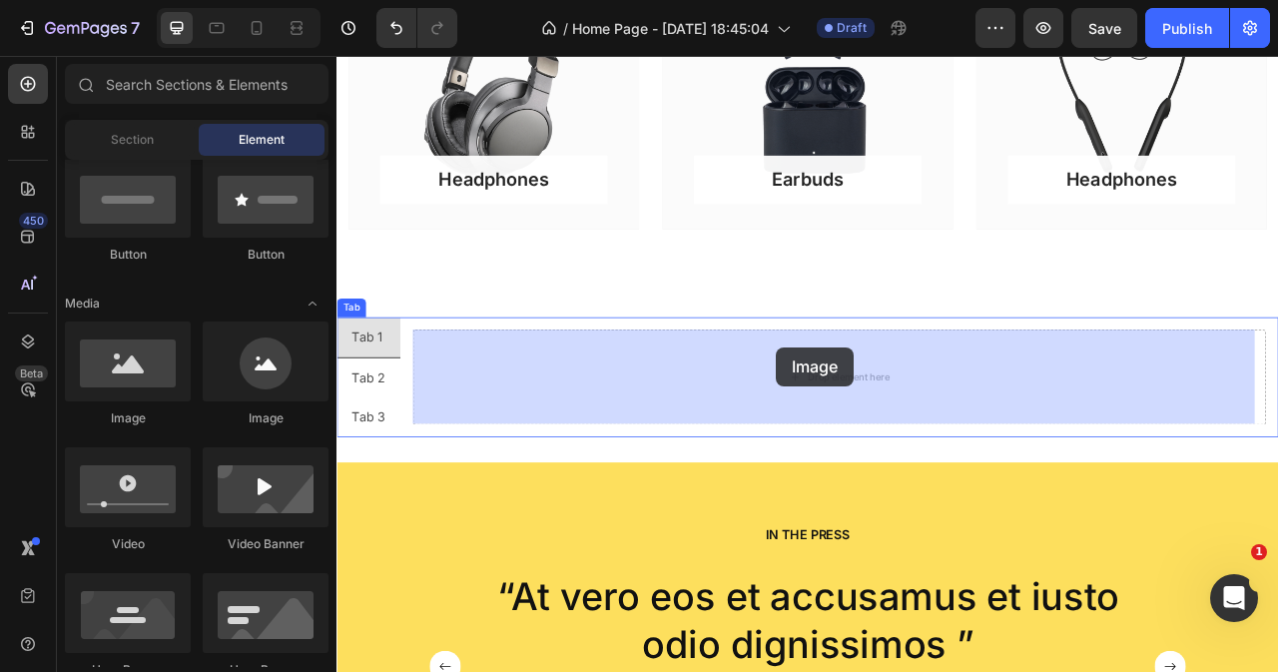
drag, startPoint x: 440, startPoint y: 420, endPoint x: 897, endPoint y: 449, distance: 457.2
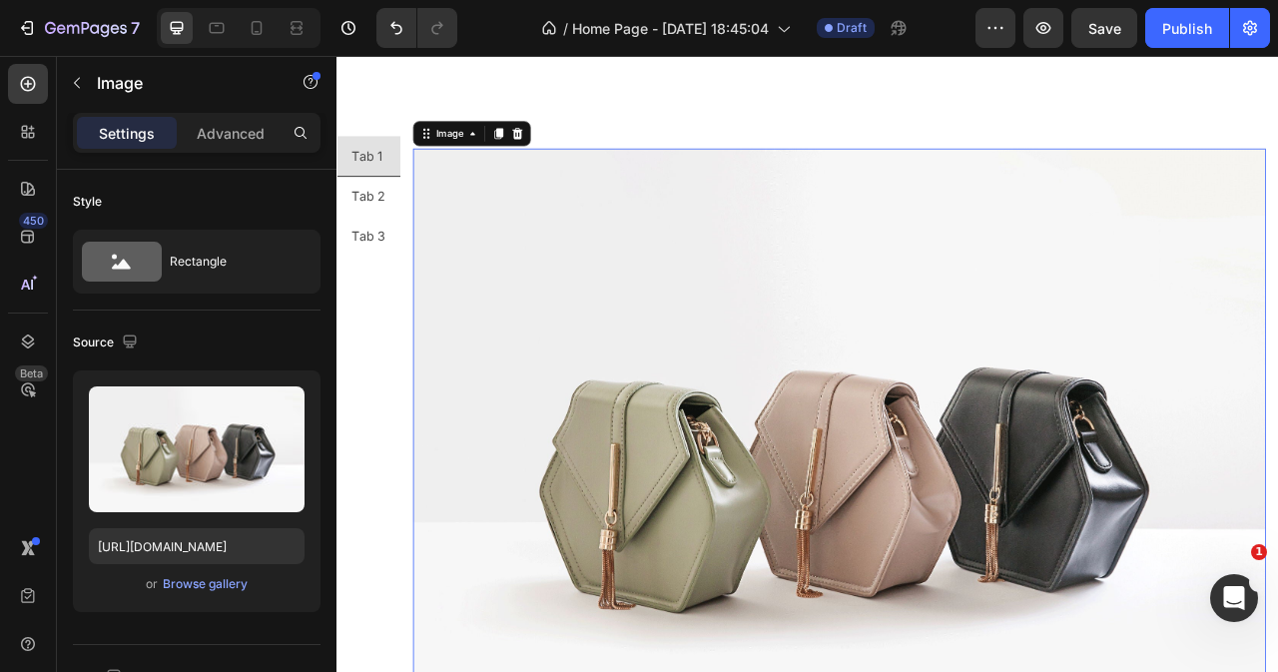
scroll to position [1120, 0]
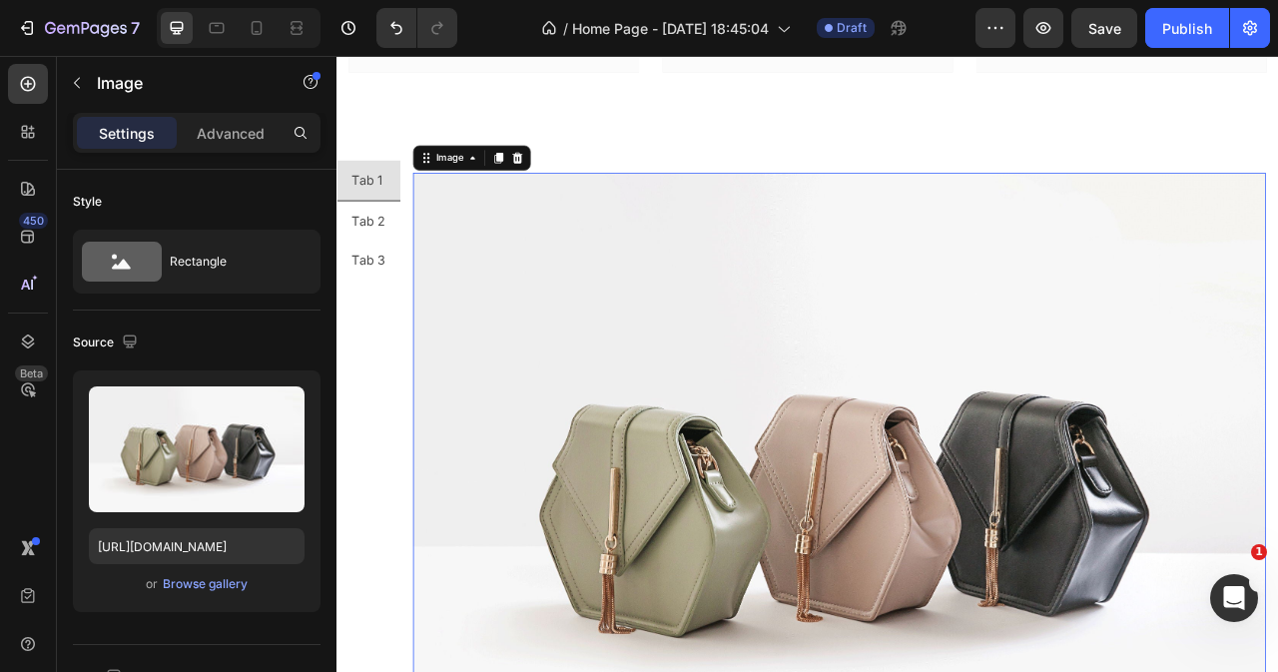
click at [777, 539] on img at bounding box center [975, 612] width 1085 height 814
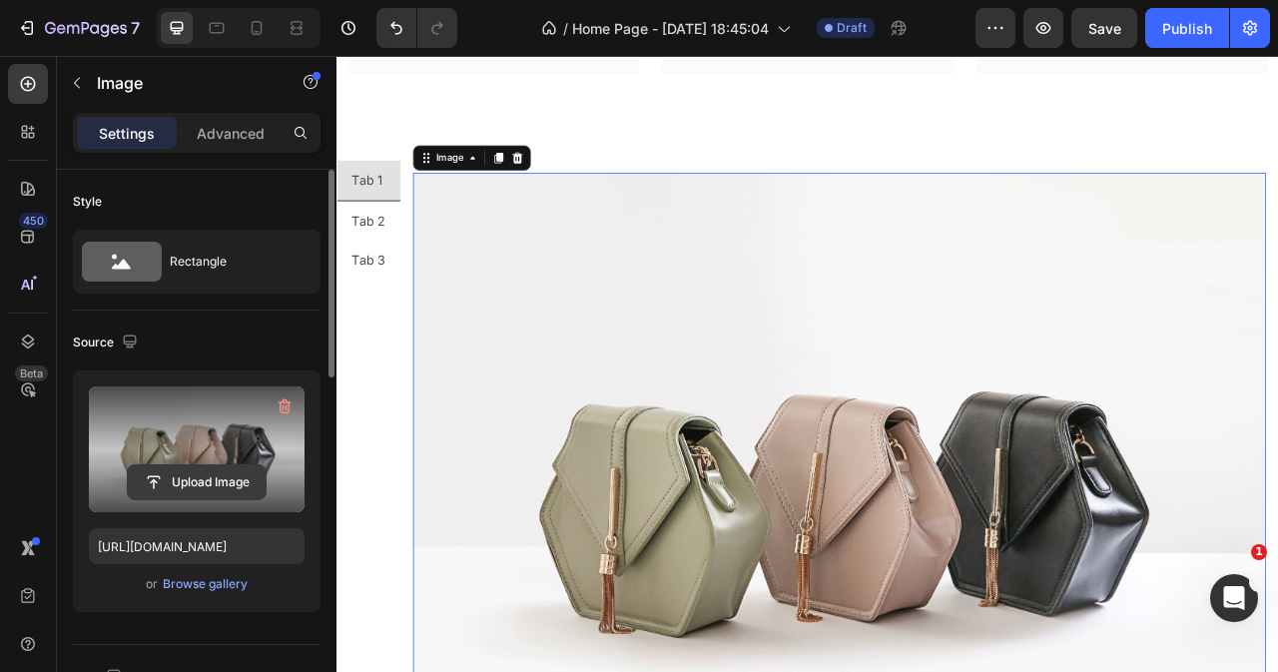
click at [217, 482] on input "file" at bounding box center [197, 482] width 138 height 34
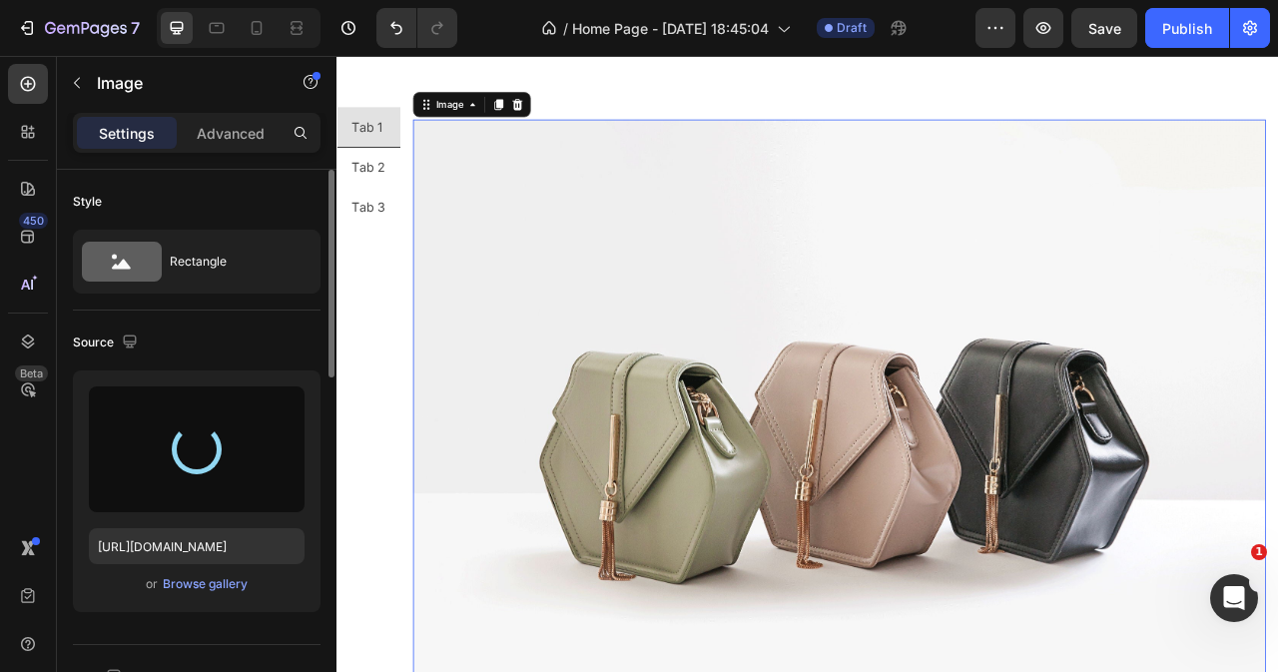
scroll to position [1220, 0]
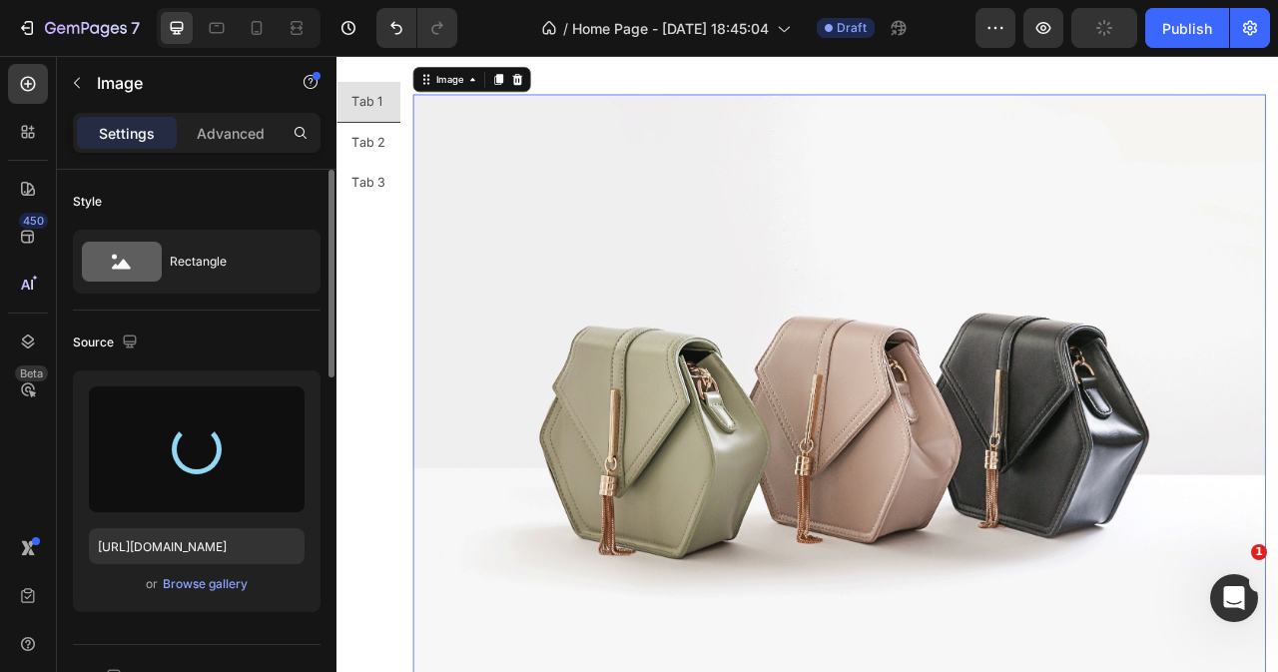
type input "[URL][DOMAIN_NAME]"
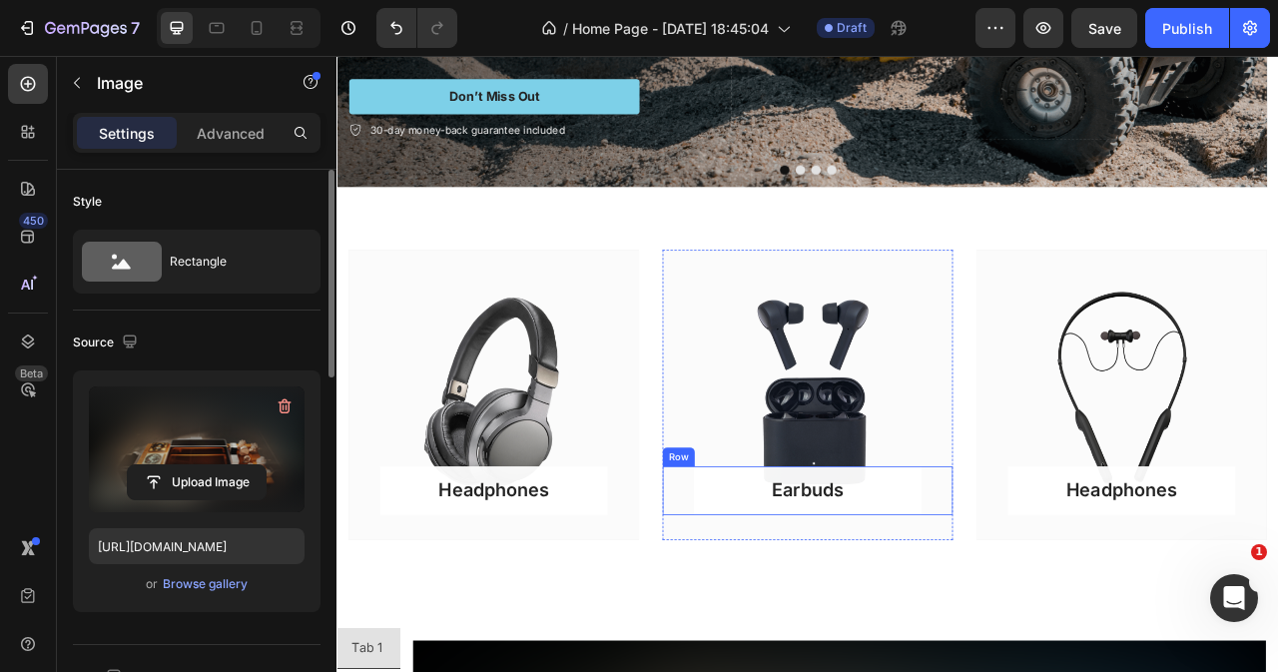
scroll to position [521, 0]
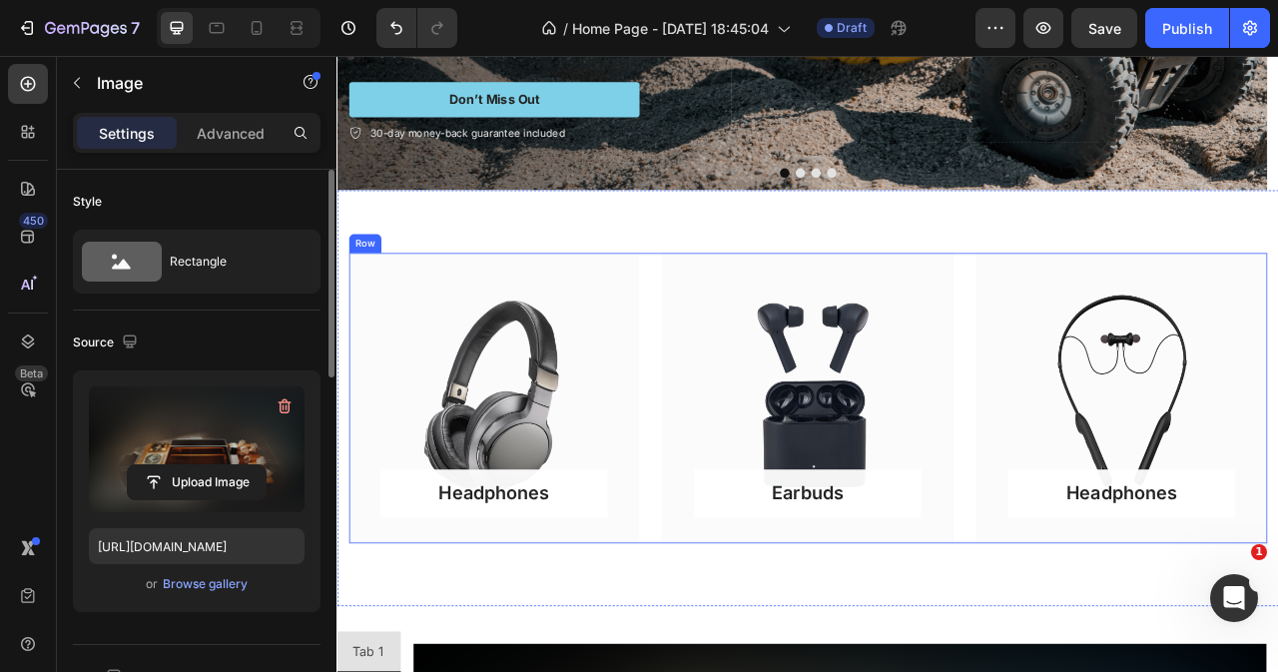
click at [719, 354] on div "Headphones Button Row Hero Banner Earbuds Button Row Hero Banner Headphones But…" at bounding box center [935, 490] width 1168 height 369
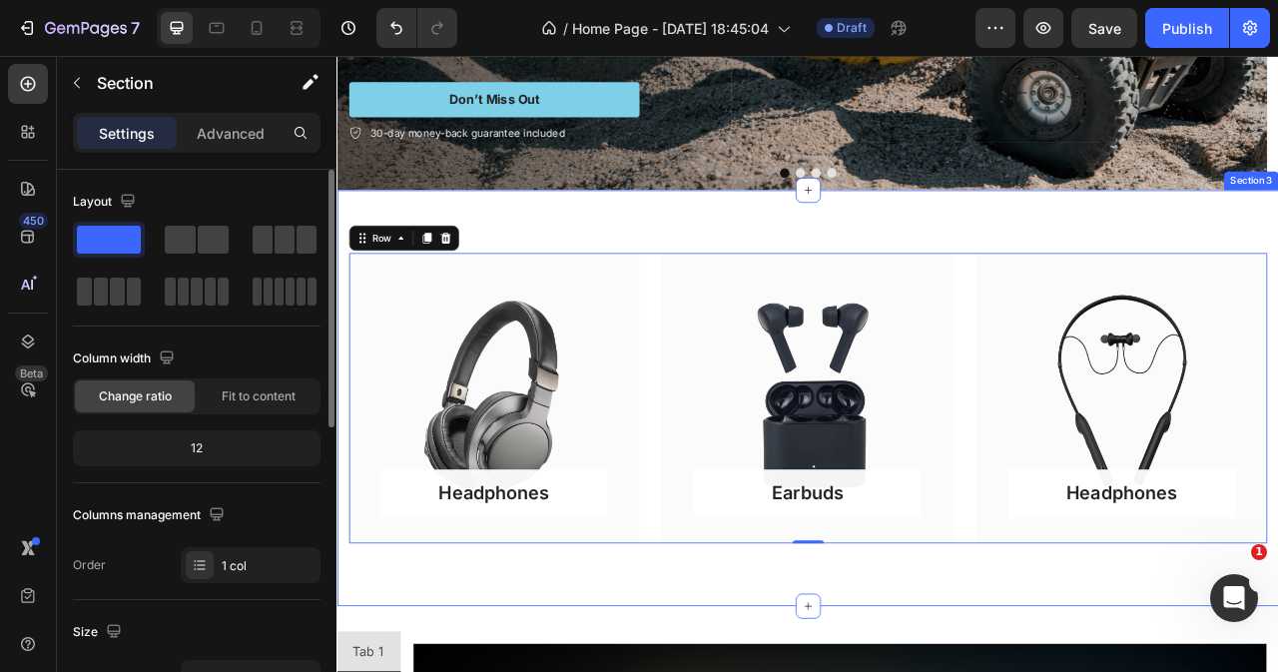
click at [680, 282] on div "Headphones Button Row Hero Banner Earbuds Button Row Hero Banner Headphones But…" at bounding box center [935, 491] width 1198 height 529
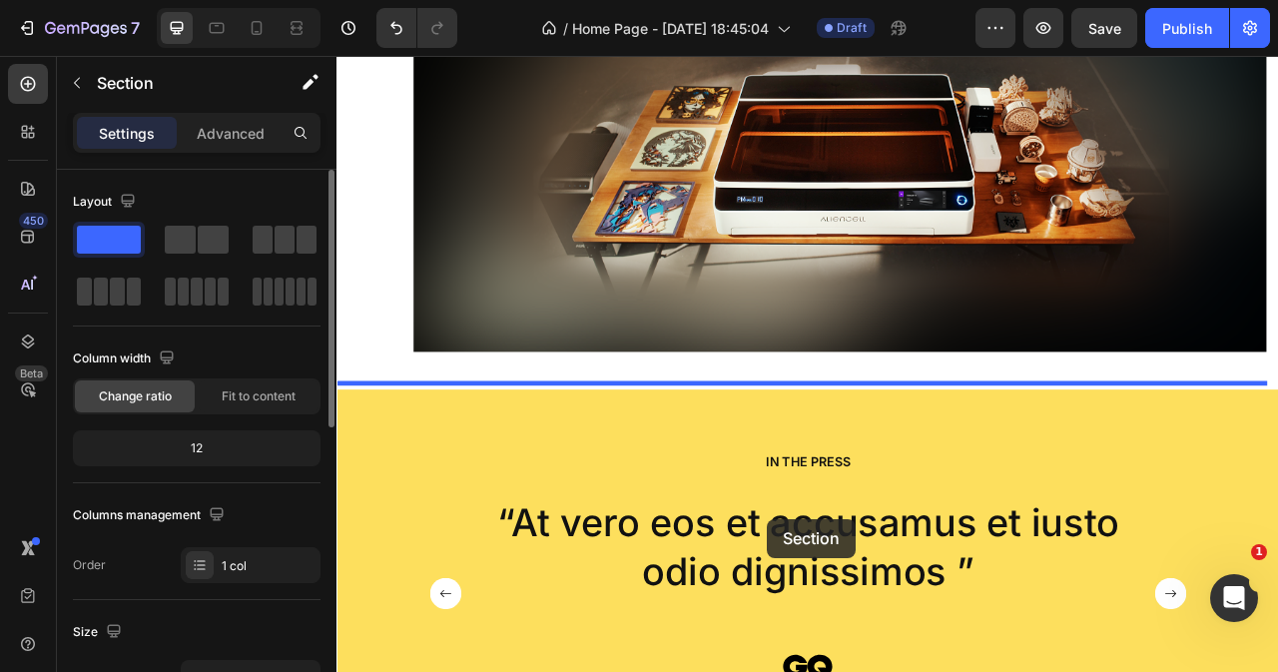
scroll to position [2091, 0]
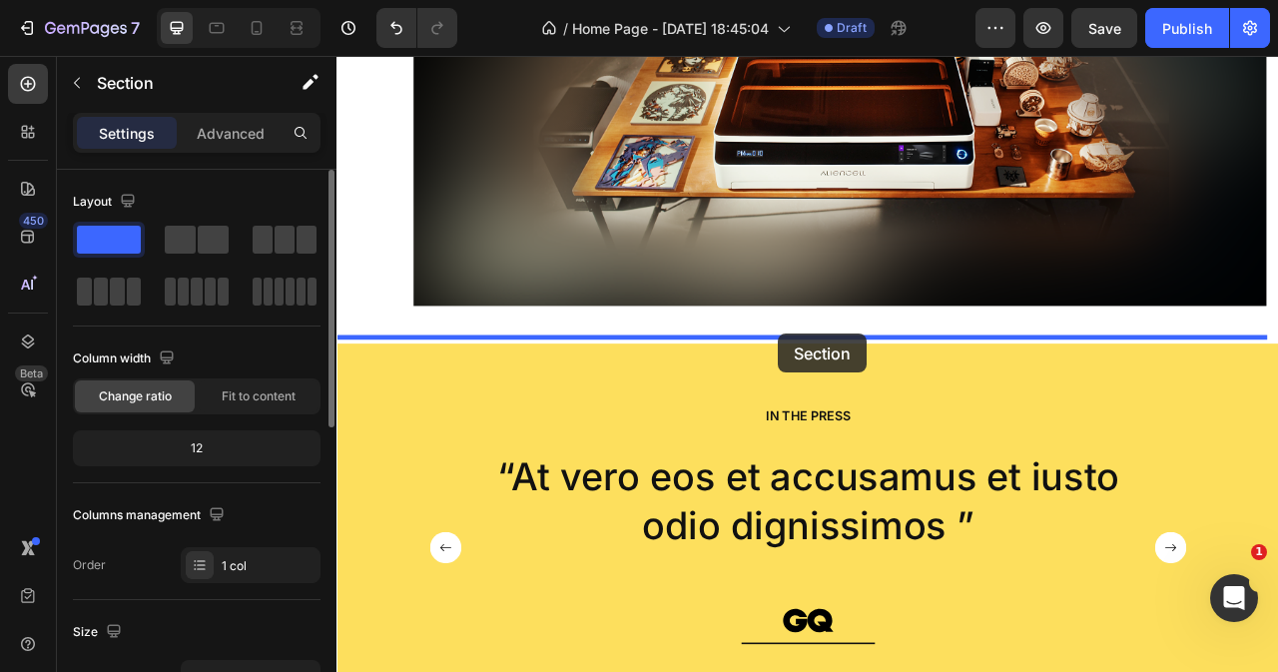
drag, startPoint x: 1120, startPoint y: 112, endPoint x: 898, endPoint y: 409, distance: 371.6
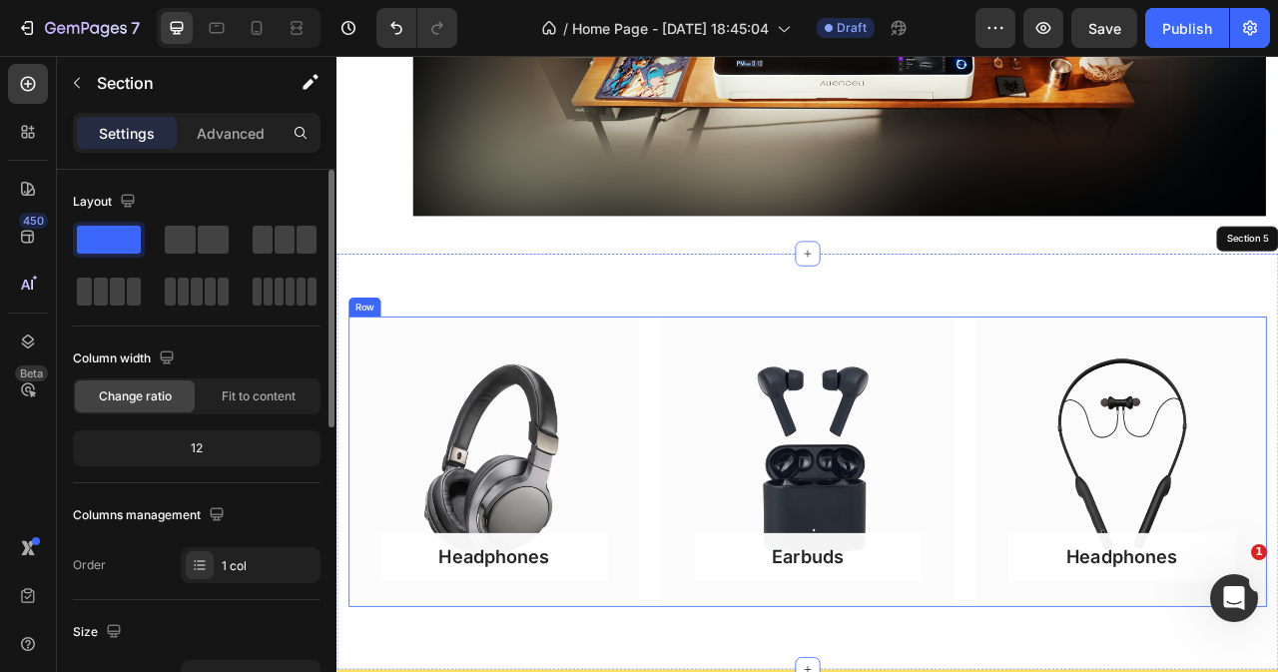
scroll to position [1761, 0]
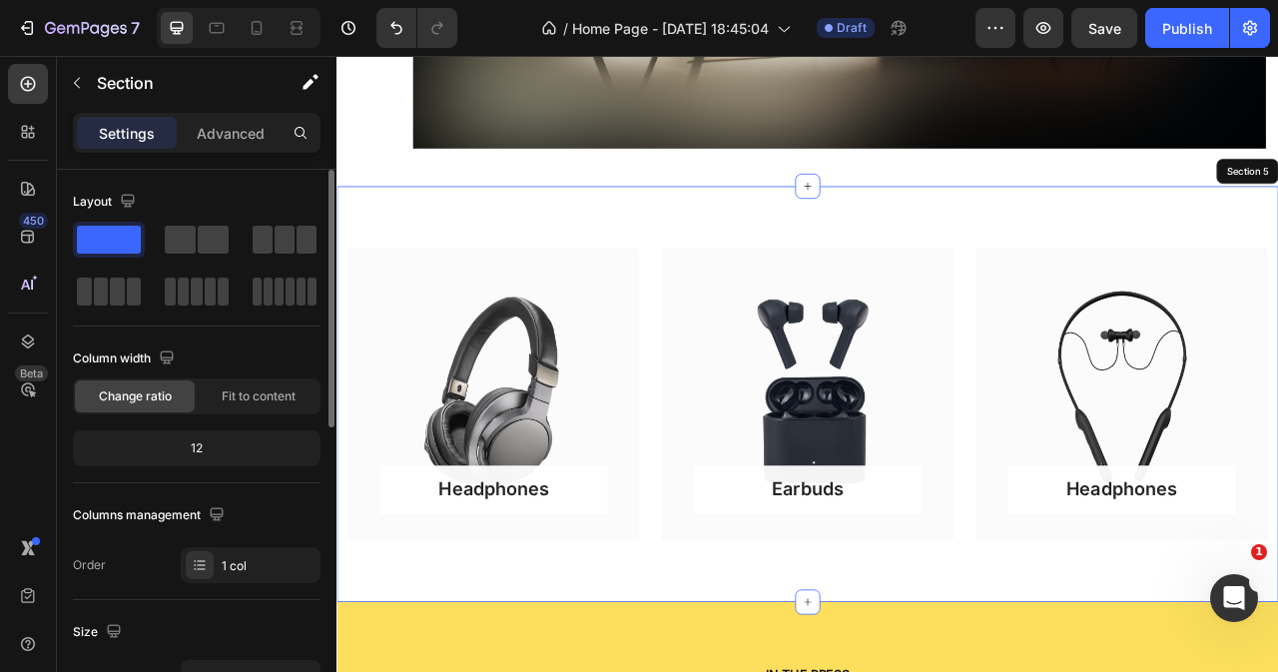
click at [1277, 232] on div "Headphones Button Row Hero Banner Earbuds Button Row Hero Banner Headphones But…" at bounding box center [935, 486] width 1198 height 529
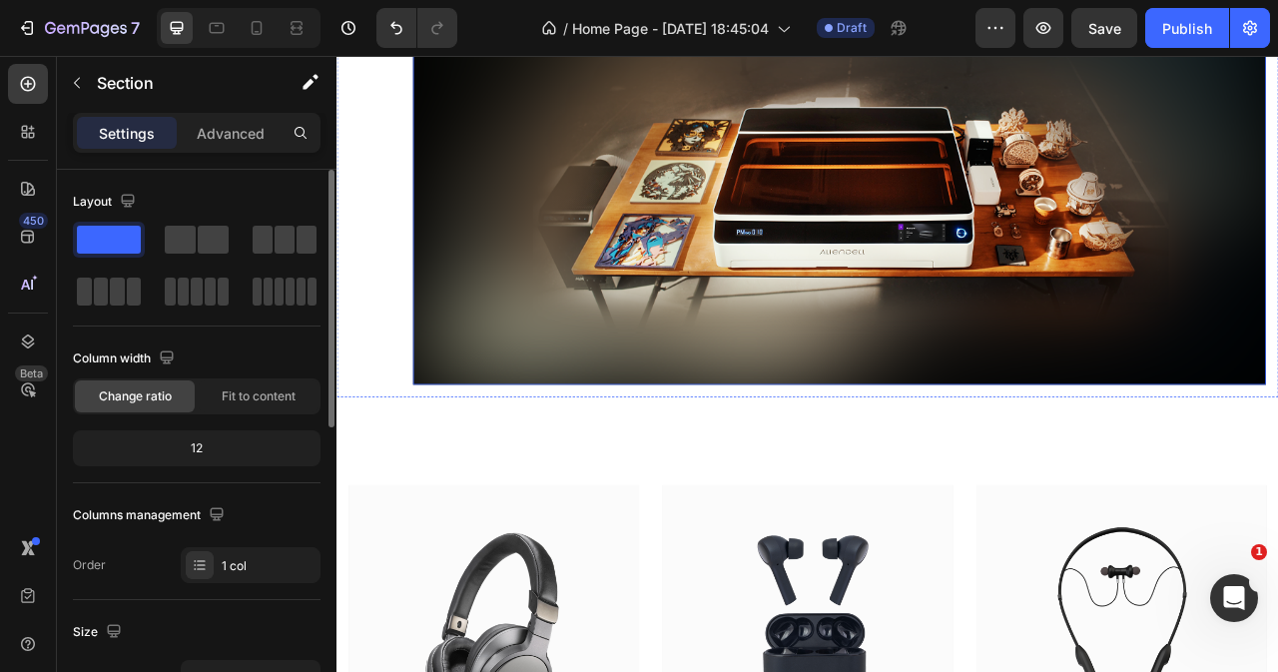
scroll to position [1661, 0]
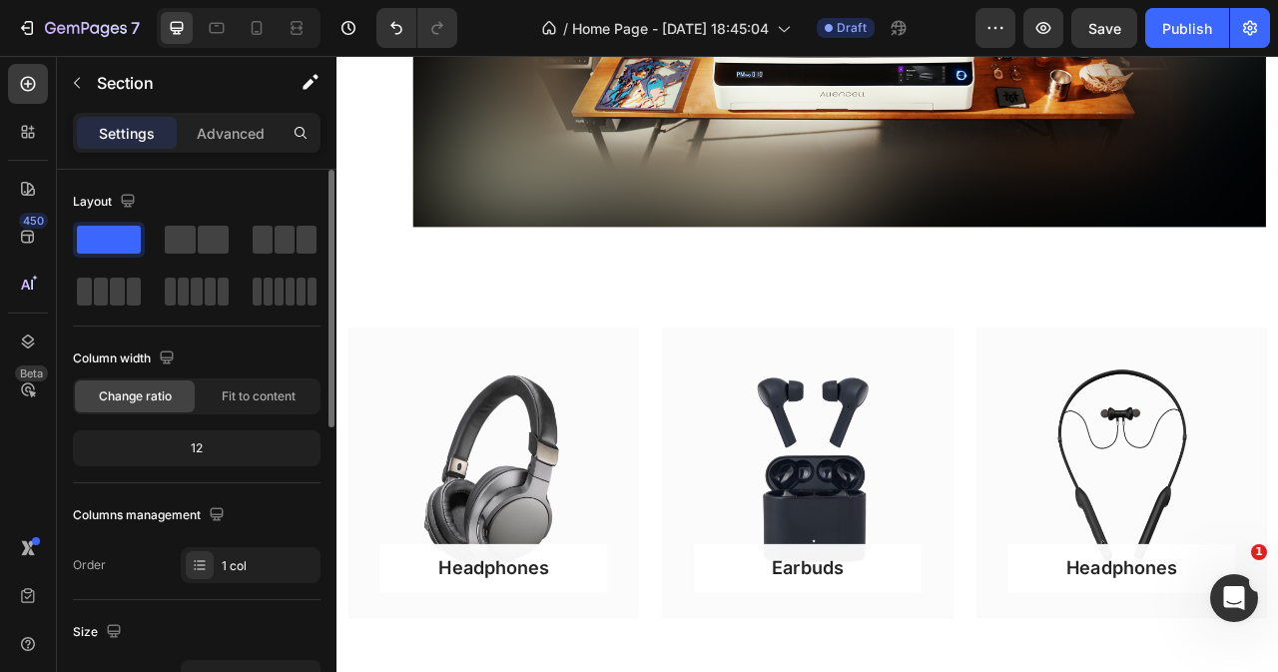
click at [537, 321] on div "Headphones Button Row Hero Banner Earbuds Button Row Hero Banner Headphones But…" at bounding box center [935, 585] width 1198 height 529
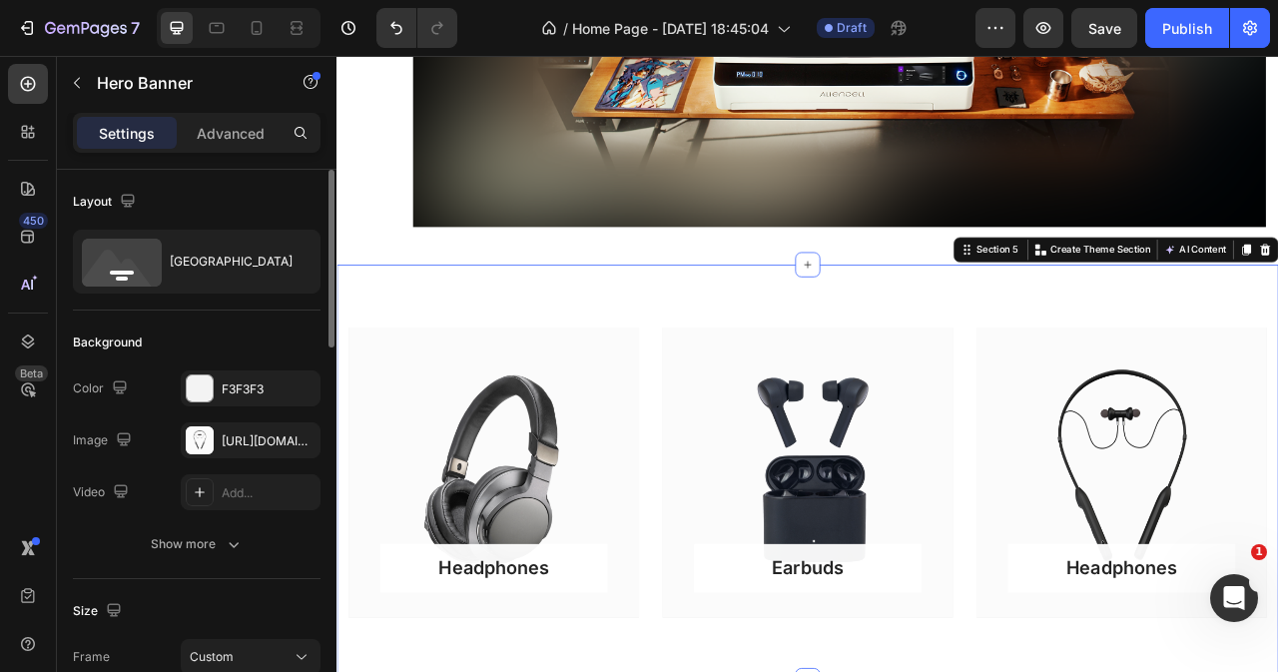
click at [1101, 359] on div "Headphones Button Row Hero Banner Earbuds Button Row Hero Banner Headphones But…" at bounding box center [935, 585] width 1198 height 529
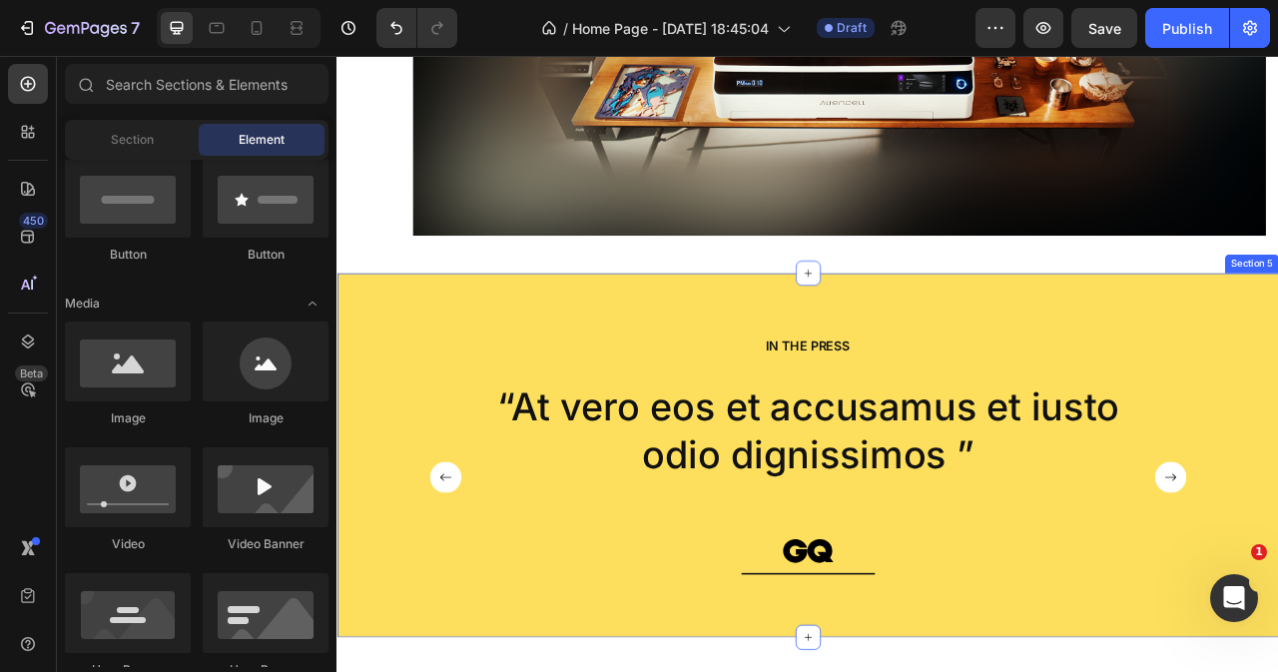
scroll to position [1561, 0]
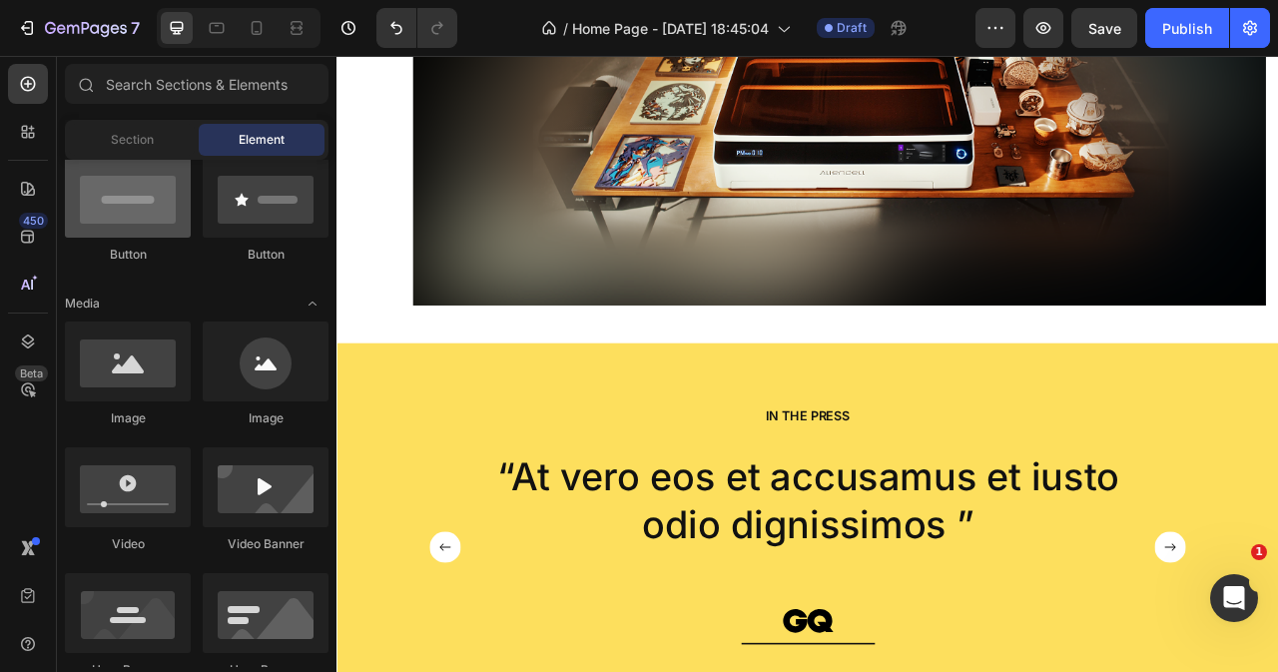
click at [114, 157] on div "Section Element" at bounding box center [197, 140] width 264 height 40
click at [144, 157] on div "Section Element" at bounding box center [197, 140] width 264 height 40
click at [138, 140] on span "Section" at bounding box center [132, 140] width 43 height 18
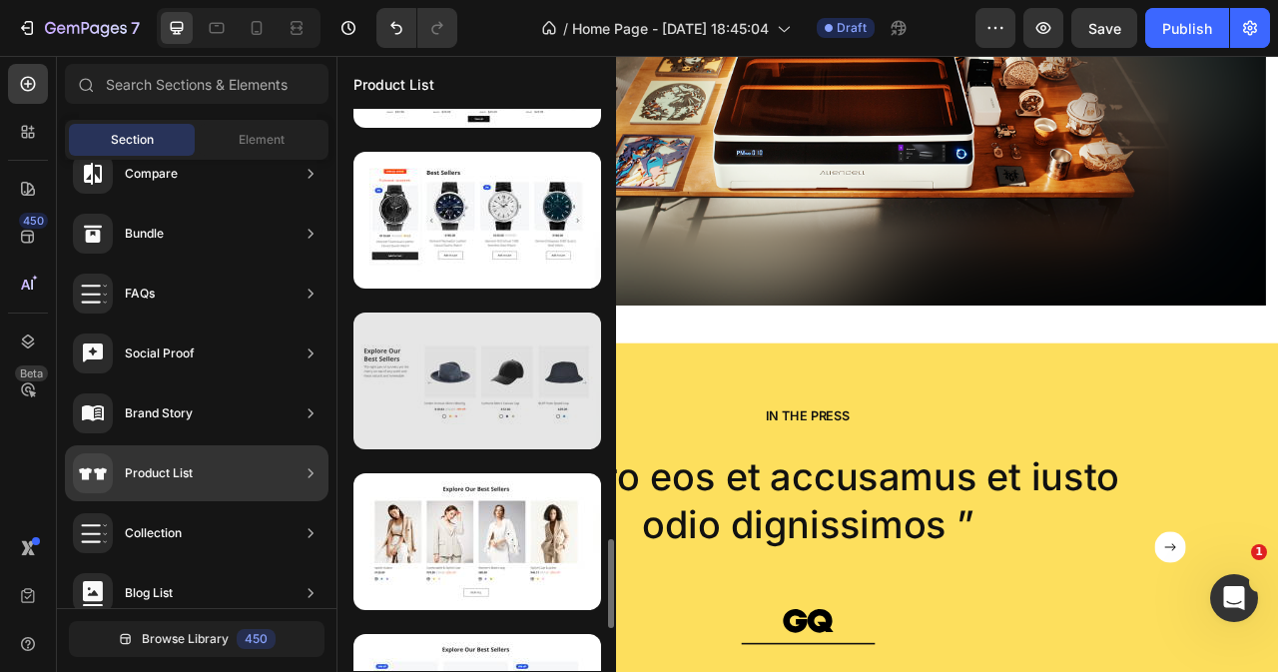
scroll to position [2961, 0]
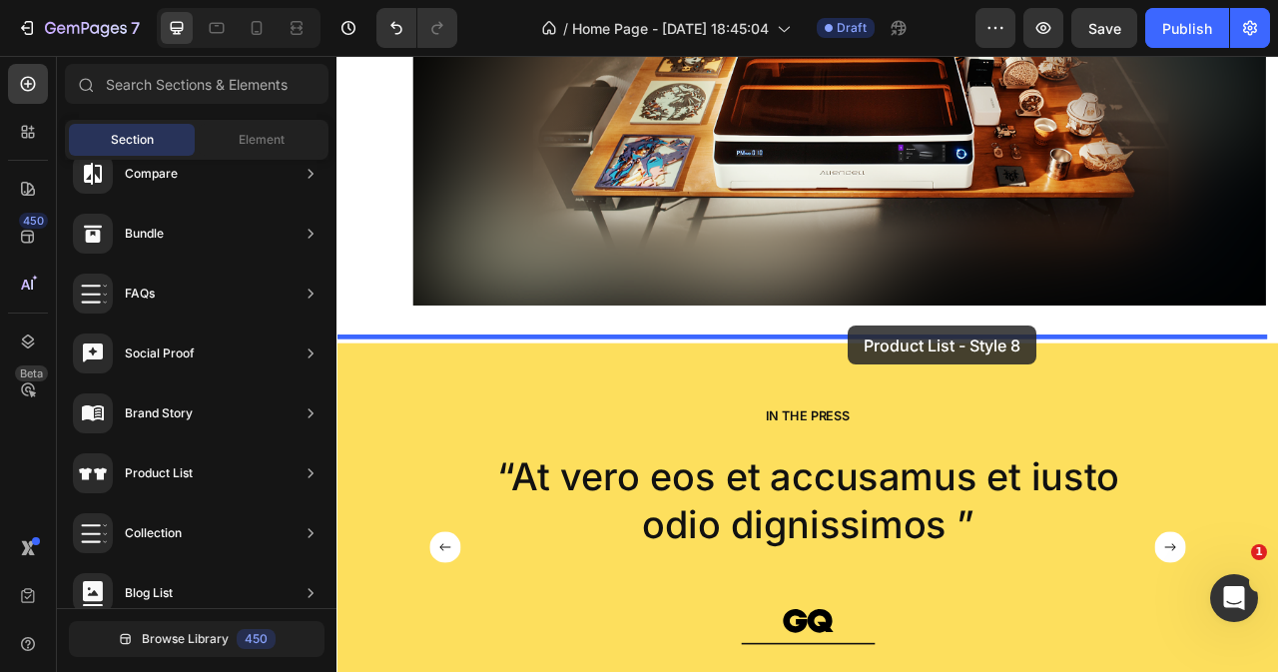
drag, startPoint x: 884, startPoint y: 520, endPoint x: 987, endPoint y: 399, distance: 159.3
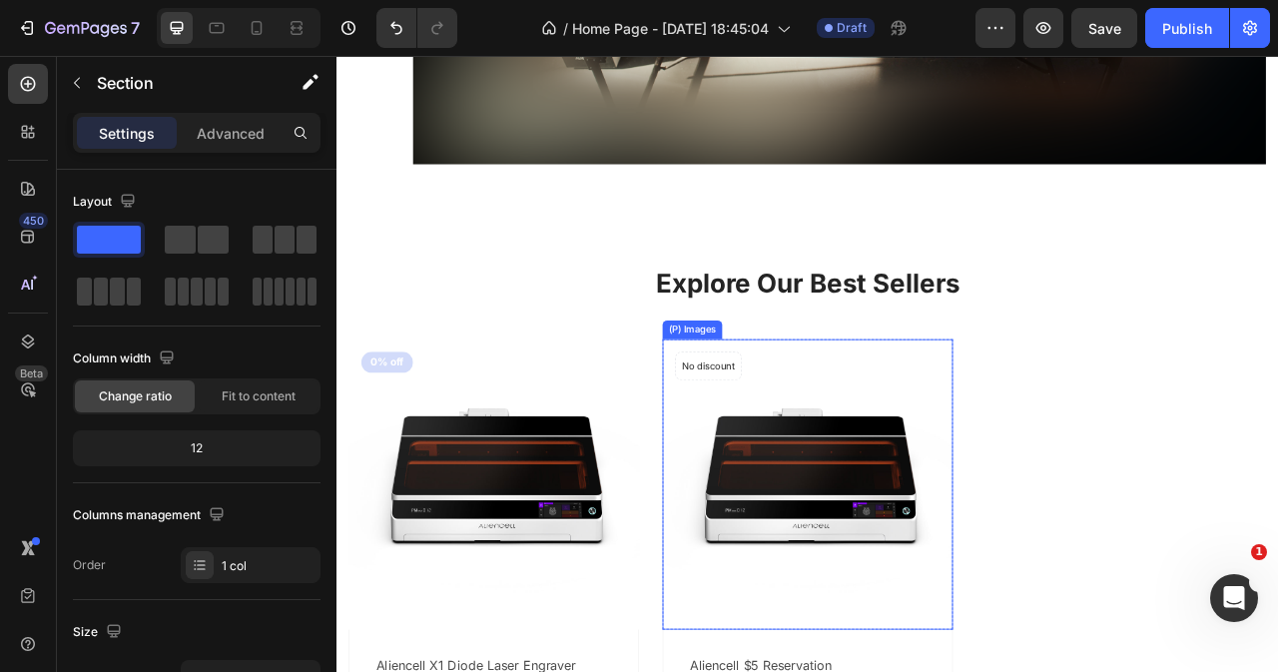
scroll to position [1861, 0]
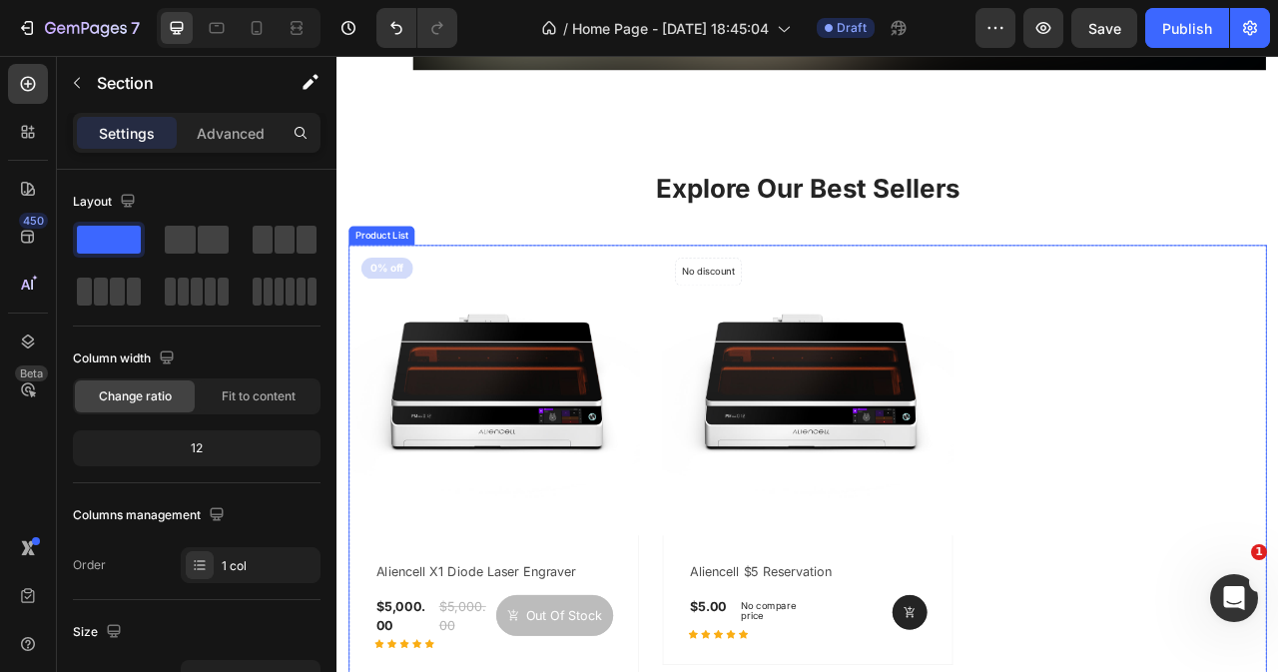
click at [1237, 375] on div "(P) Images 0% off Product Badge Row aliencell x1 diode laser engraver (P) Title…" at bounding box center [935, 570] width 1168 height 546
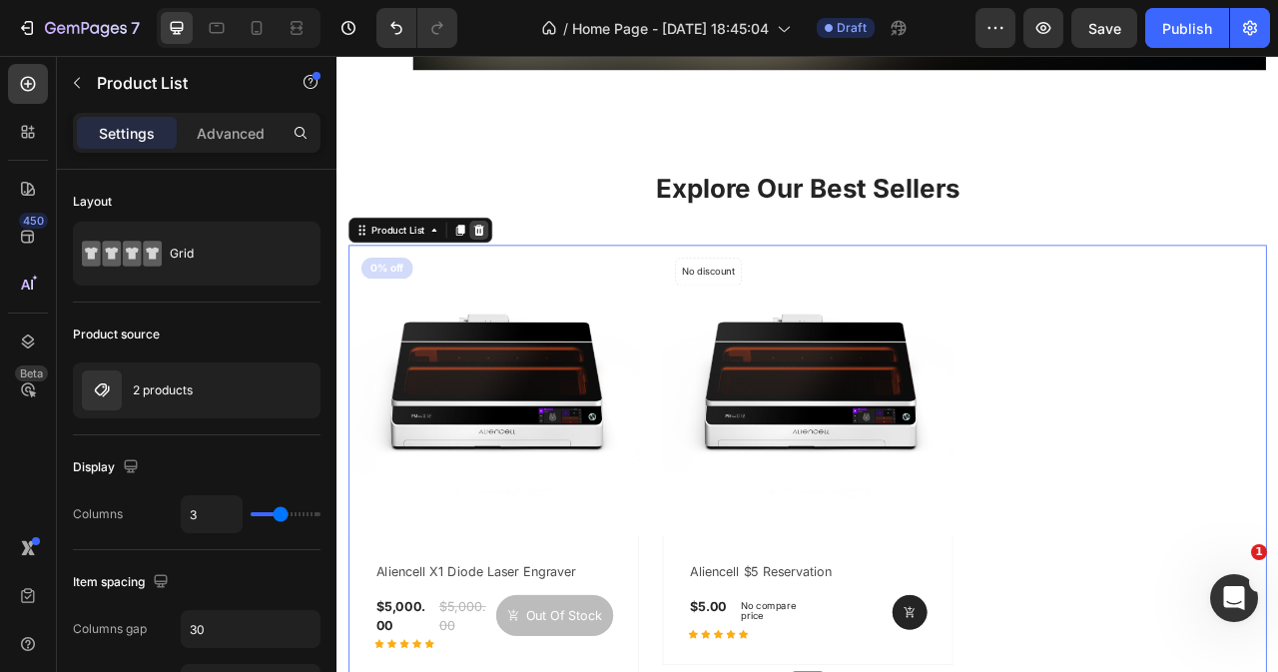
click at [520, 276] on icon at bounding box center [517, 278] width 16 height 16
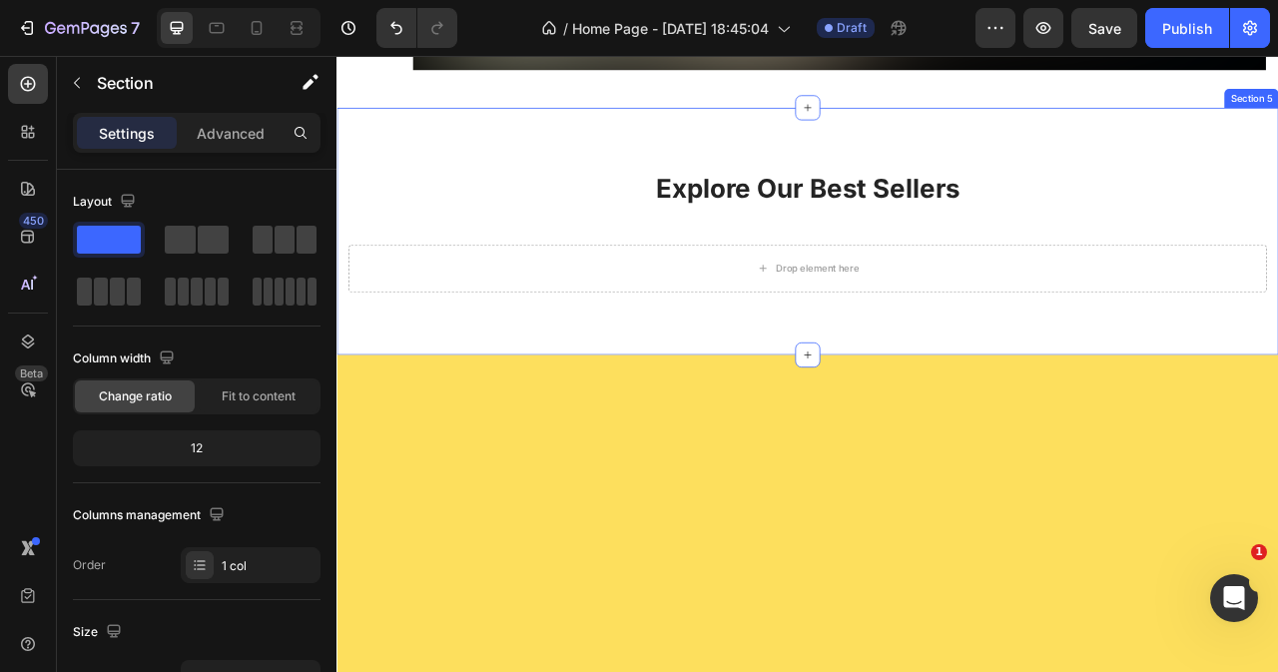
click at [671, 138] on div "Explore Our Best Sellers Heading More options for your pet Text block Row Drop …" at bounding box center [935, 279] width 1198 height 314
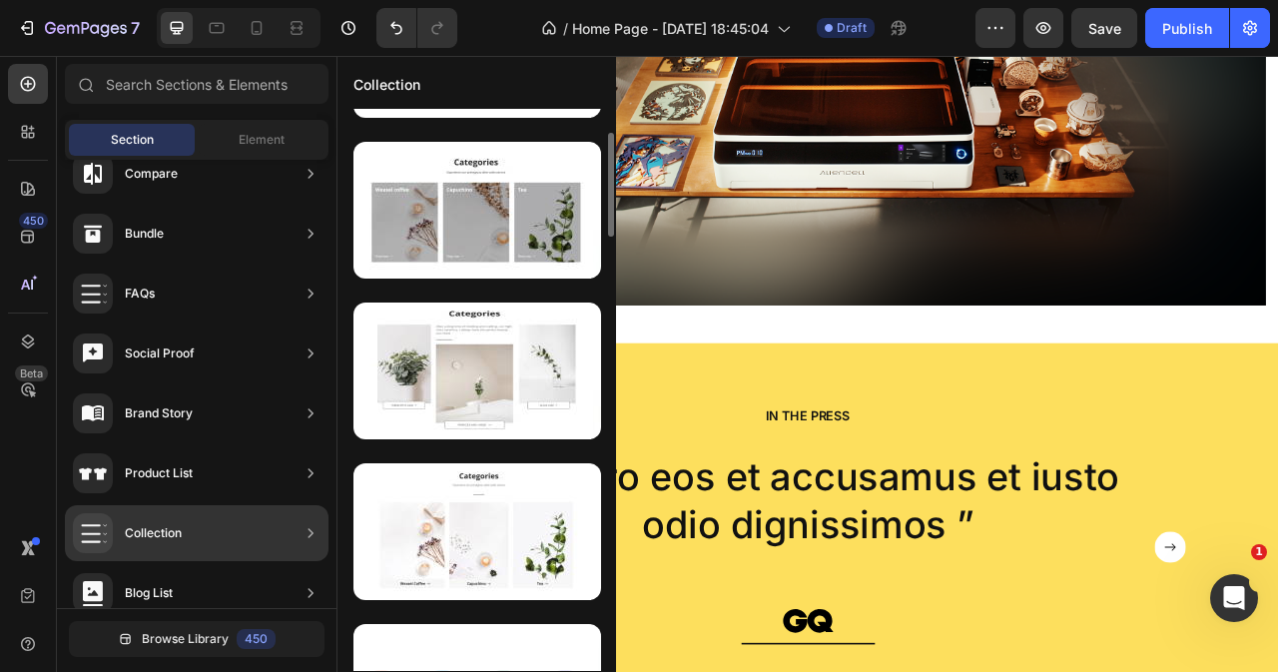
scroll to position [333, 0]
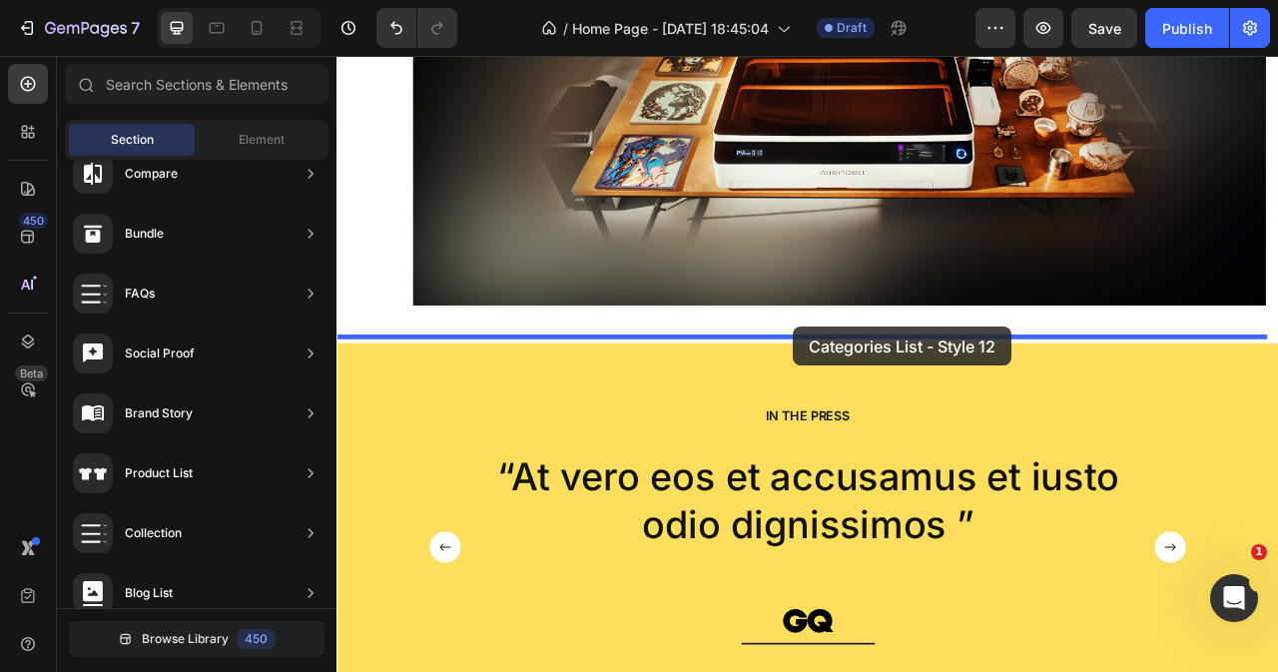
drag, startPoint x: 799, startPoint y: 577, endPoint x: 917, endPoint y: 400, distance: 212.9
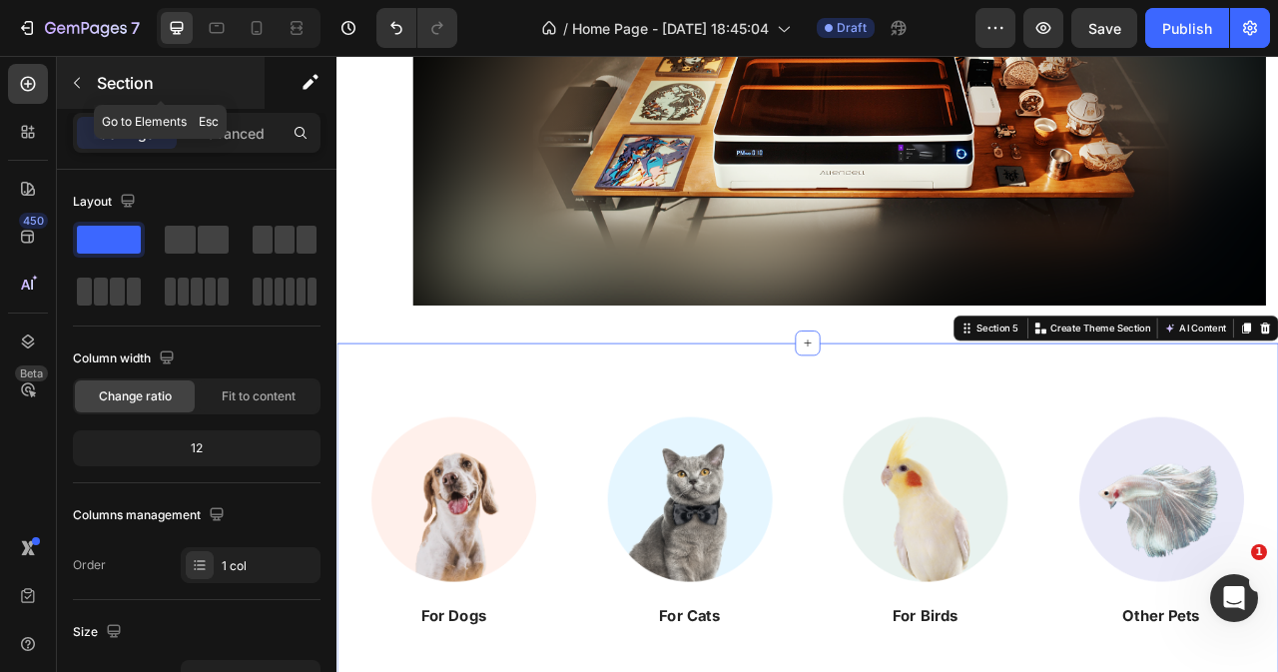
click at [80, 96] on button "button" at bounding box center [77, 83] width 32 height 32
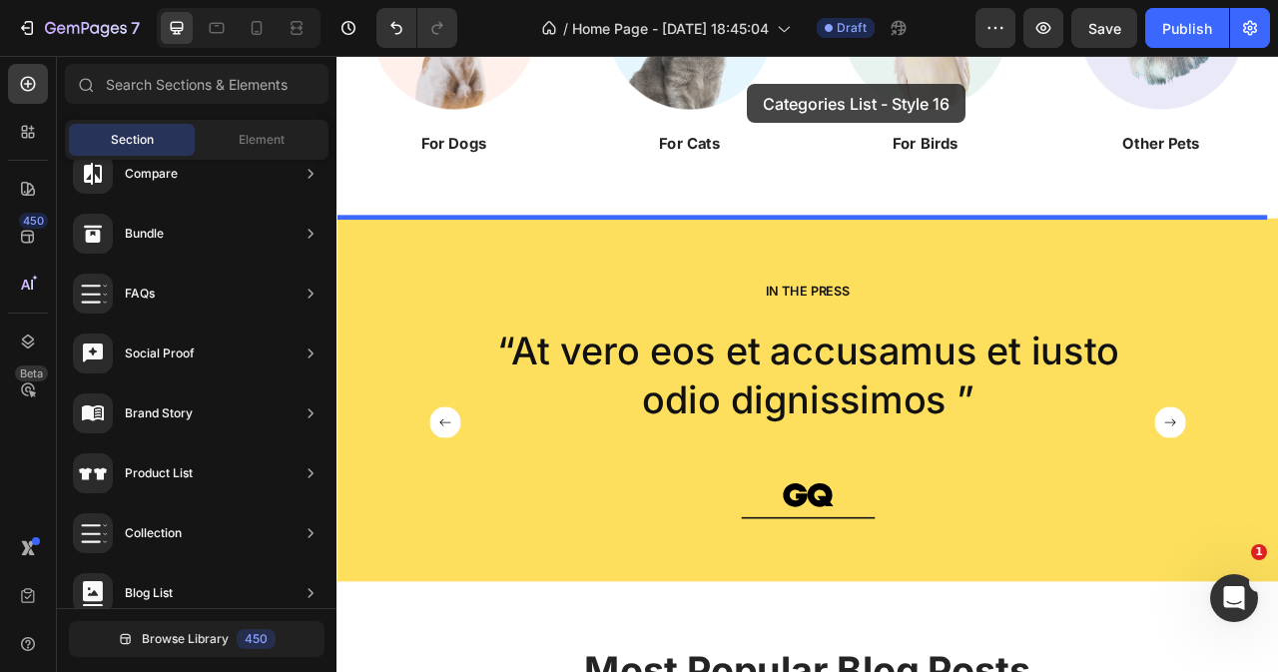
scroll to position [2083, 0]
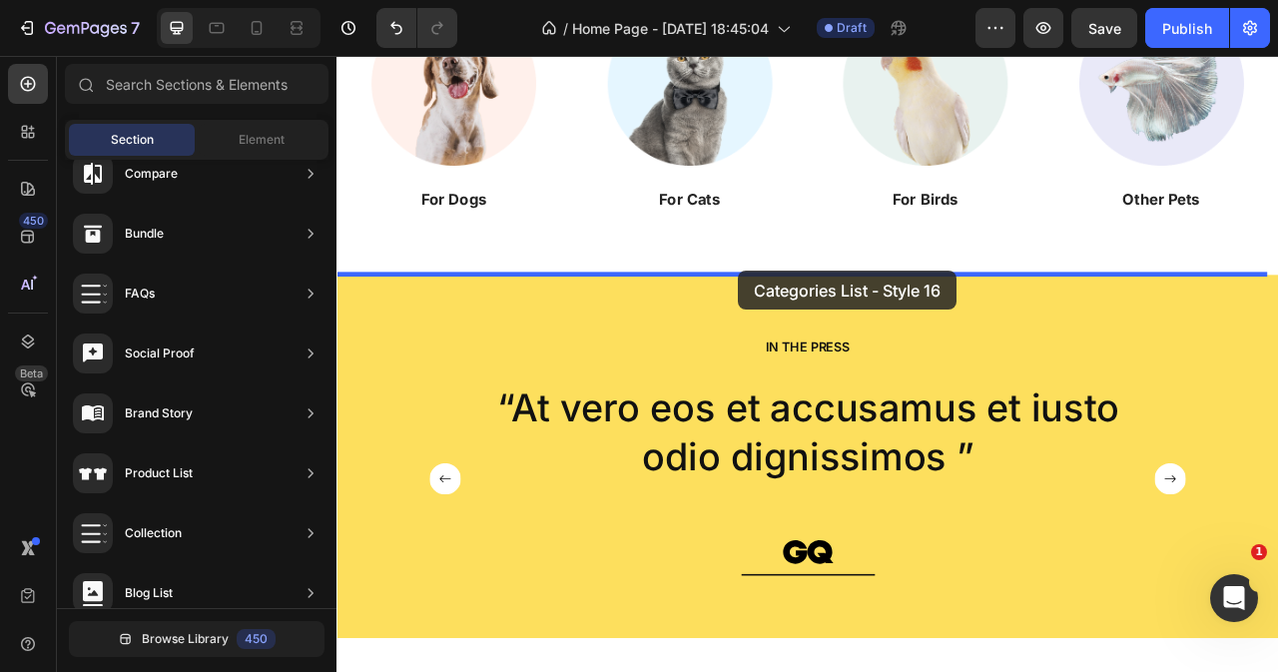
drag, startPoint x: 840, startPoint y: 392, endPoint x: 847, endPoint y: 329, distance: 63.3
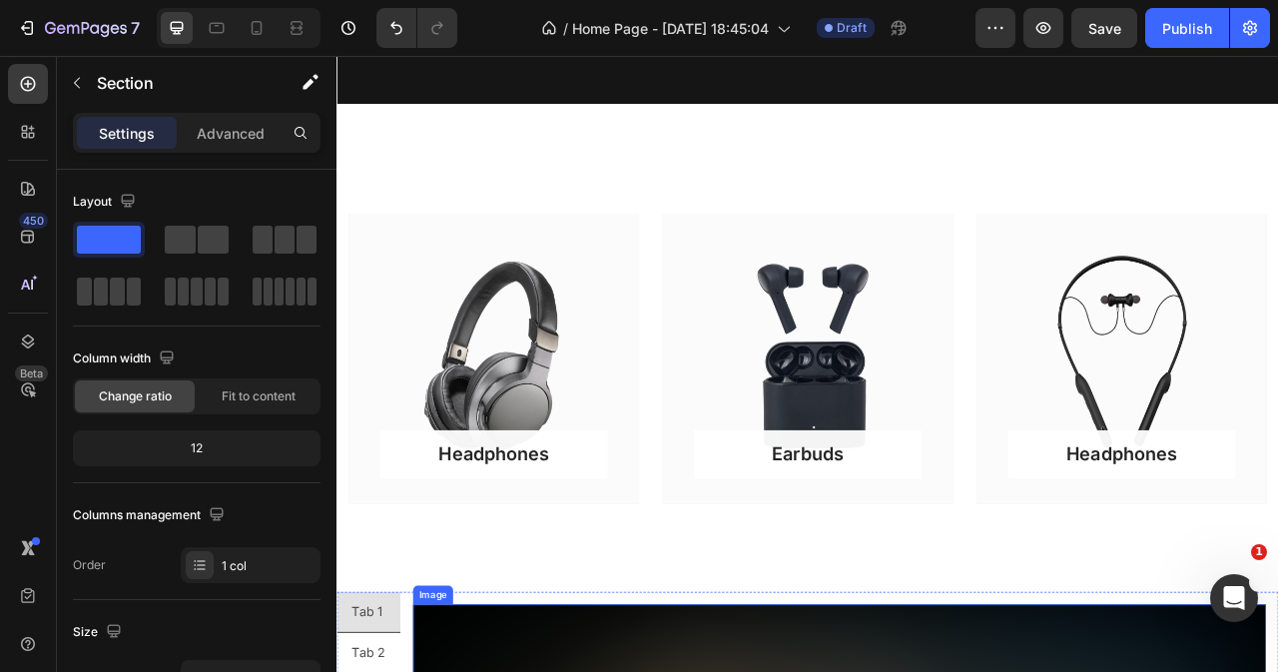
scroll to position [0, 0]
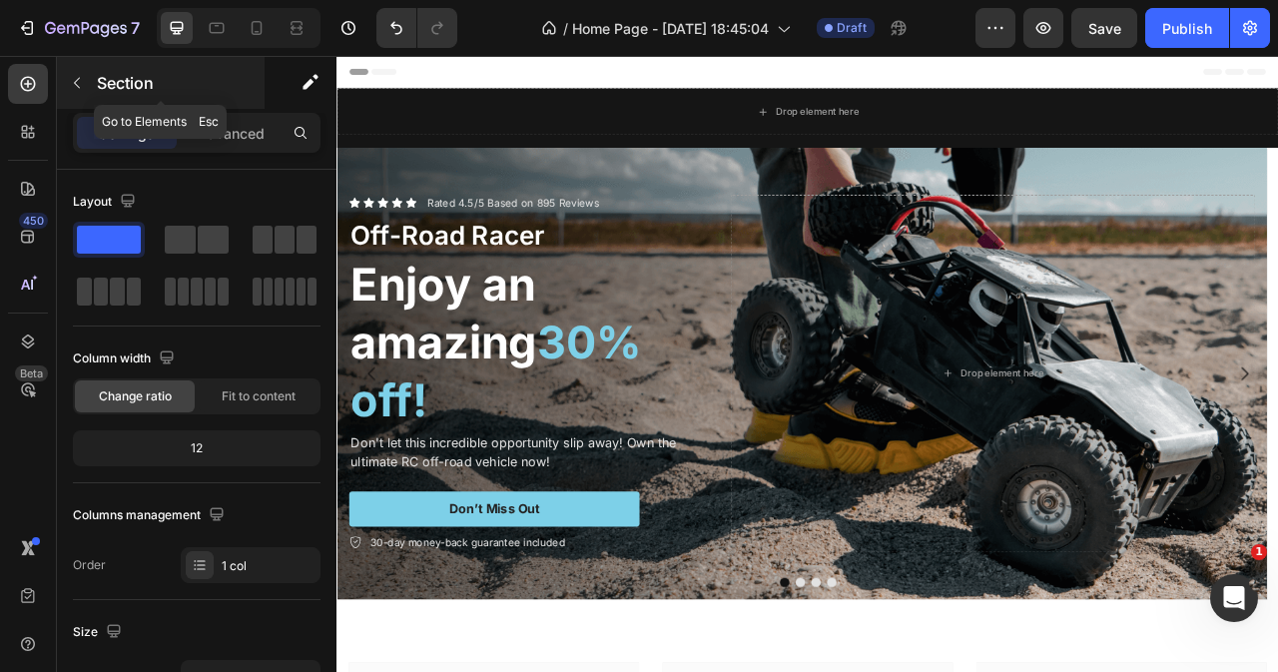
click at [80, 85] on icon "button" at bounding box center [77, 83] width 16 height 16
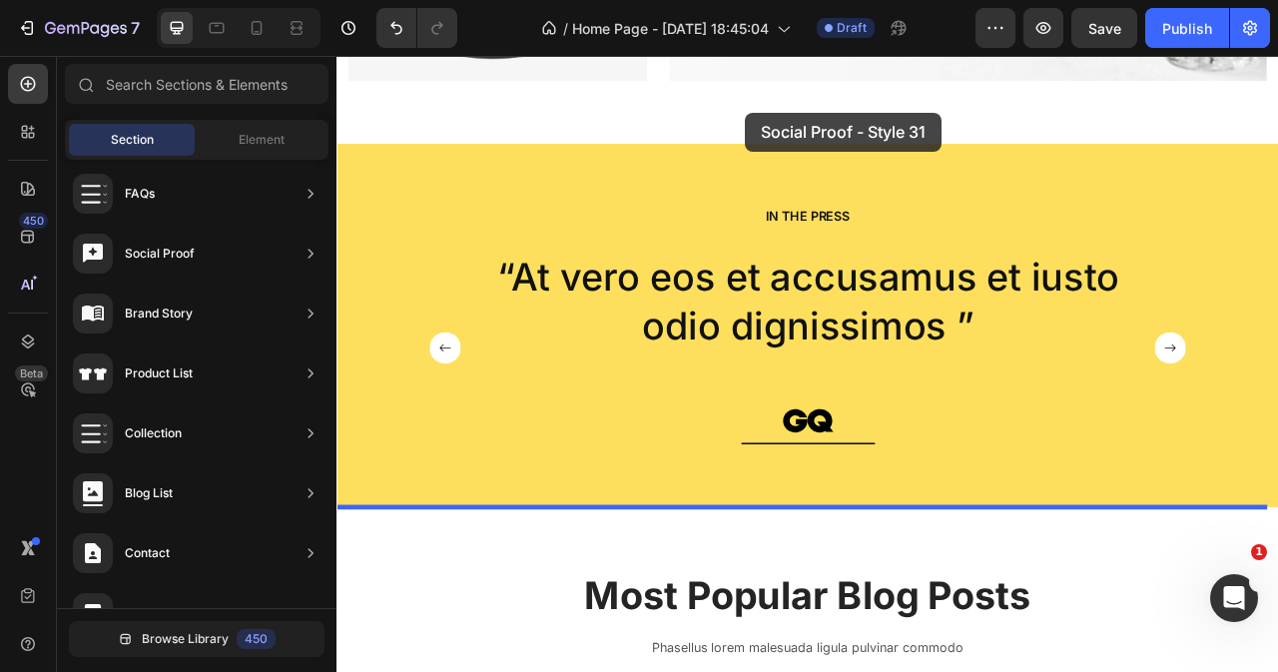
scroll to position [3264, 0]
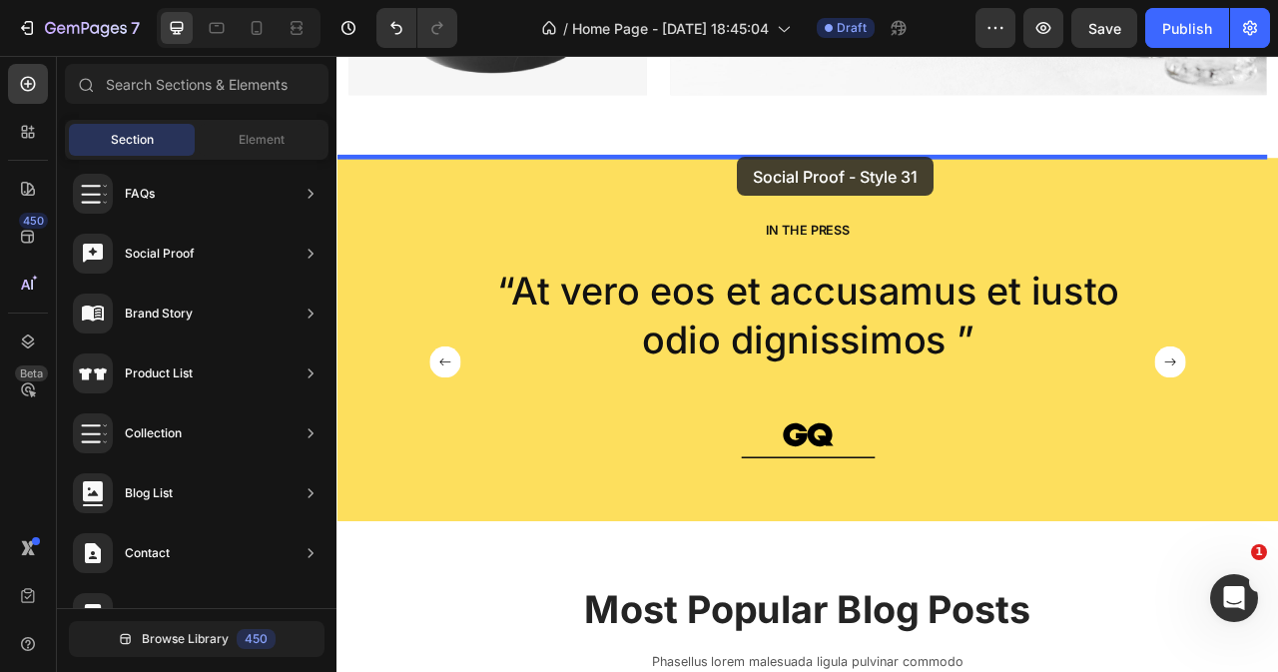
drag, startPoint x: 829, startPoint y: 475, endPoint x: 846, endPoint y: 185, distance: 291.0
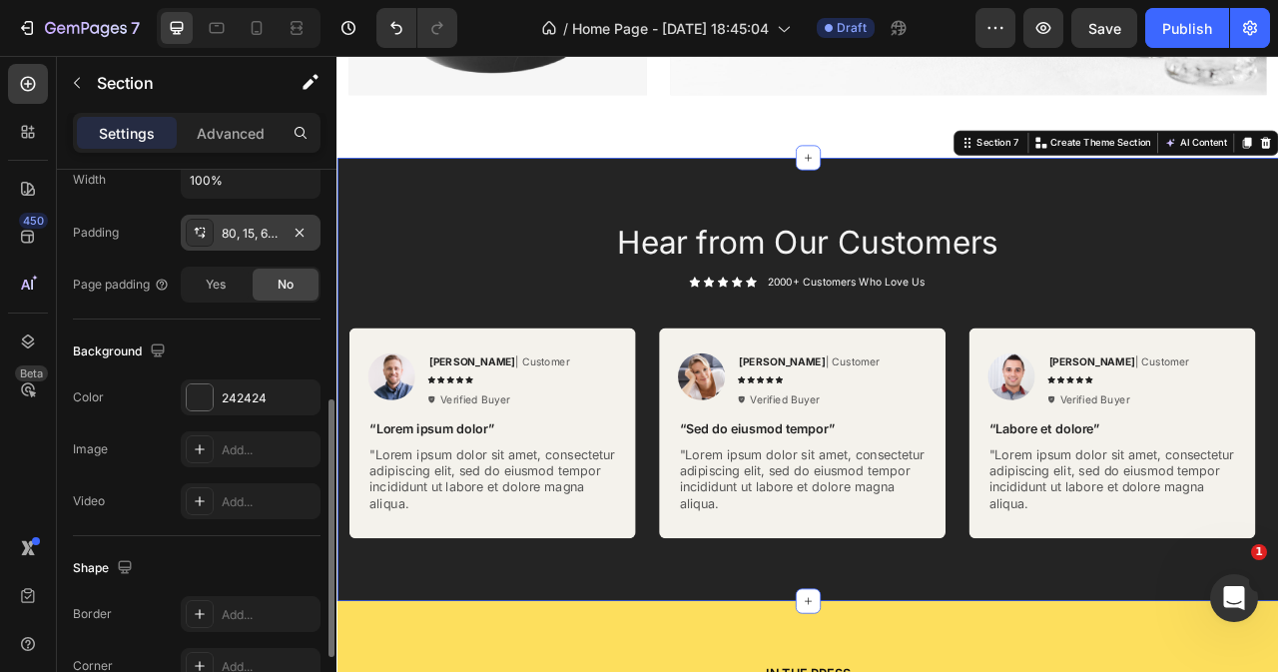
scroll to position [0, 0]
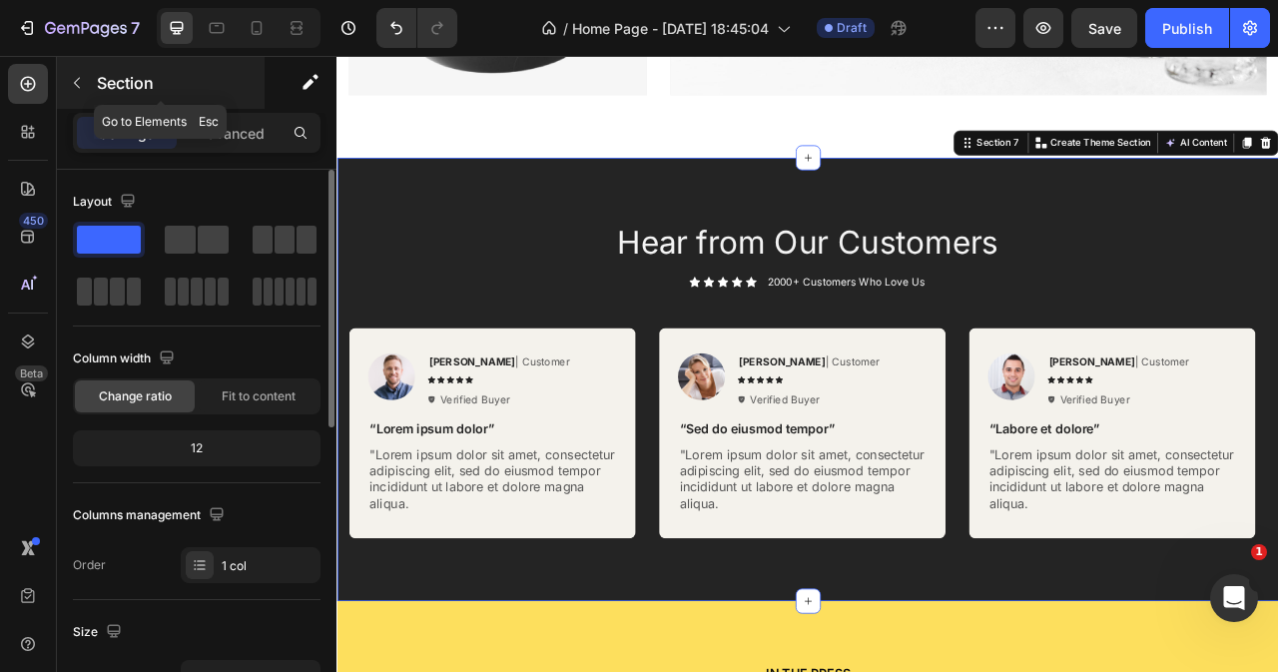
click at [80, 86] on icon "button" at bounding box center [77, 83] width 16 height 16
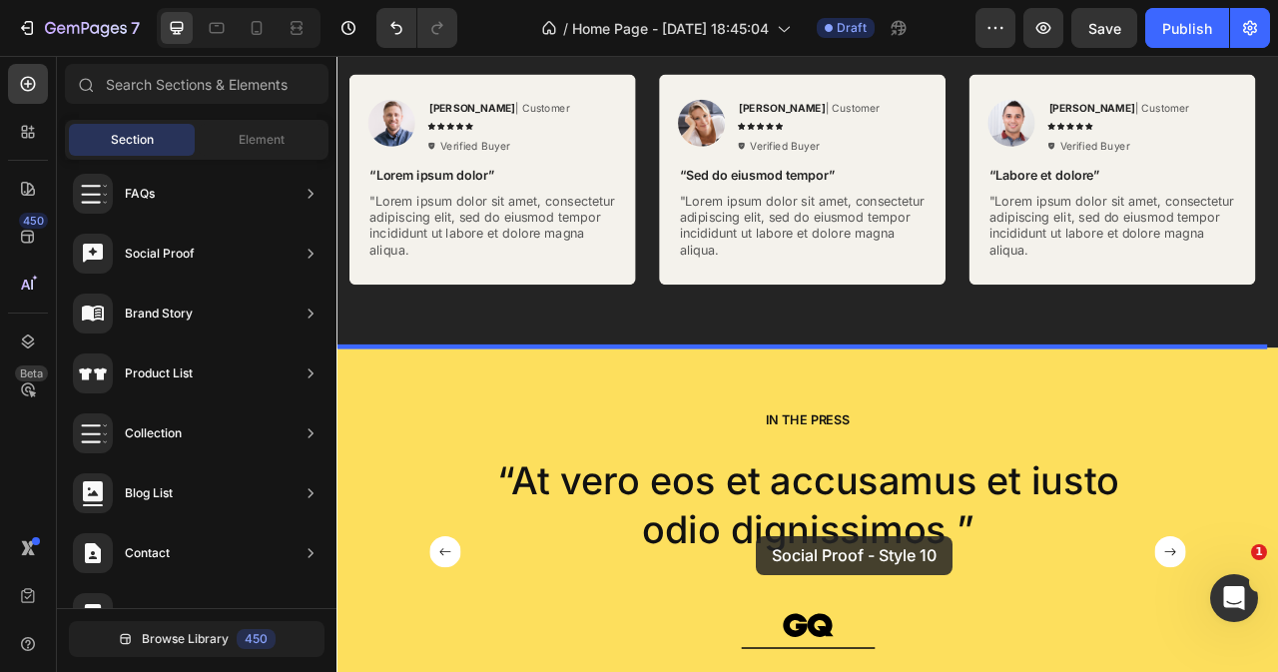
scroll to position [3597, 0]
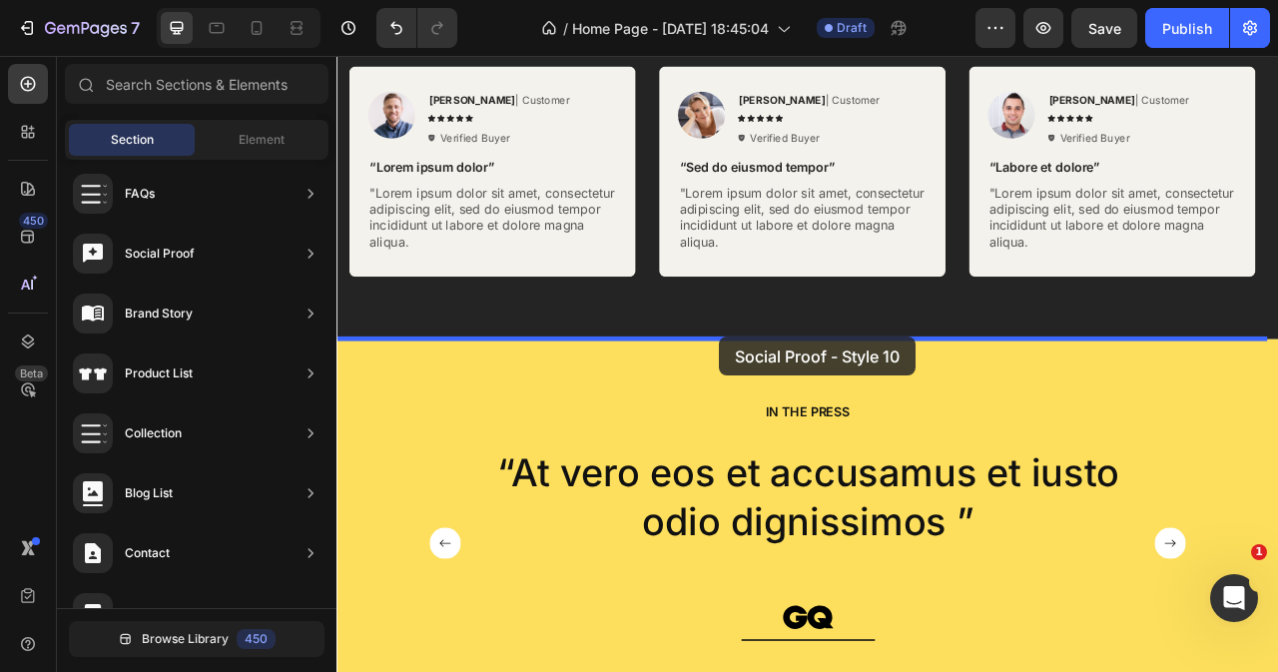
drag, startPoint x: 777, startPoint y: 316, endPoint x: 823, endPoint y: 413, distance: 107.2
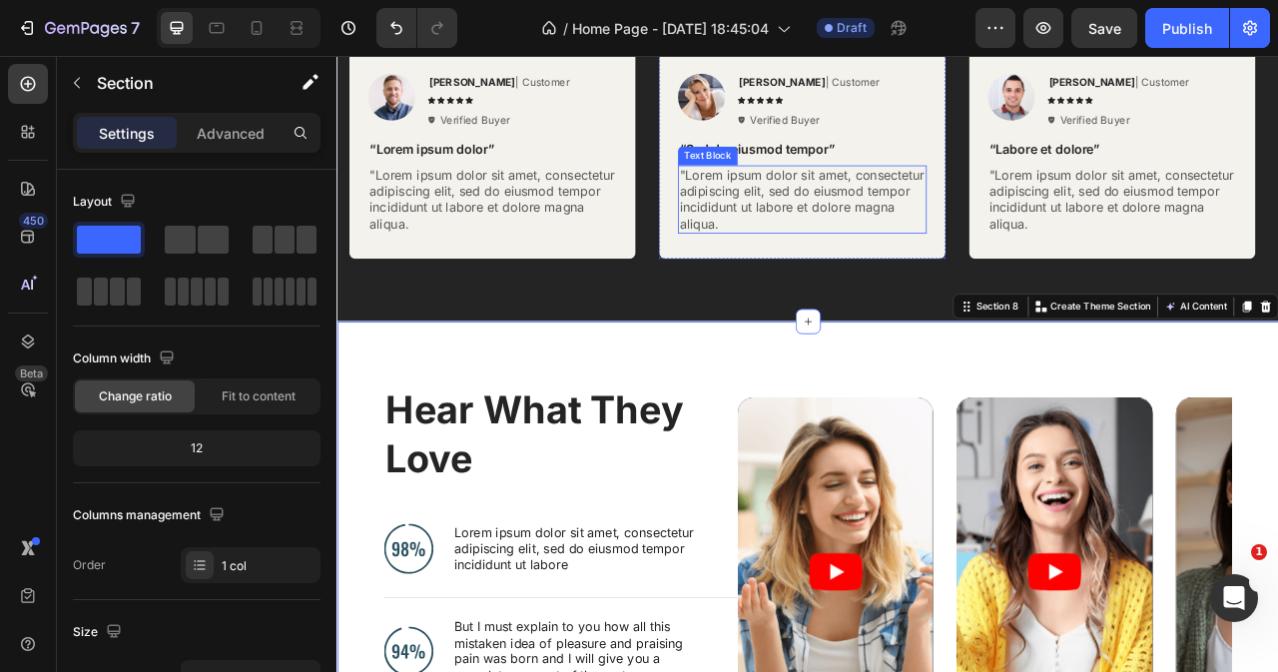
scroll to position [3387, 0]
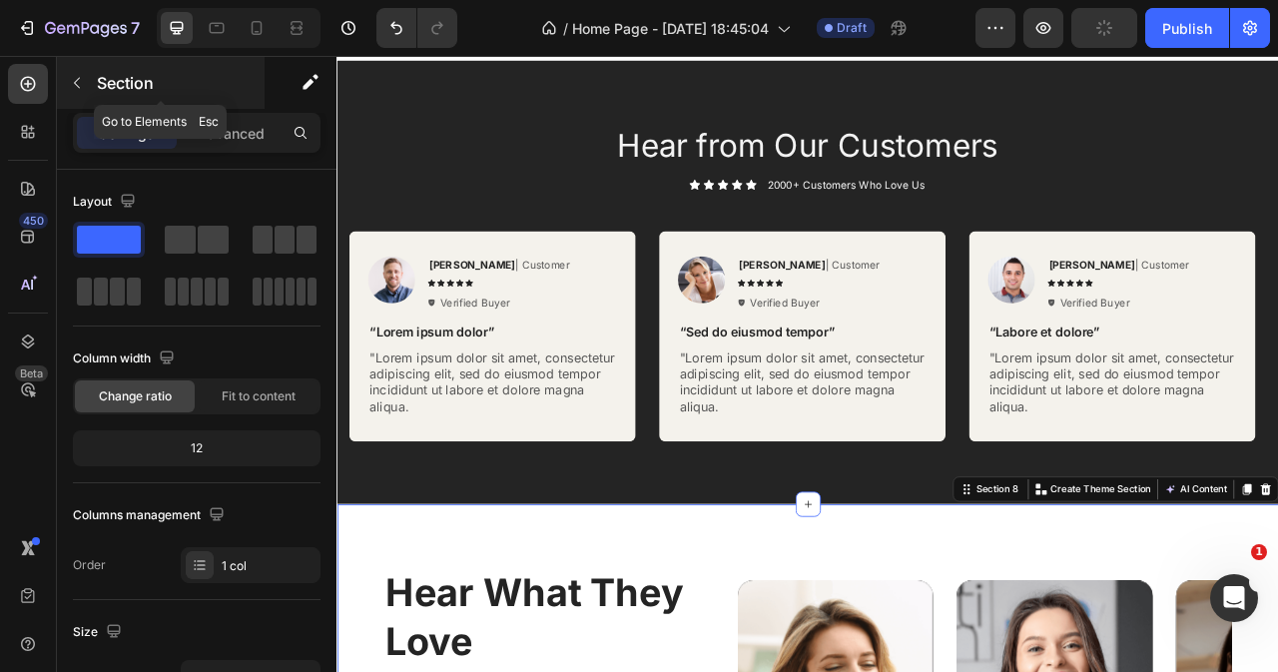
click at [78, 73] on button "button" at bounding box center [77, 83] width 32 height 32
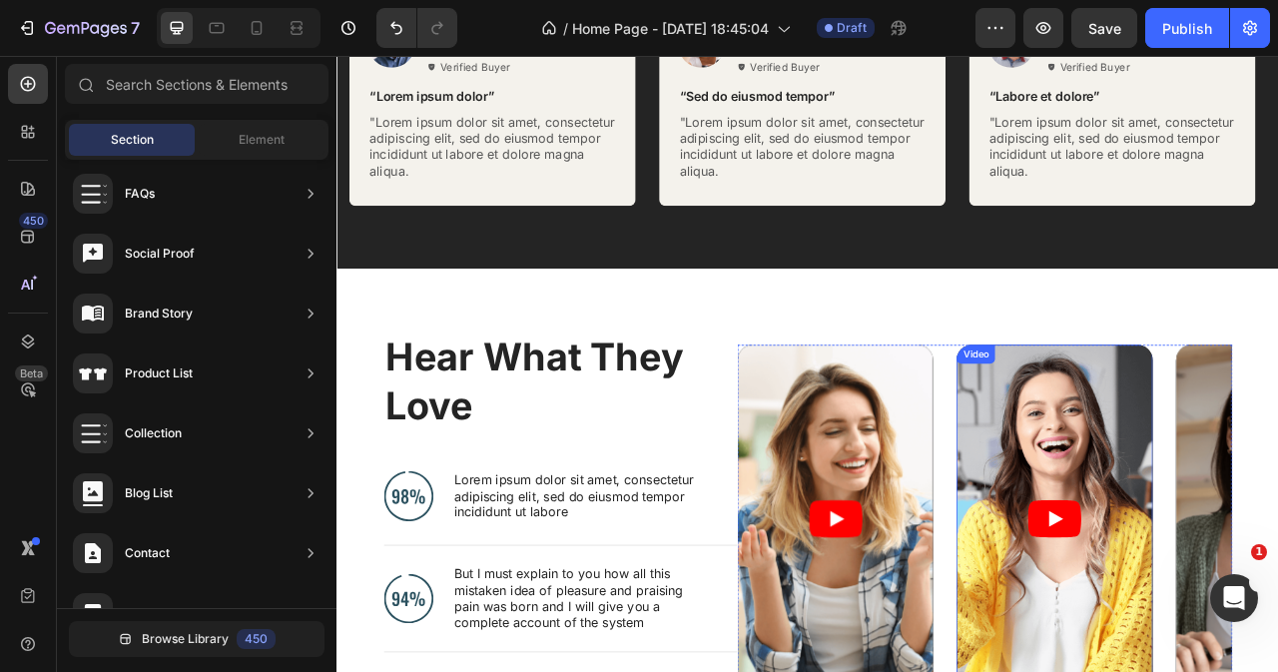
scroll to position [4086, 0]
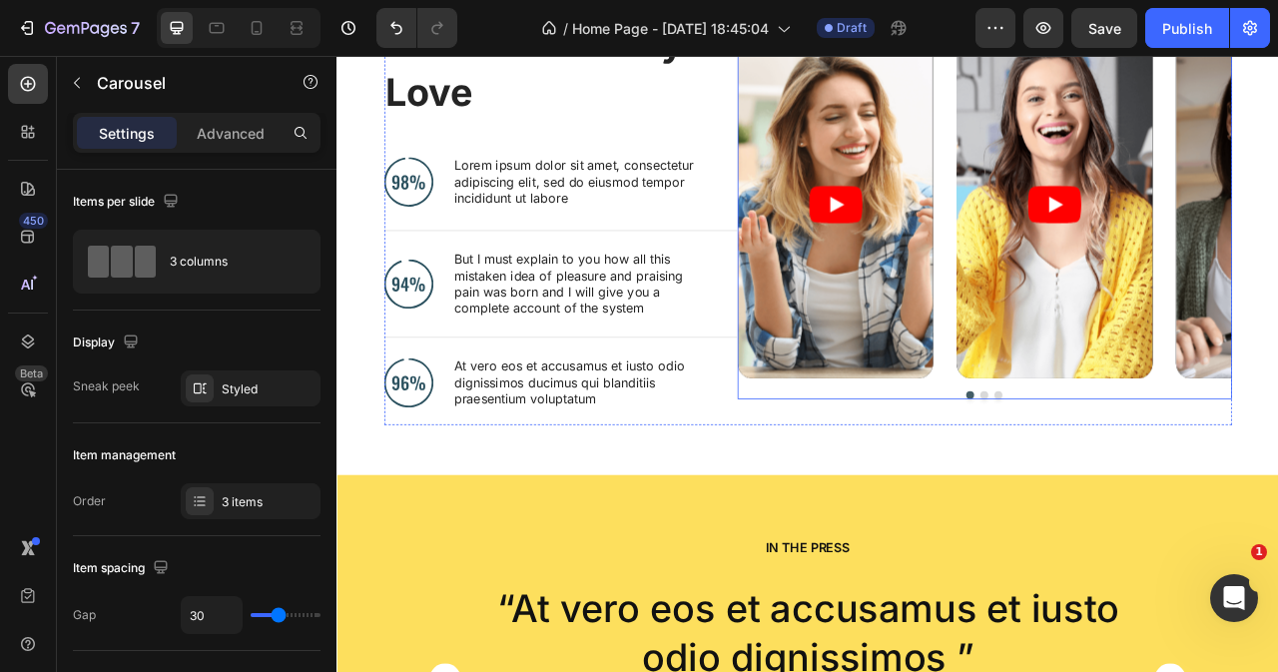
click at [1155, 488] on button "Dot" at bounding box center [1160, 487] width 10 height 10
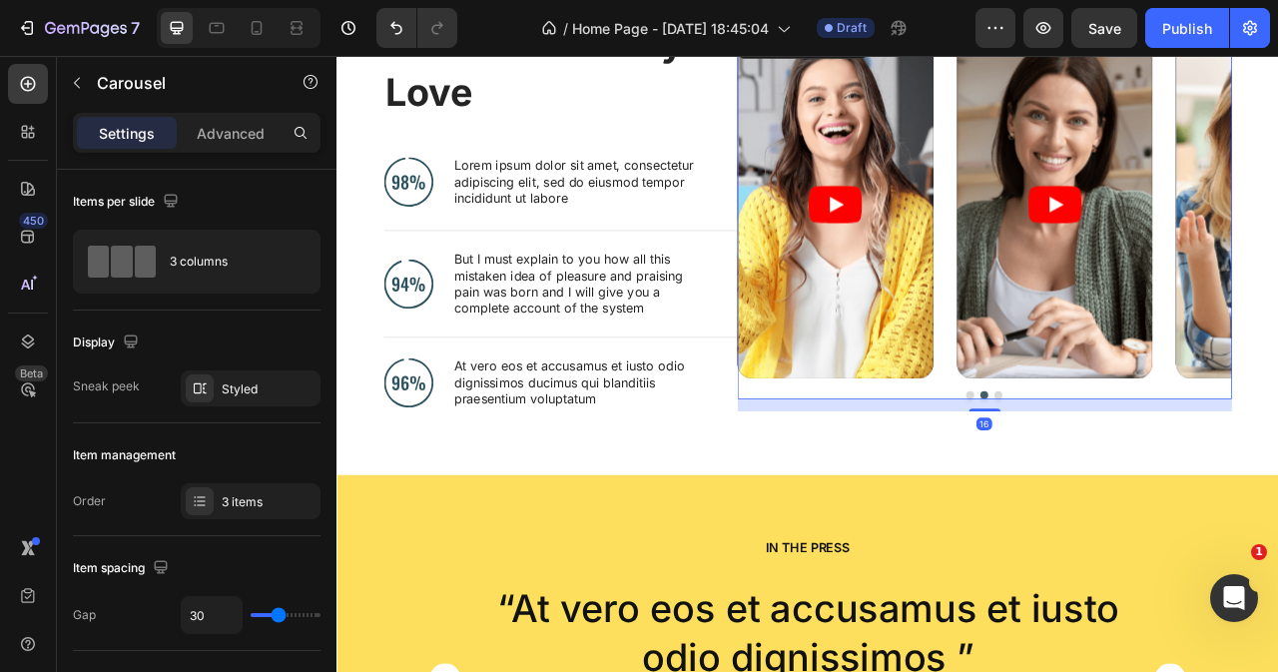
click at [1173, 490] on button "Dot" at bounding box center [1178, 487] width 10 height 10
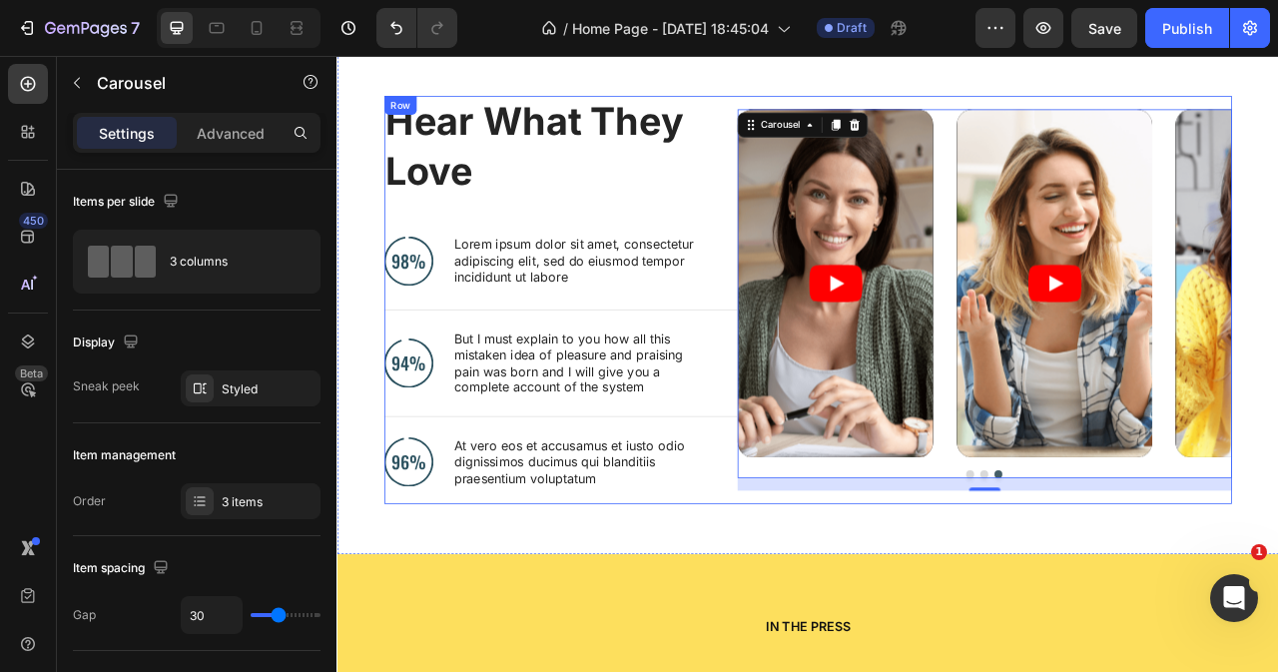
scroll to position [3887, 0]
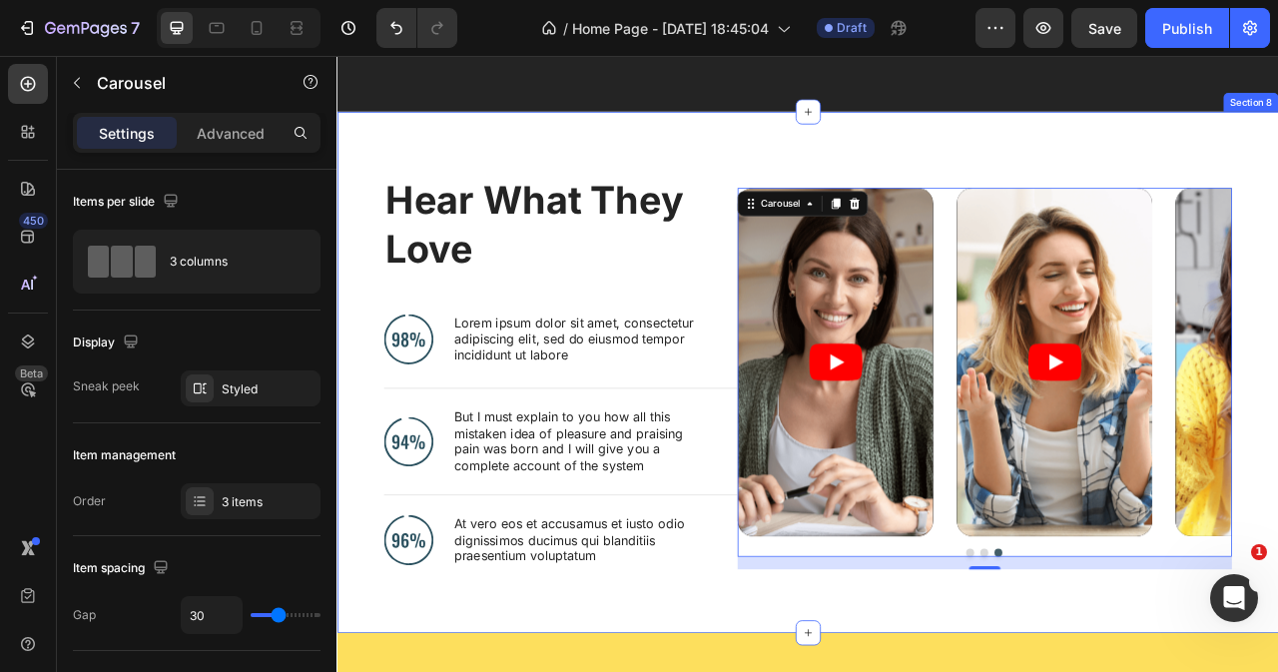
click at [1164, 187] on div "Hear What They Love Heading Image Lorem ipsum dolor sit amet, consectetur adipi…" at bounding box center [935, 458] width 1198 height 663
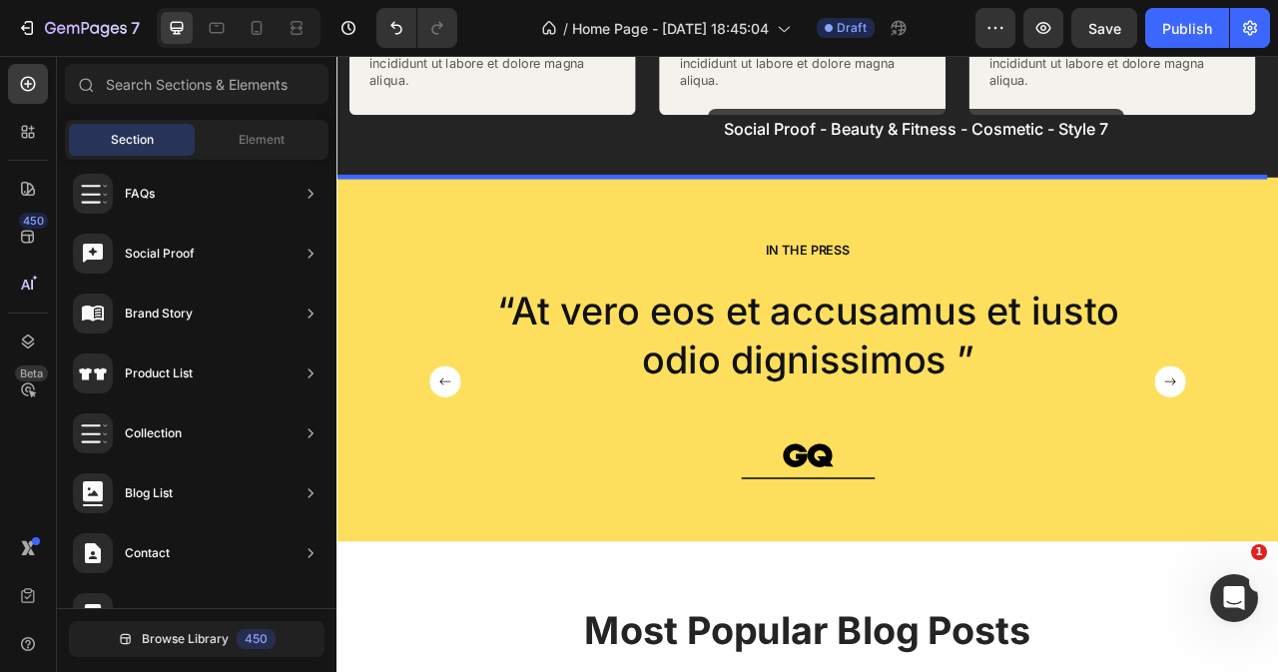
scroll to position [3791, 0]
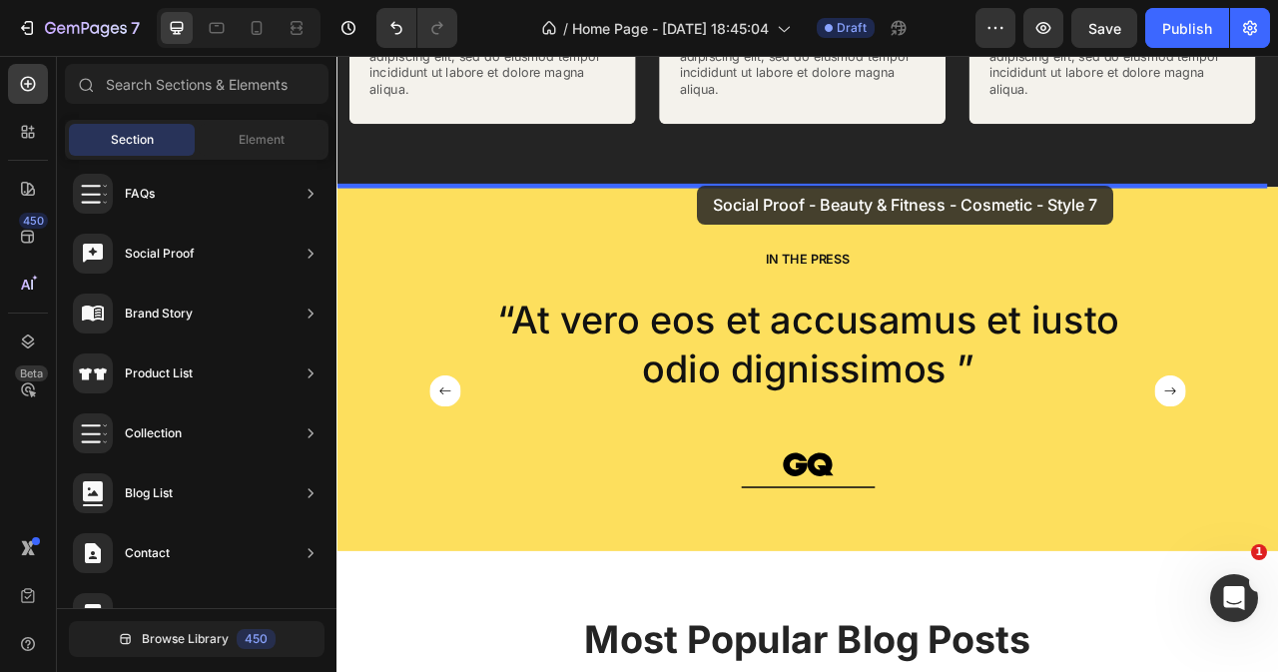
drag, startPoint x: 804, startPoint y: 333, endPoint x: 795, endPoint y: 221, distance: 113.2
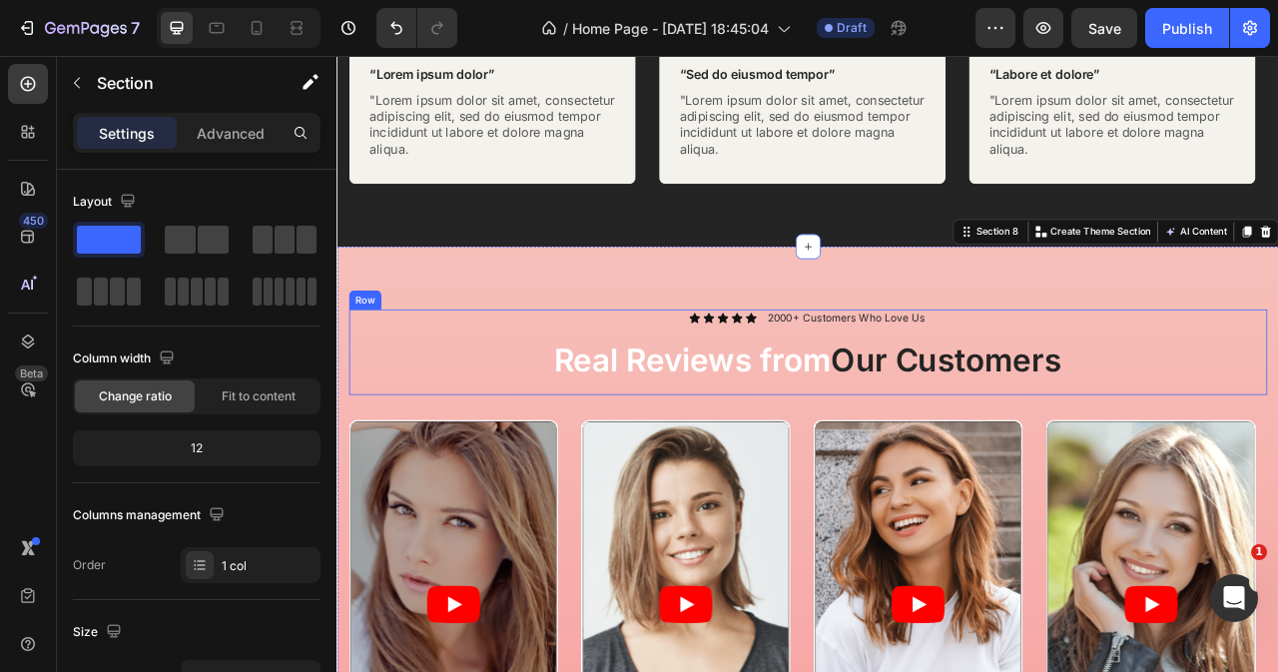
scroll to position [3591, 0]
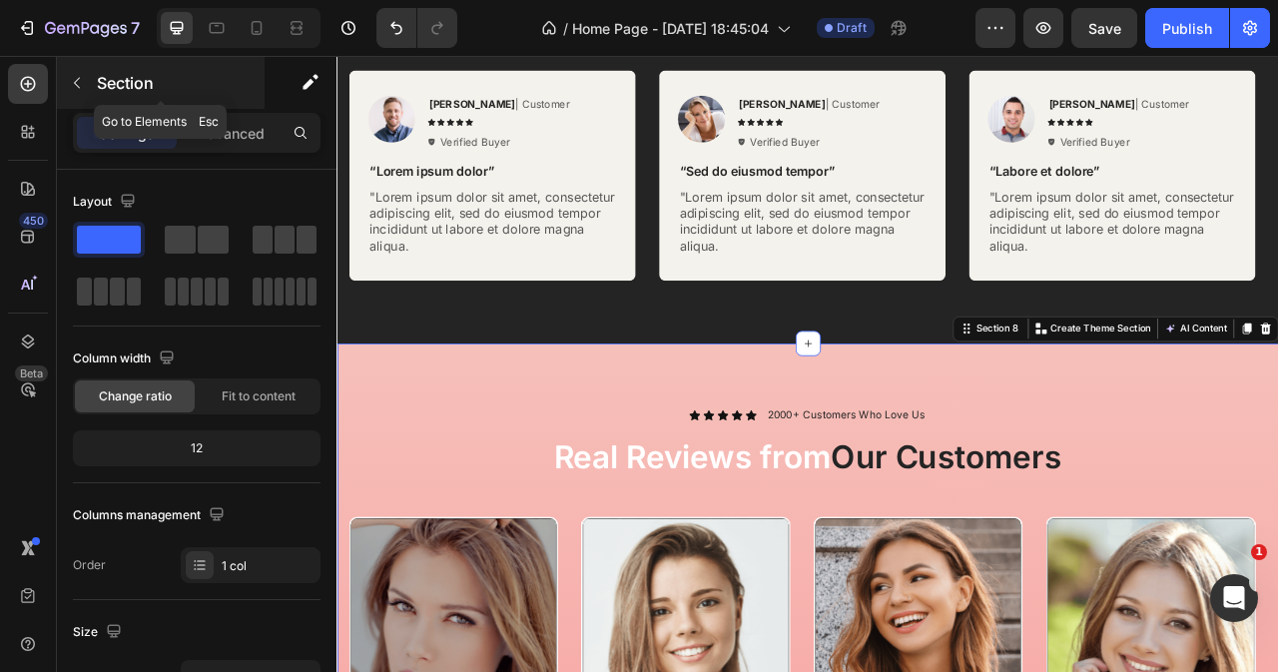
click at [74, 85] on icon "button" at bounding box center [77, 83] width 16 height 16
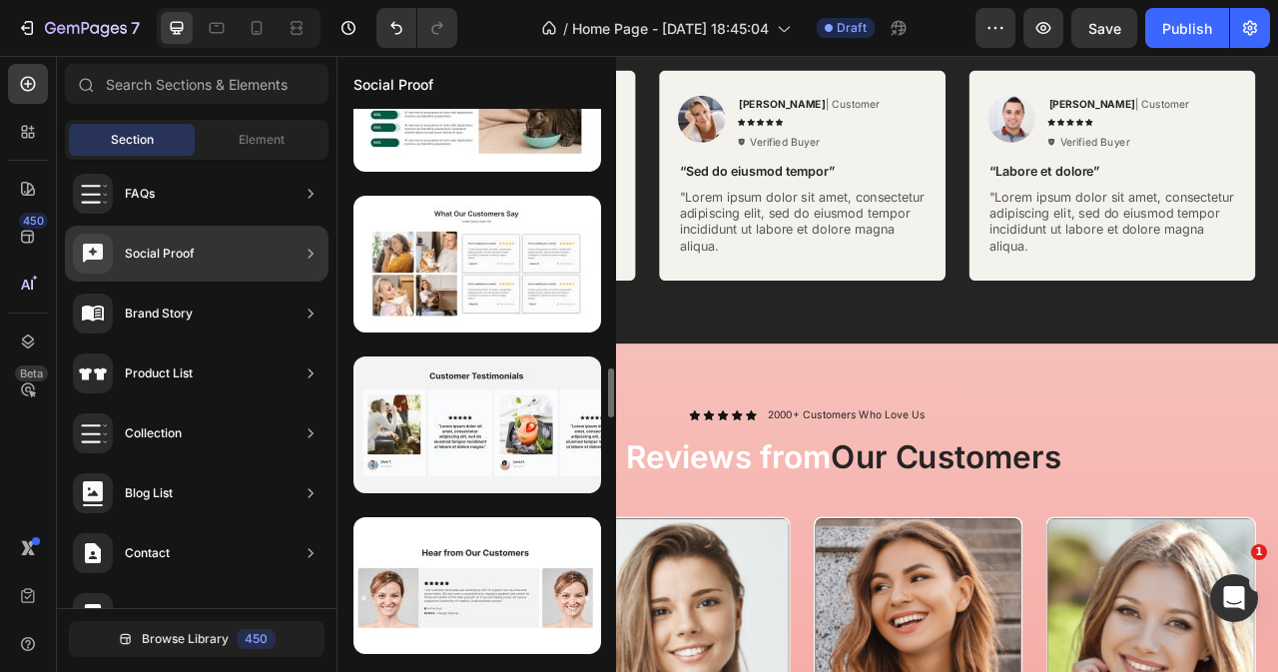
scroll to position [3173, 0]
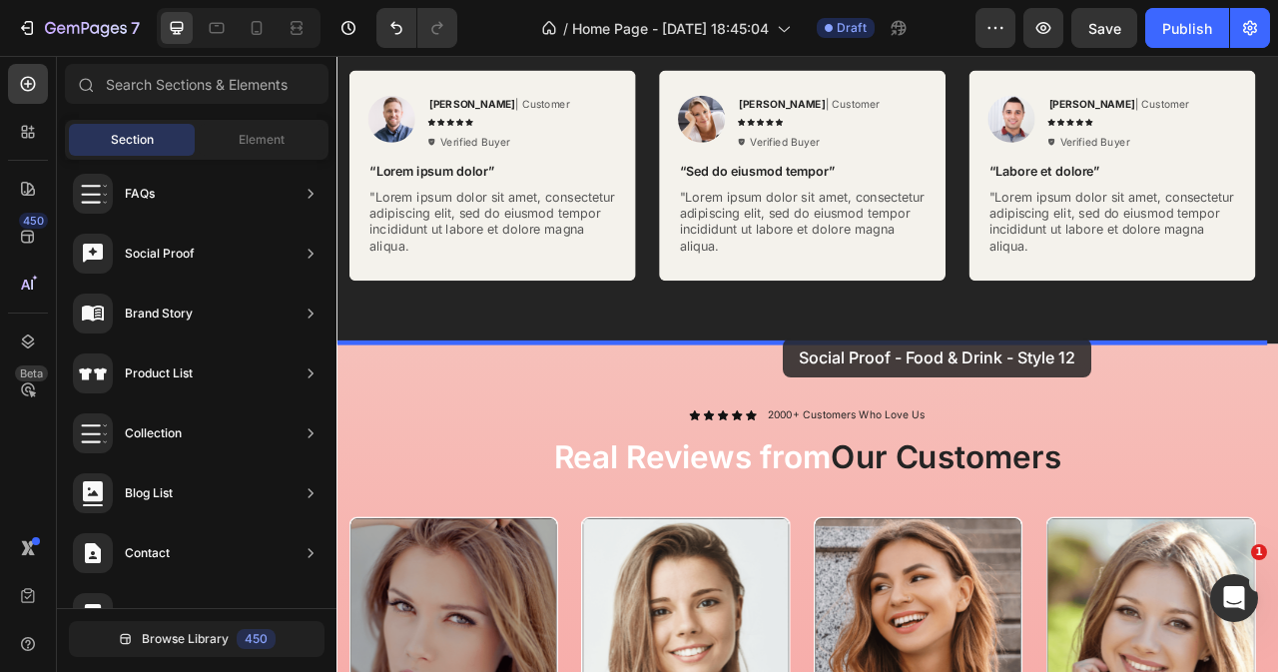
drag, startPoint x: 782, startPoint y: 304, endPoint x: 905, endPoint y: 415, distance: 166.1
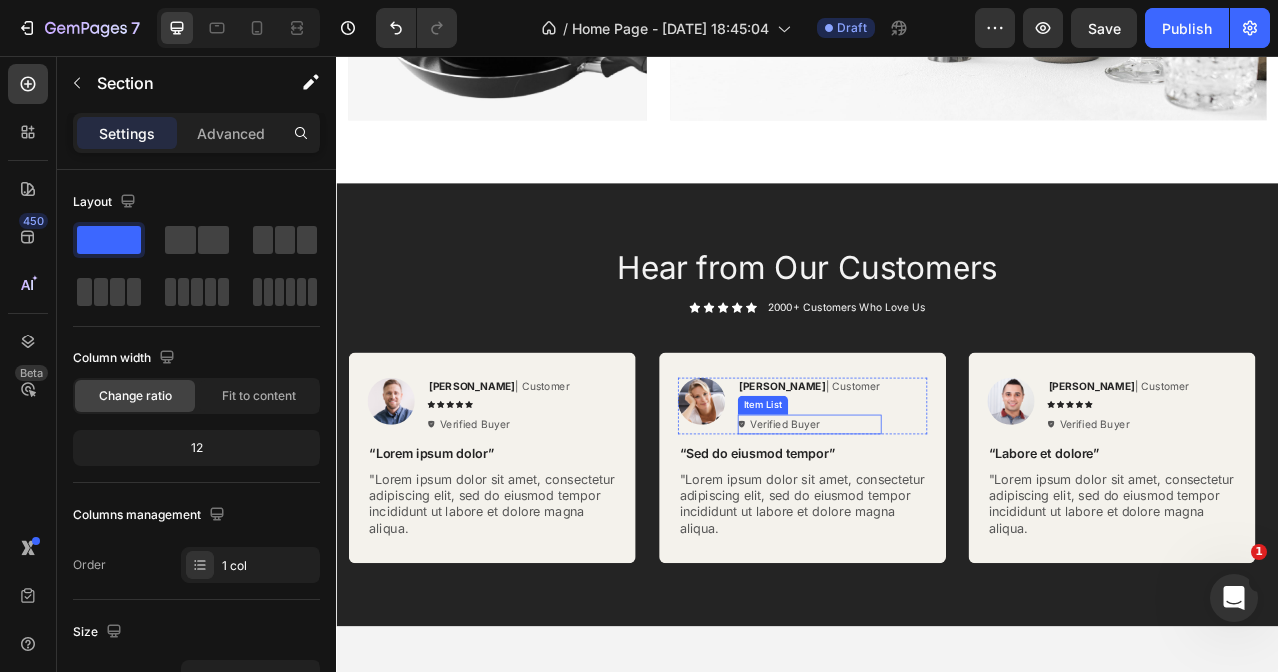
scroll to position [3092, 0]
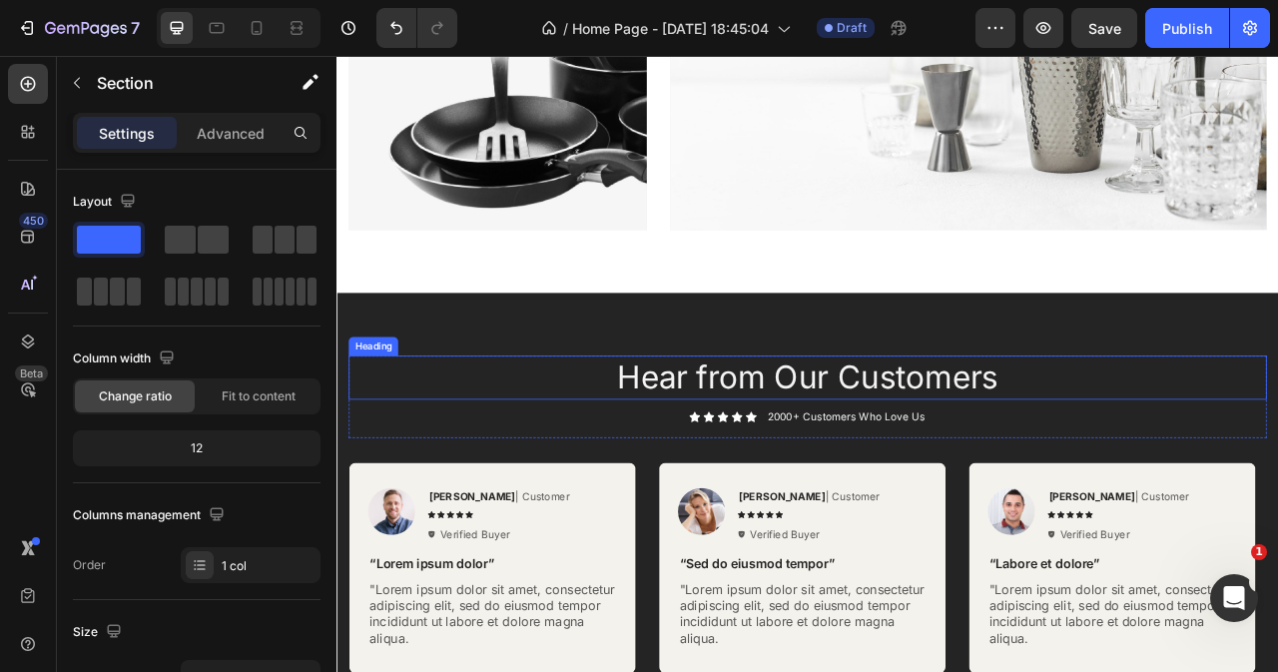
click at [670, 445] on h2 "Hear from Our Customers" at bounding box center [935, 465] width 1168 height 56
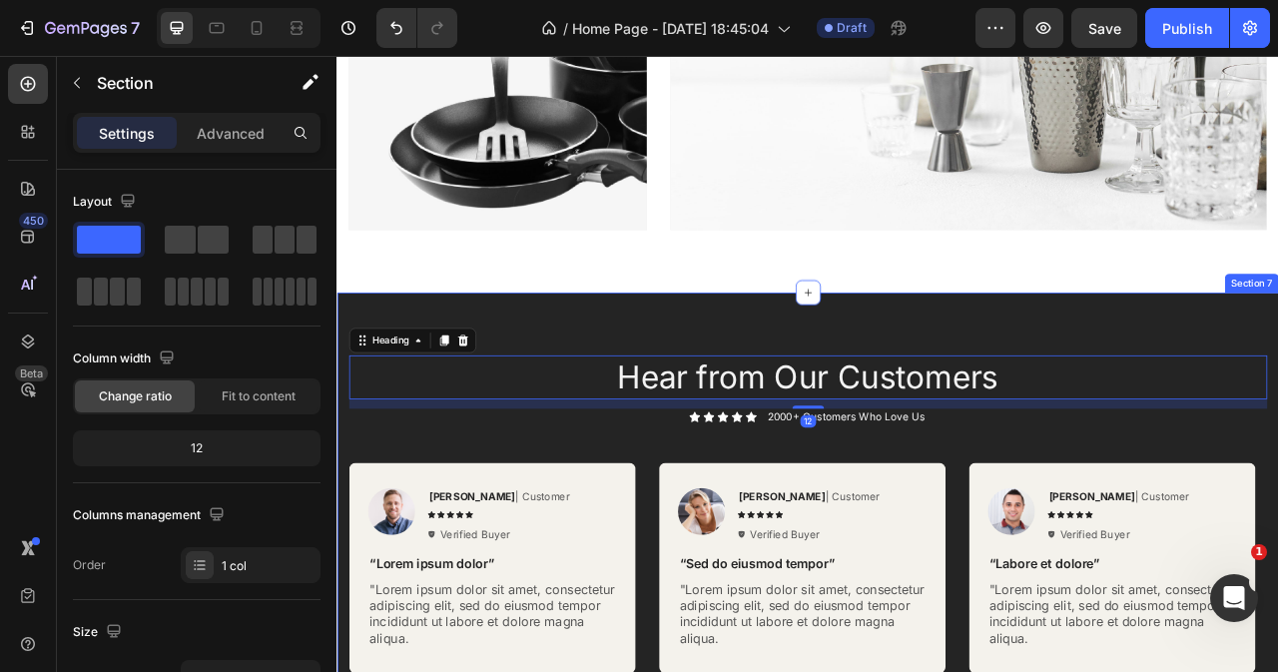
click at [572, 395] on div "Hear from Our Customers Heading 12 Icon Icon Icon Icon Icon Icon List 2000+ Cus…" at bounding box center [935, 639] width 1198 height 564
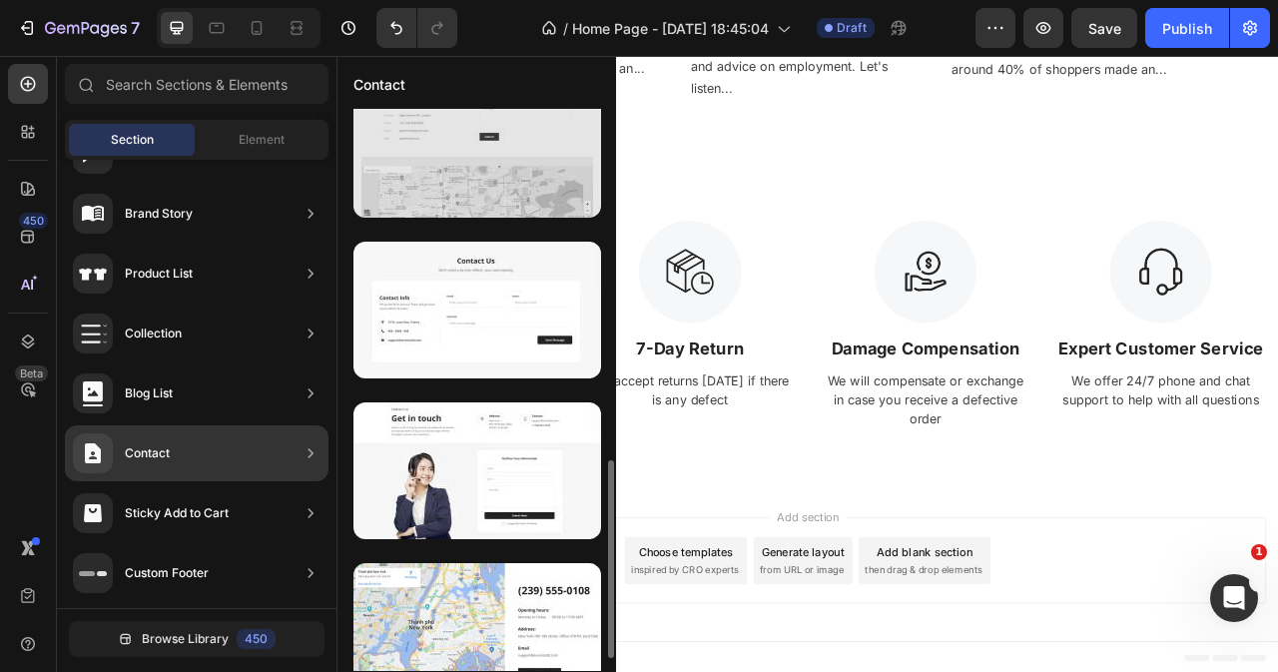
scroll to position [1032, 0]
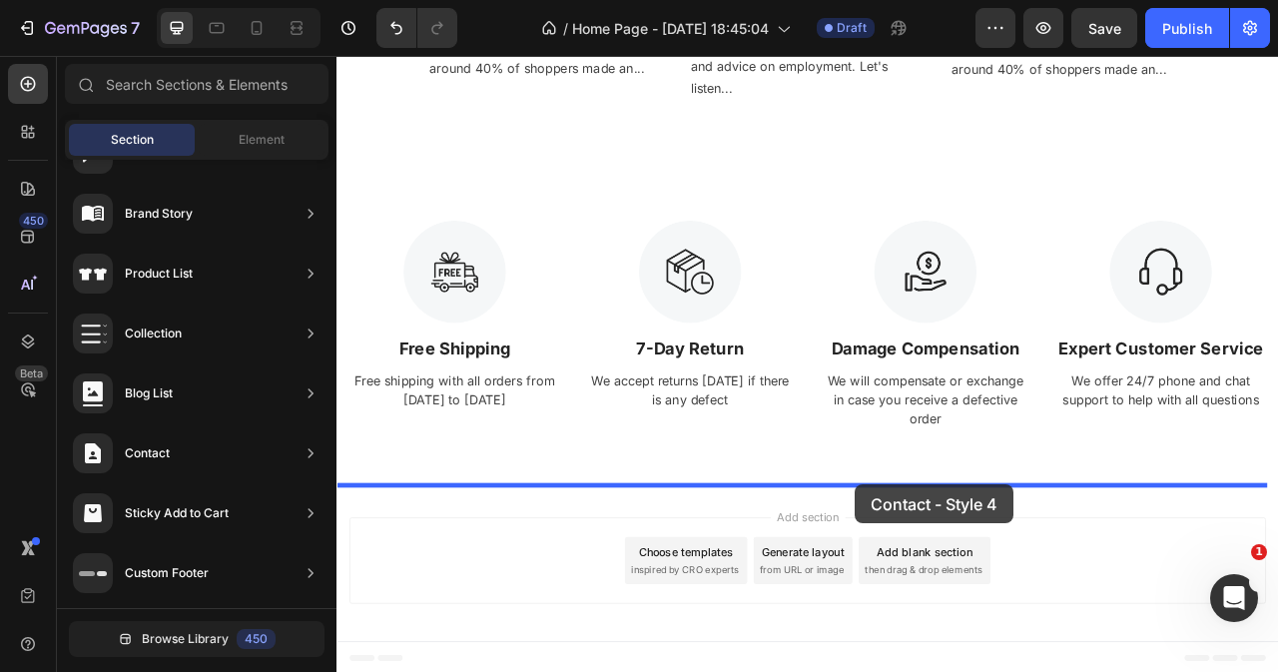
drag, startPoint x: 861, startPoint y: 669, endPoint x: 996, endPoint y: 601, distance: 151.8
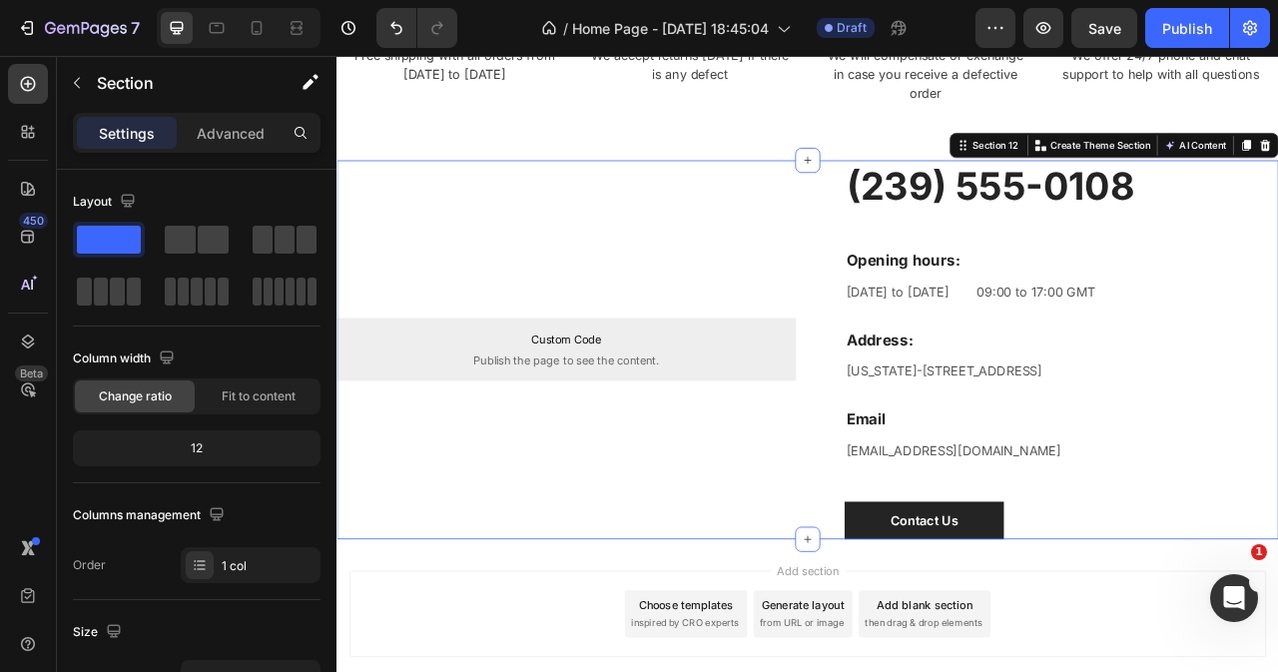
scroll to position [6624, 0]
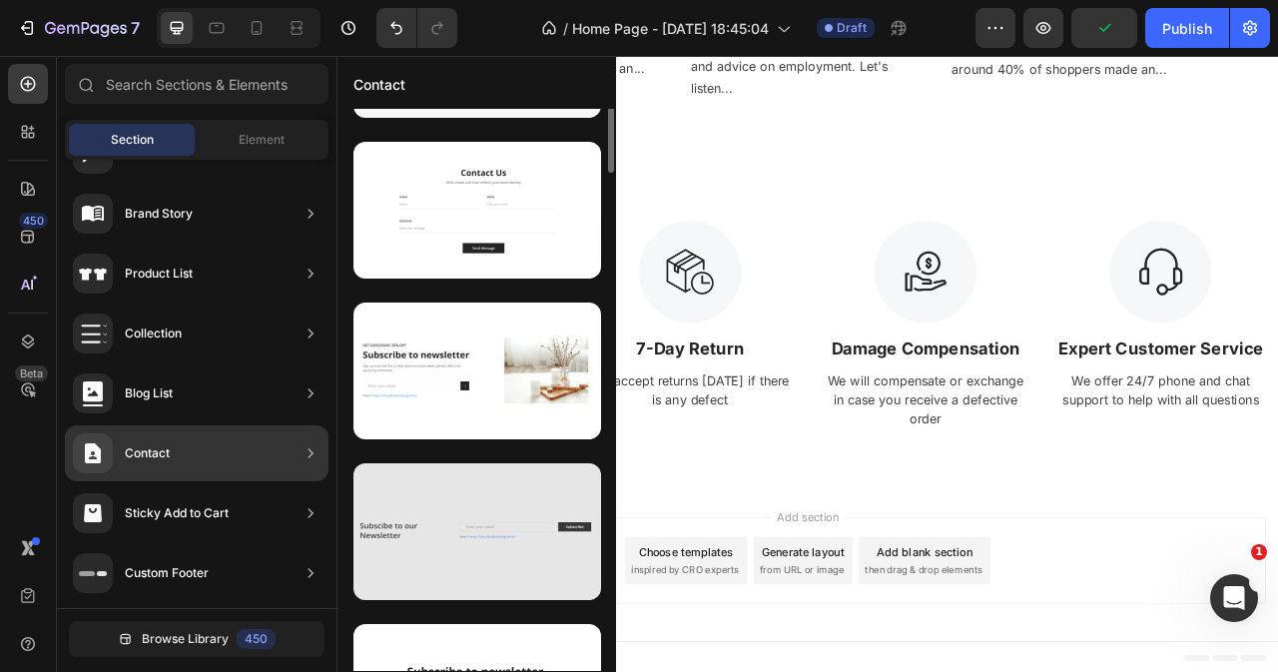
scroll to position [0, 0]
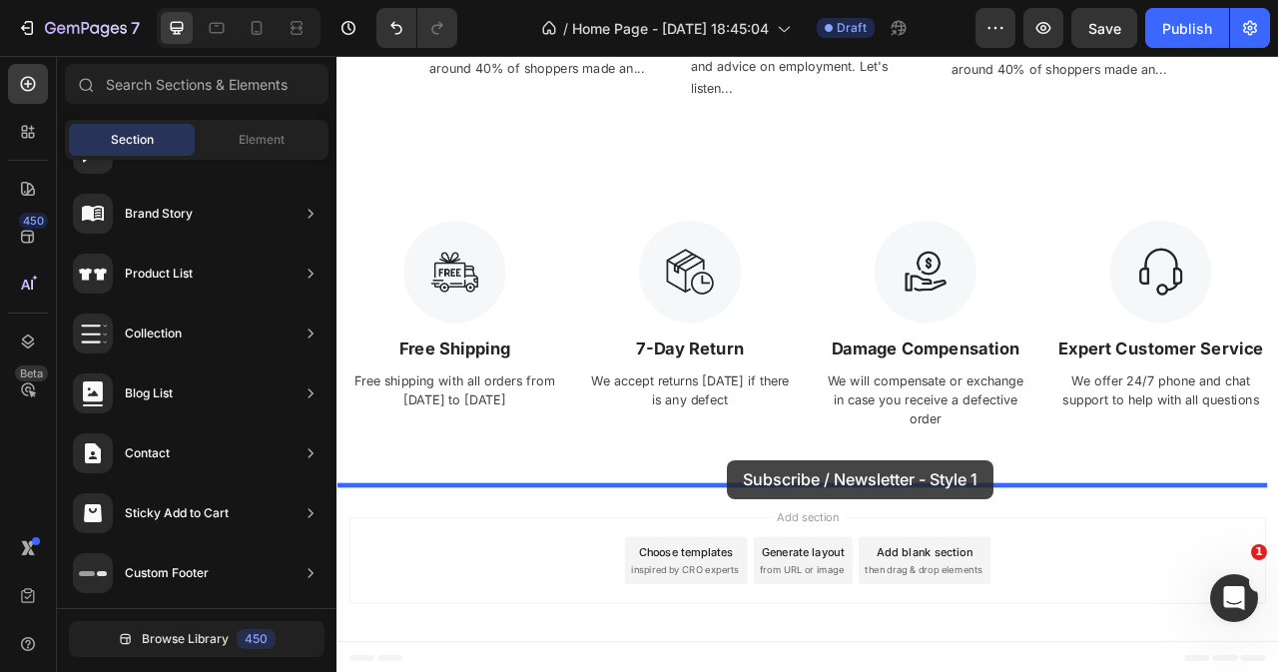
drag, startPoint x: 797, startPoint y: 278, endPoint x: 834, endPoint y: 571, distance: 295.8
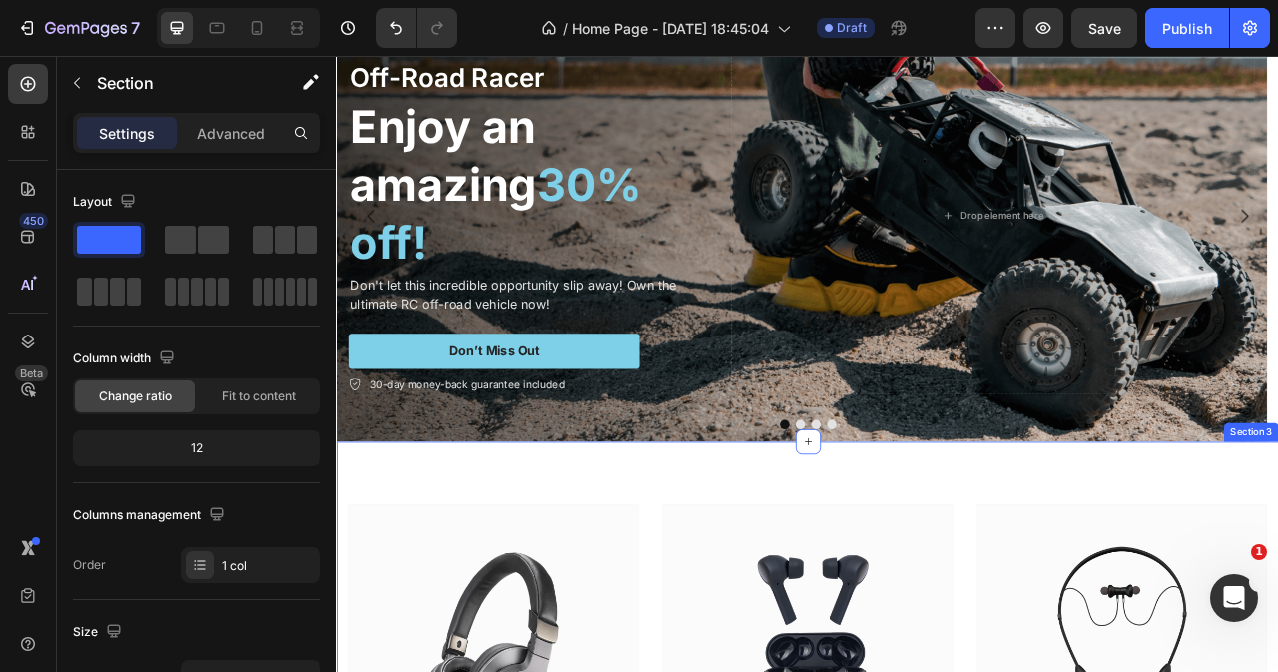
scroll to position [113, 0]
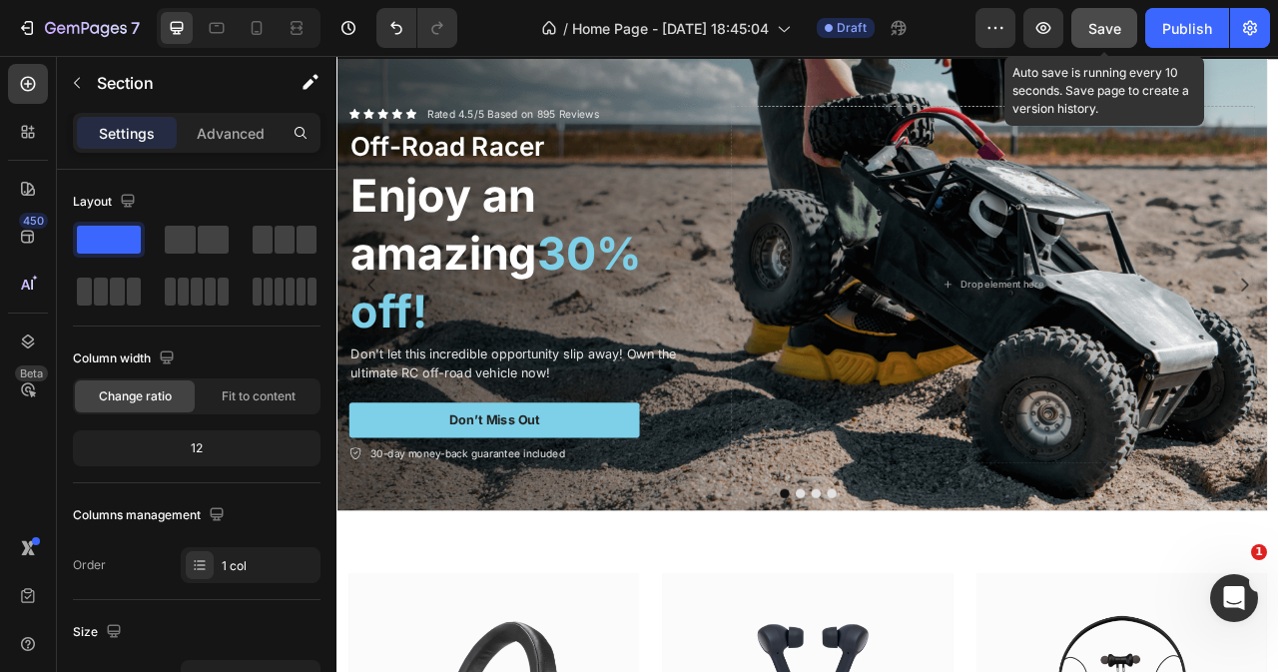
click at [1098, 35] on span "Save" at bounding box center [1104, 28] width 33 height 17
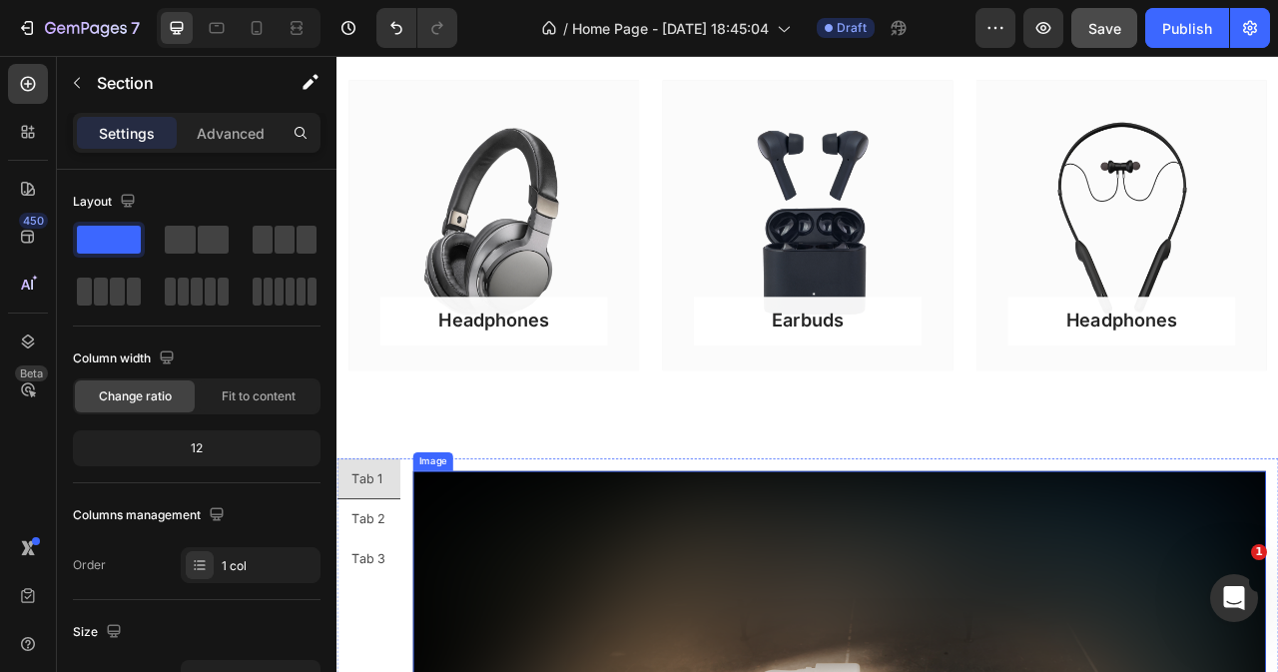
scroll to position [812, 0]
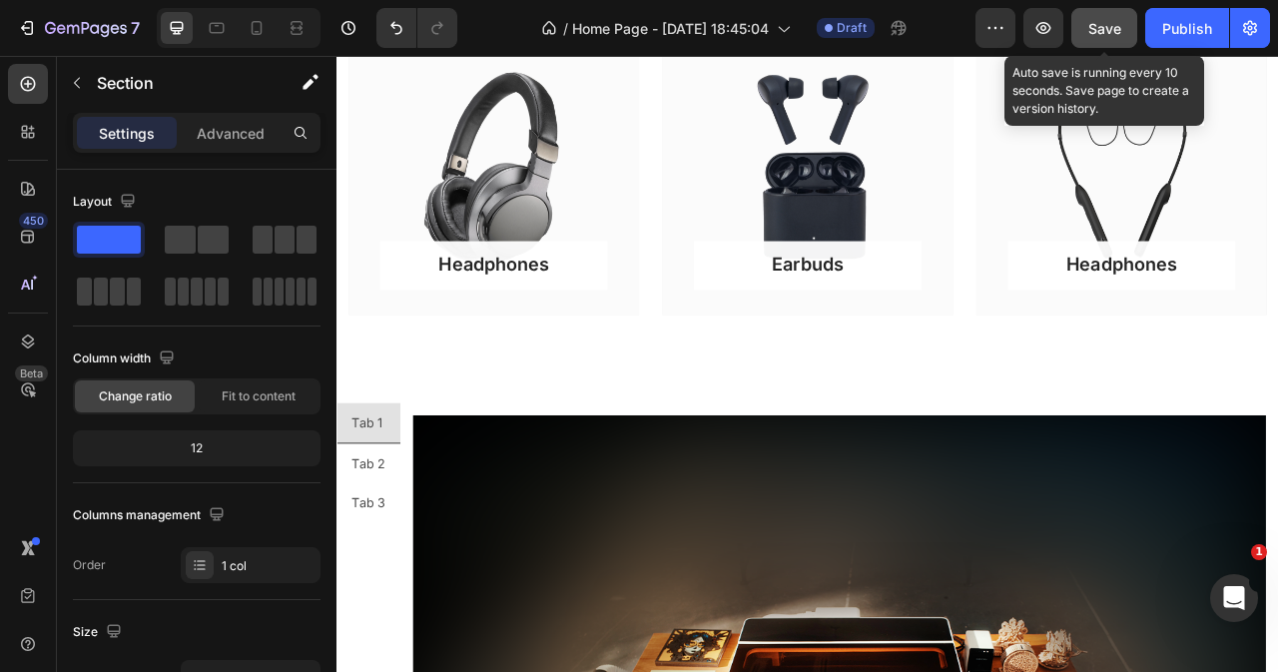
click at [1101, 20] on span "Save" at bounding box center [1104, 28] width 33 height 17
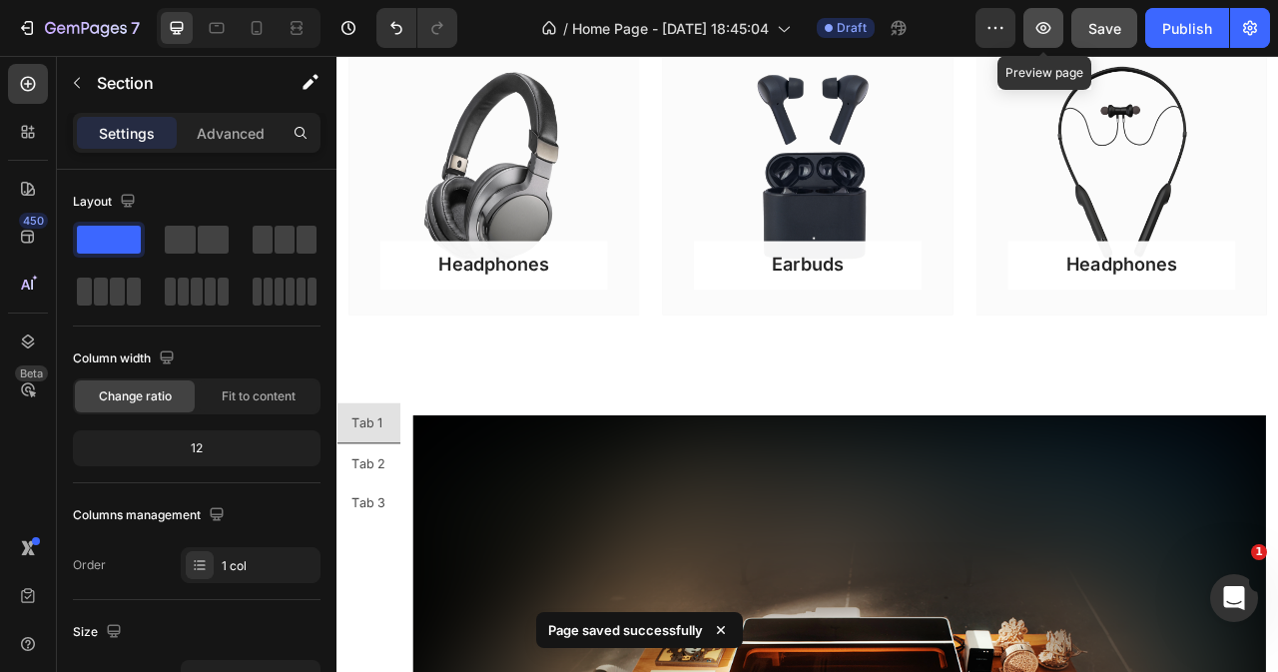
click at [1047, 35] on icon "button" at bounding box center [1043, 28] width 20 height 20
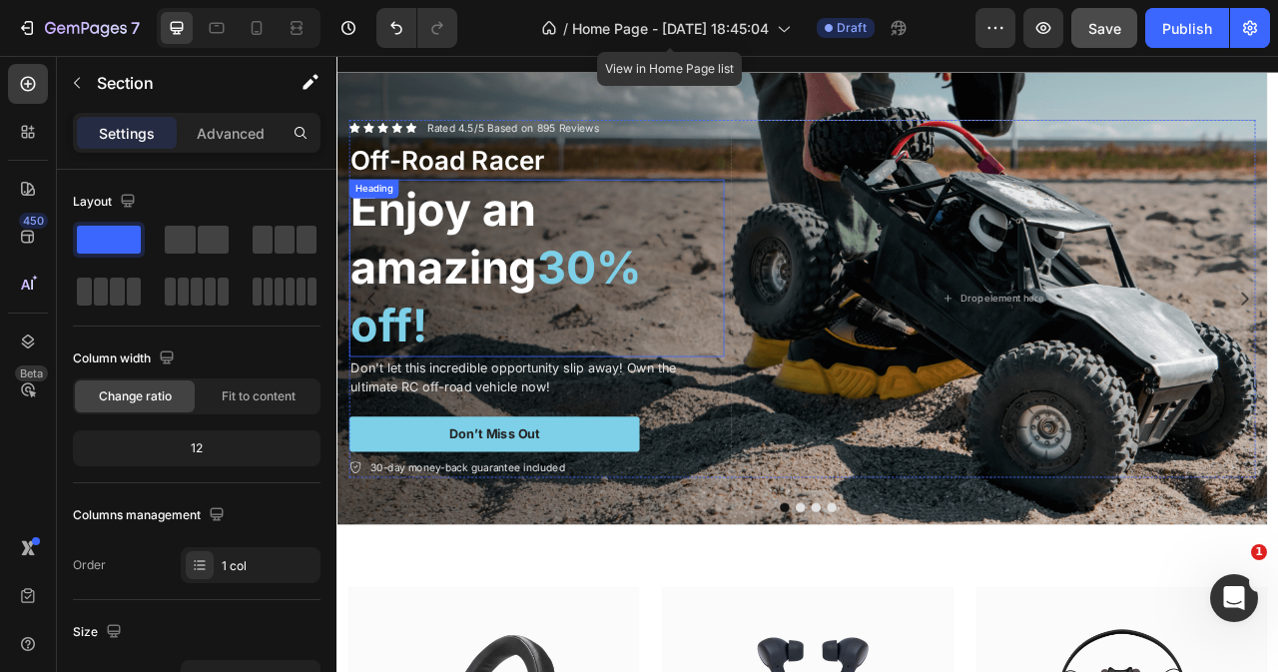
scroll to position [0, 0]
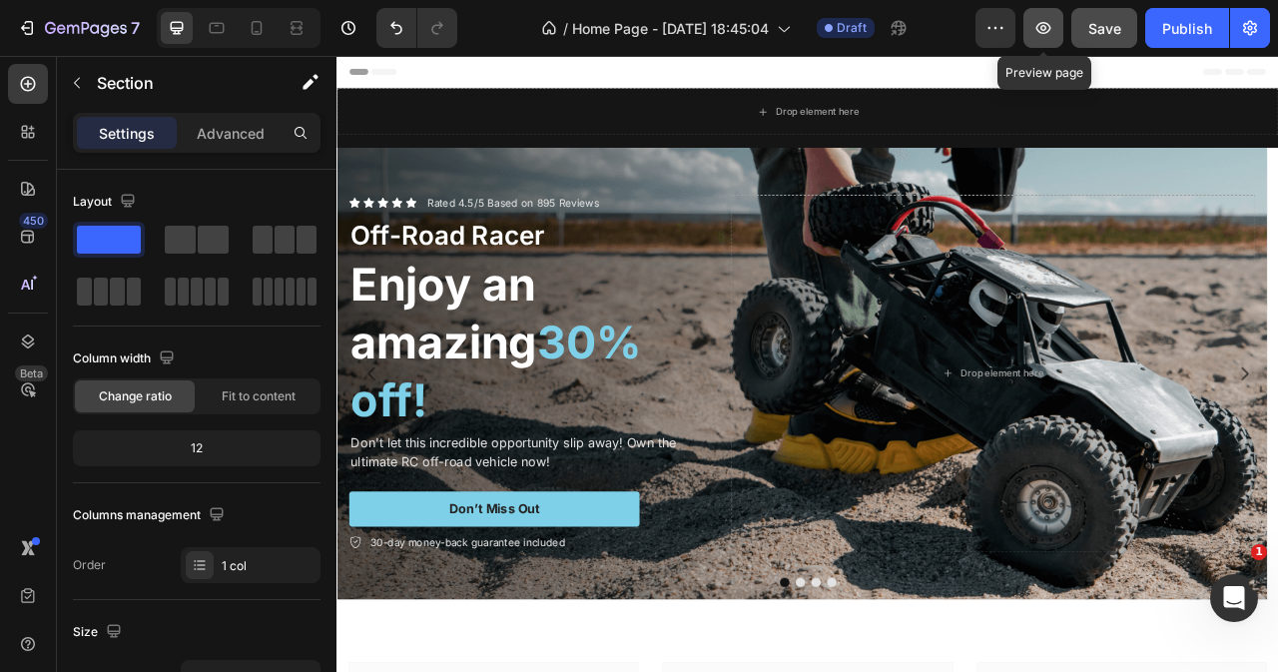
click at [1043, 31] on icon "button" at bounding box center [1043, 28] width 20 height 20
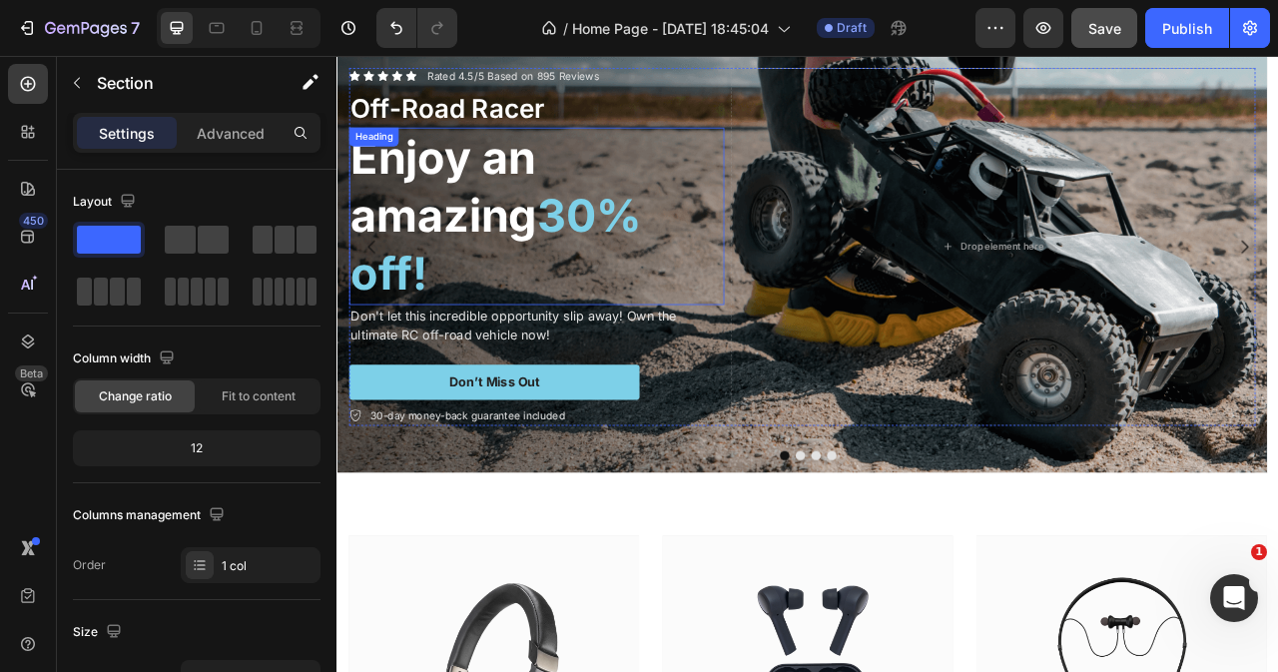
scroll to position [300, 0]
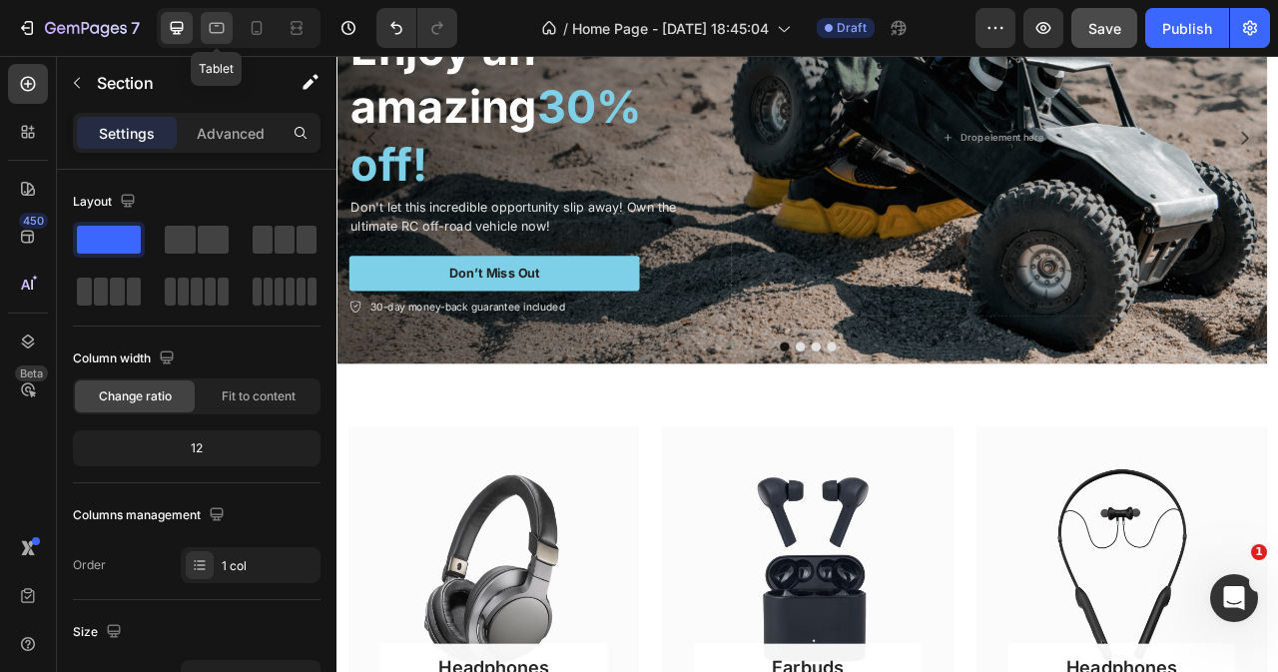
click at [223, 27] on icon at bounding box center [217, 28] width 15 height 11
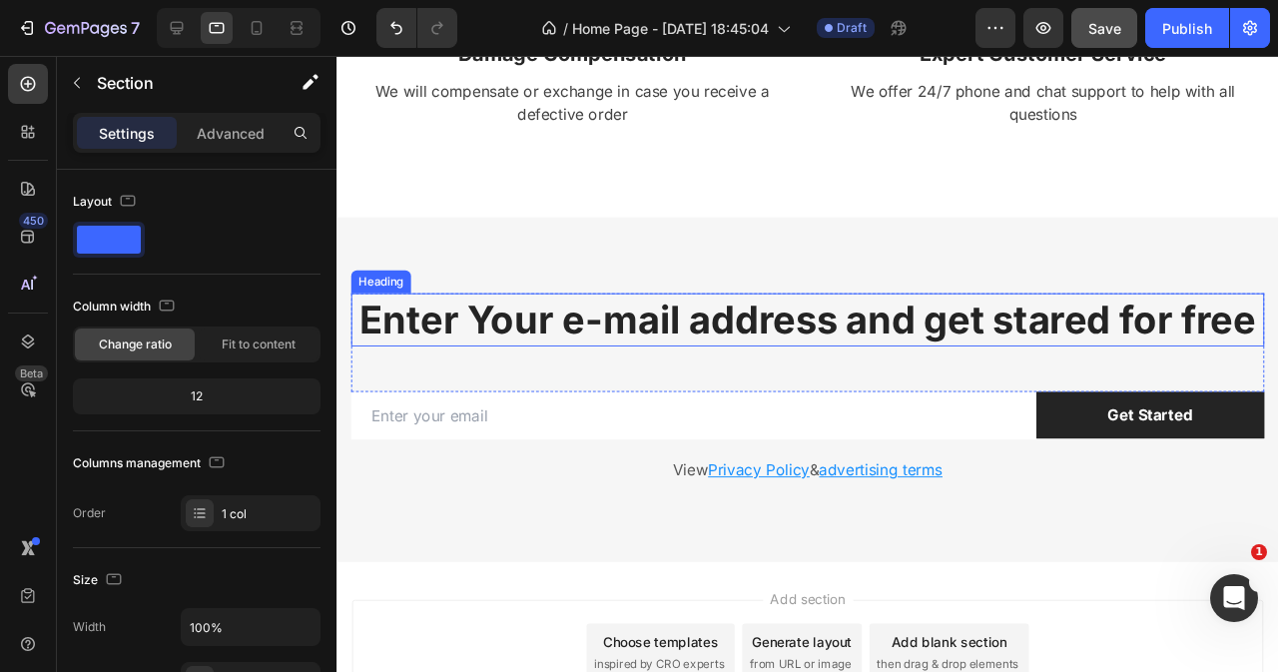
scroll to position [7355, 0]
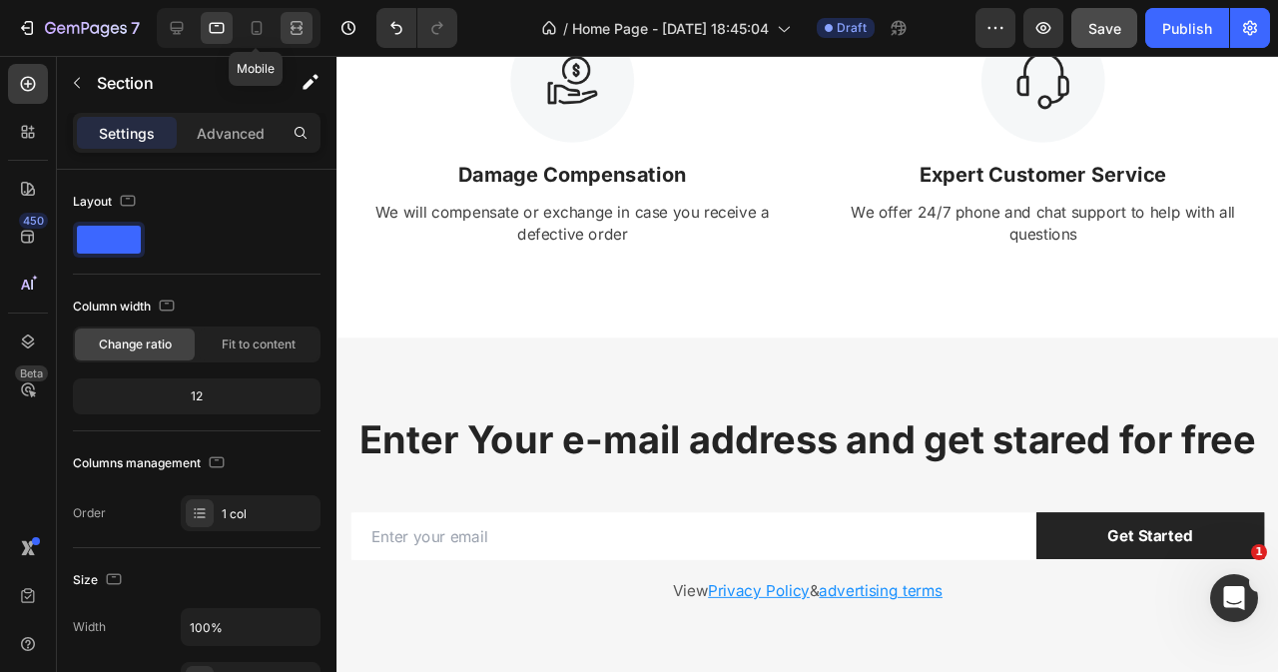
drag, startPoint x: 265, startPoint y: 30, endPoint x: 284, endPoint y: 40, distance: 21.4
click at [264, 29] on icon at bounding box center [257, 28] width 20 height 20
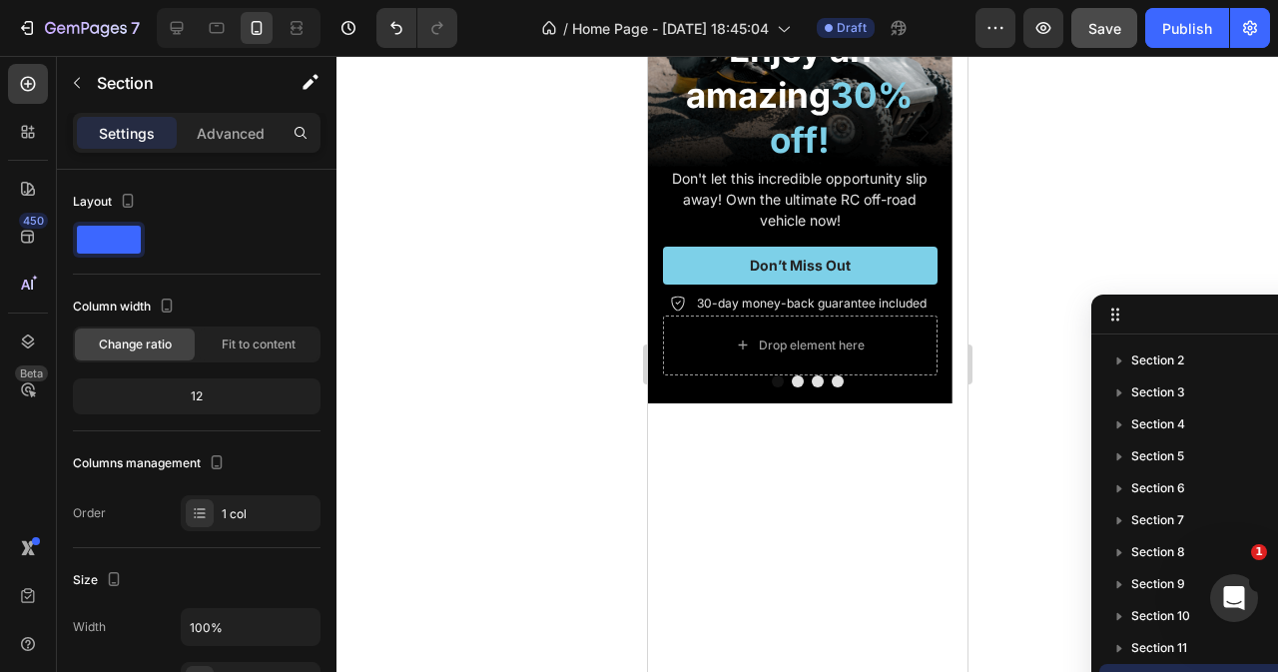
scroll to position [399, 0]
